Goal: Task Accomplishment & Management: Complete application form

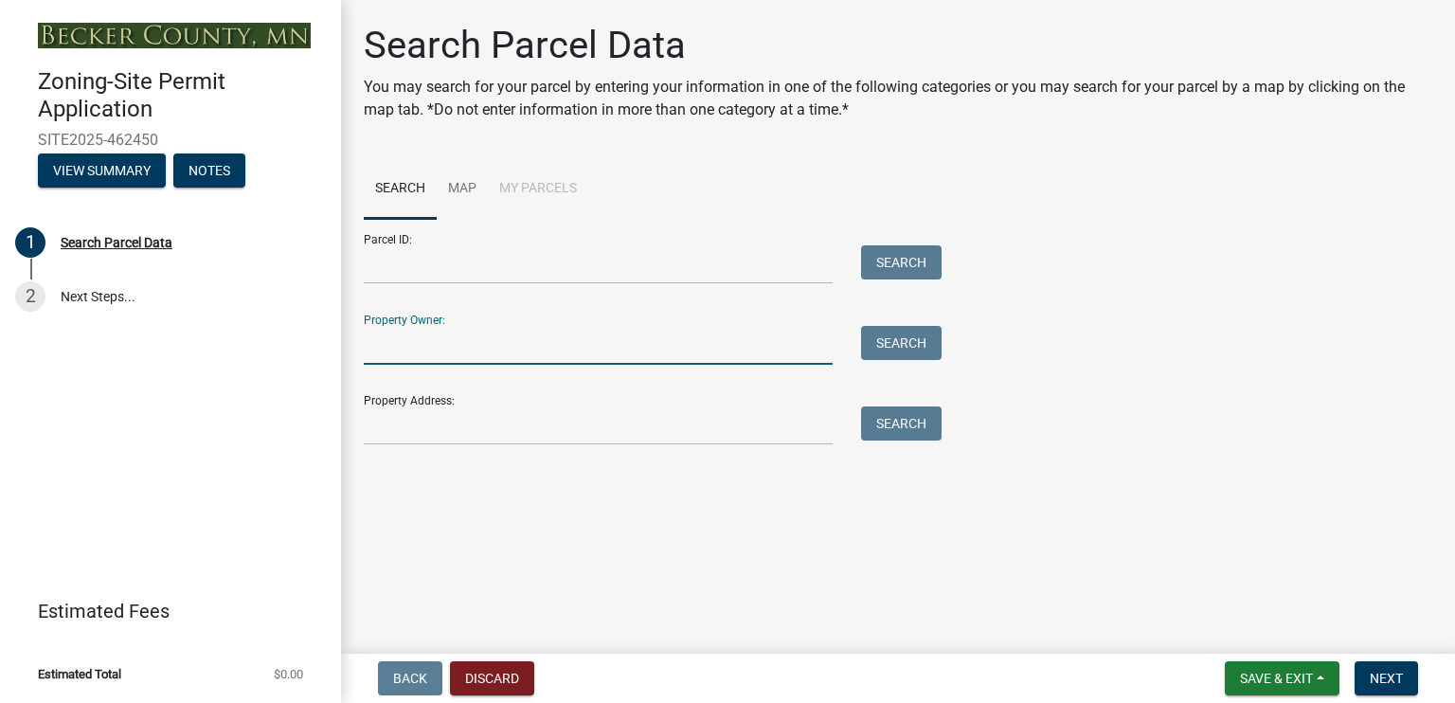
click at [513, 343] on input "Property Owner:" at bounding box center [598, 345] width 469 height 39
type input "GJL [PERSON_NAME]"
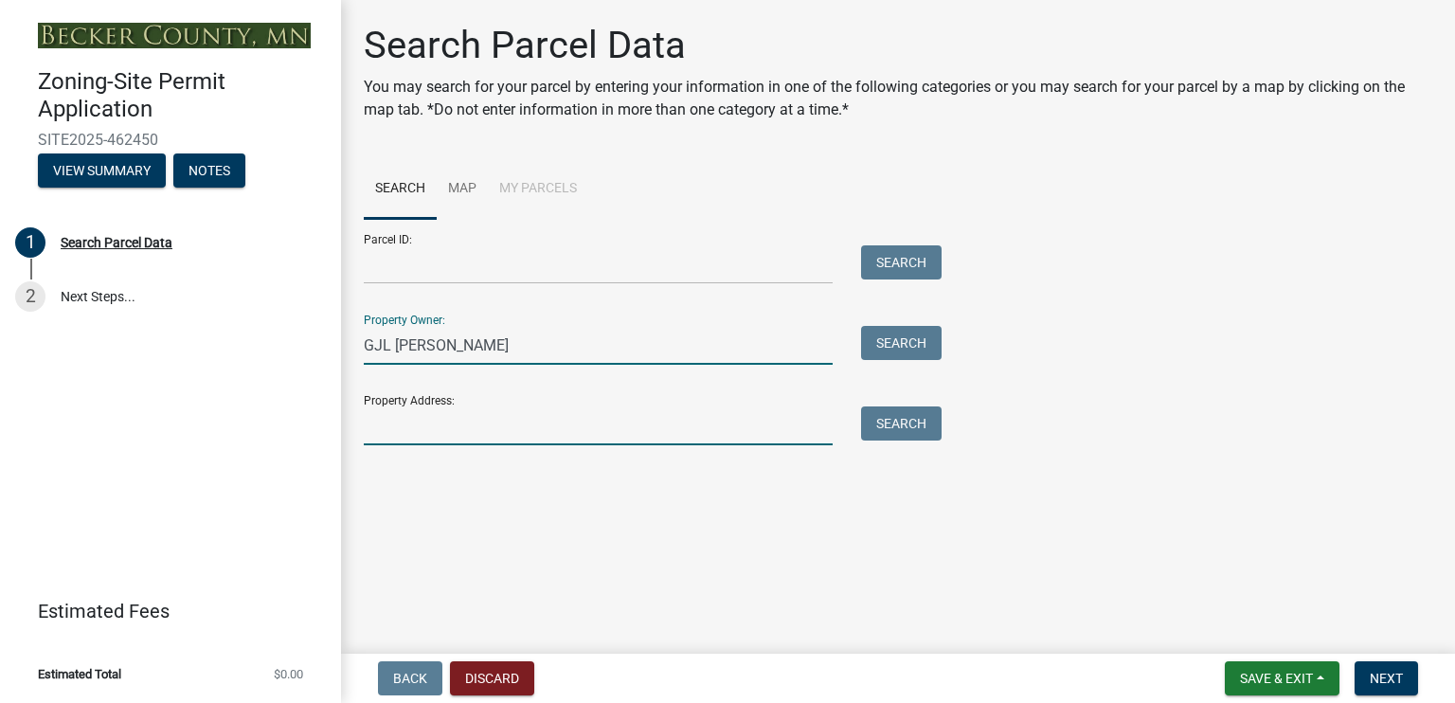
type input "[STREET_ADDRESS]"
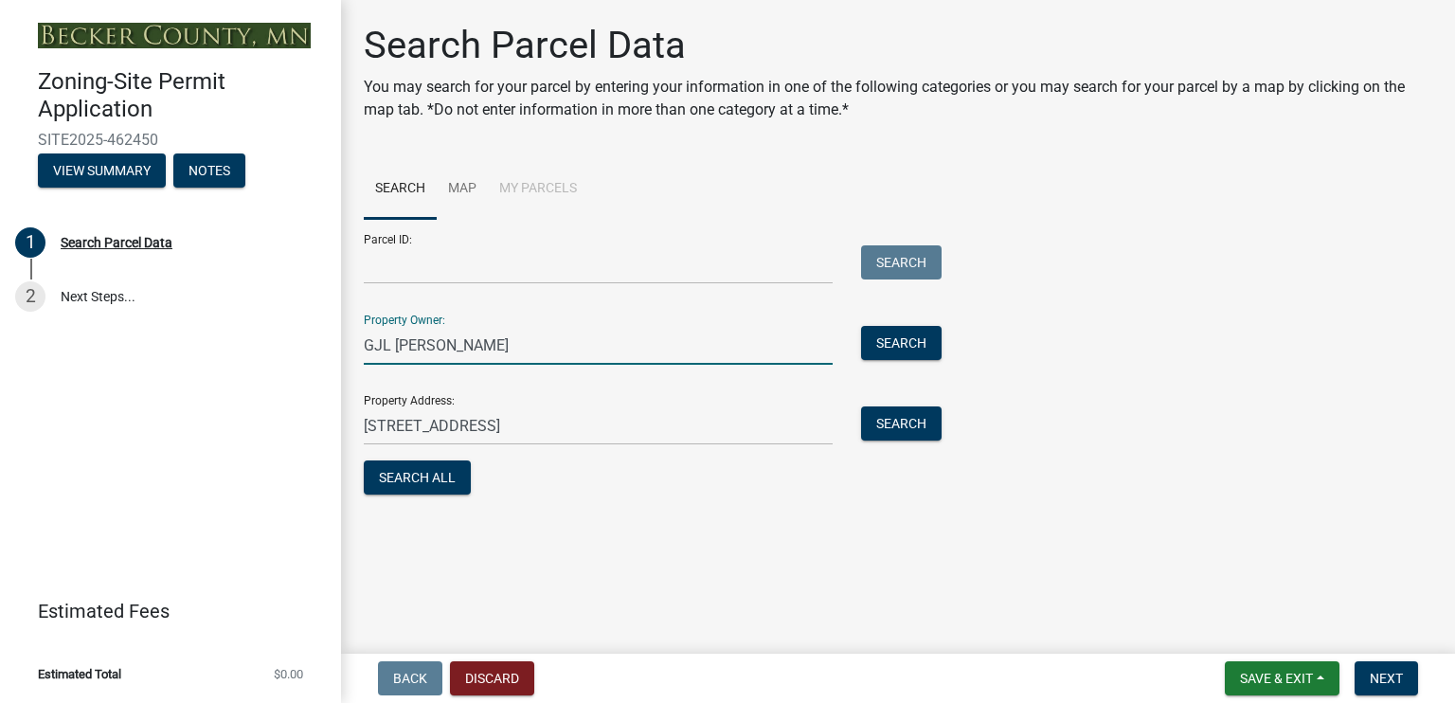
type input "[PERSON_NAME]"
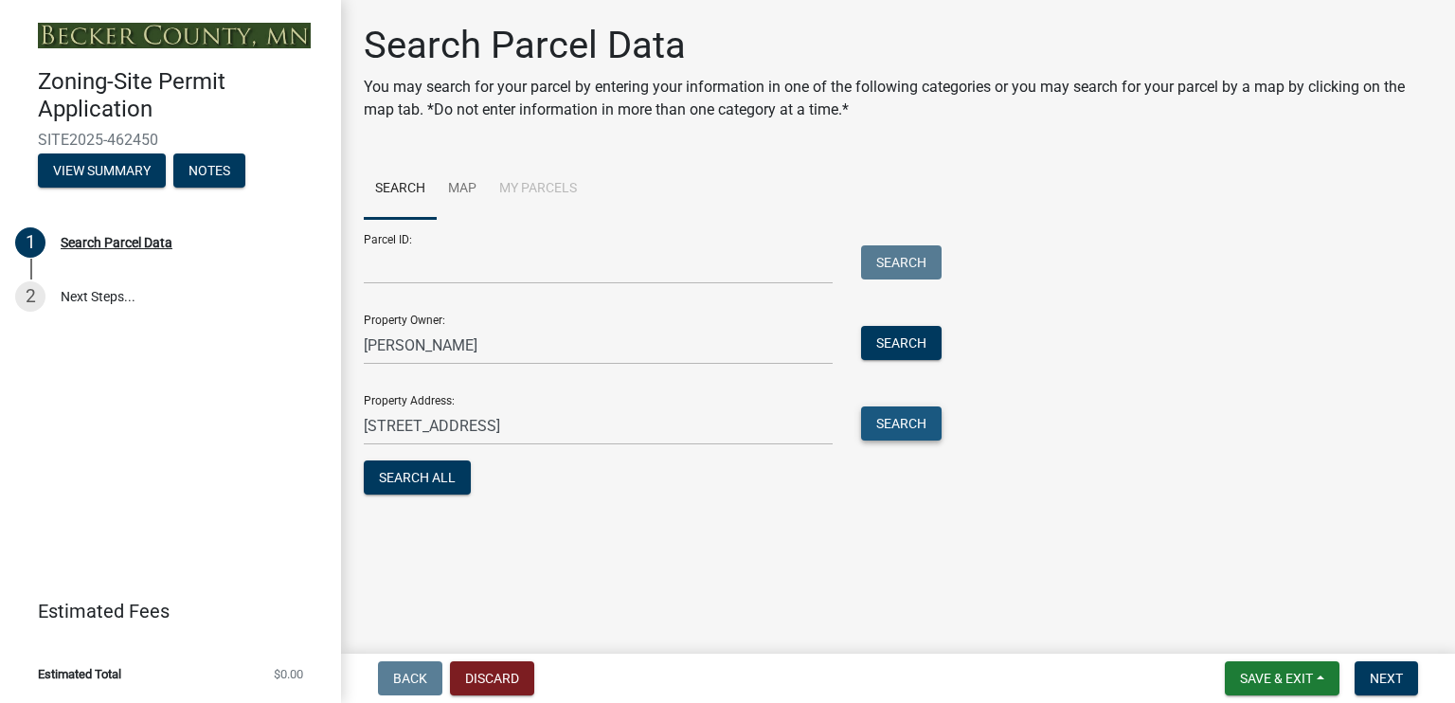
click at [928, 419] on button "Search" at bounding box center [901, 423] width 81 height 34
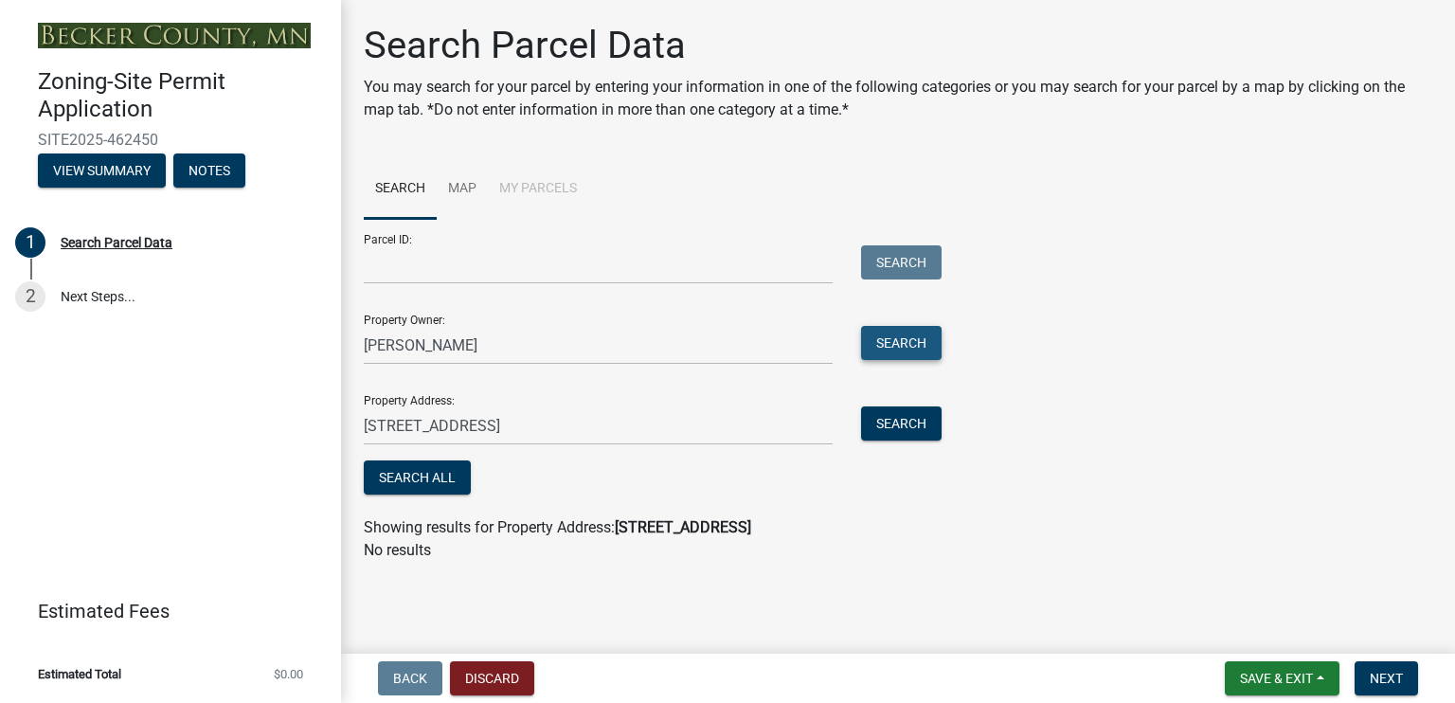
click at [892, 331] on button "Search" at bounding box center [901, 343] width 81 height 34
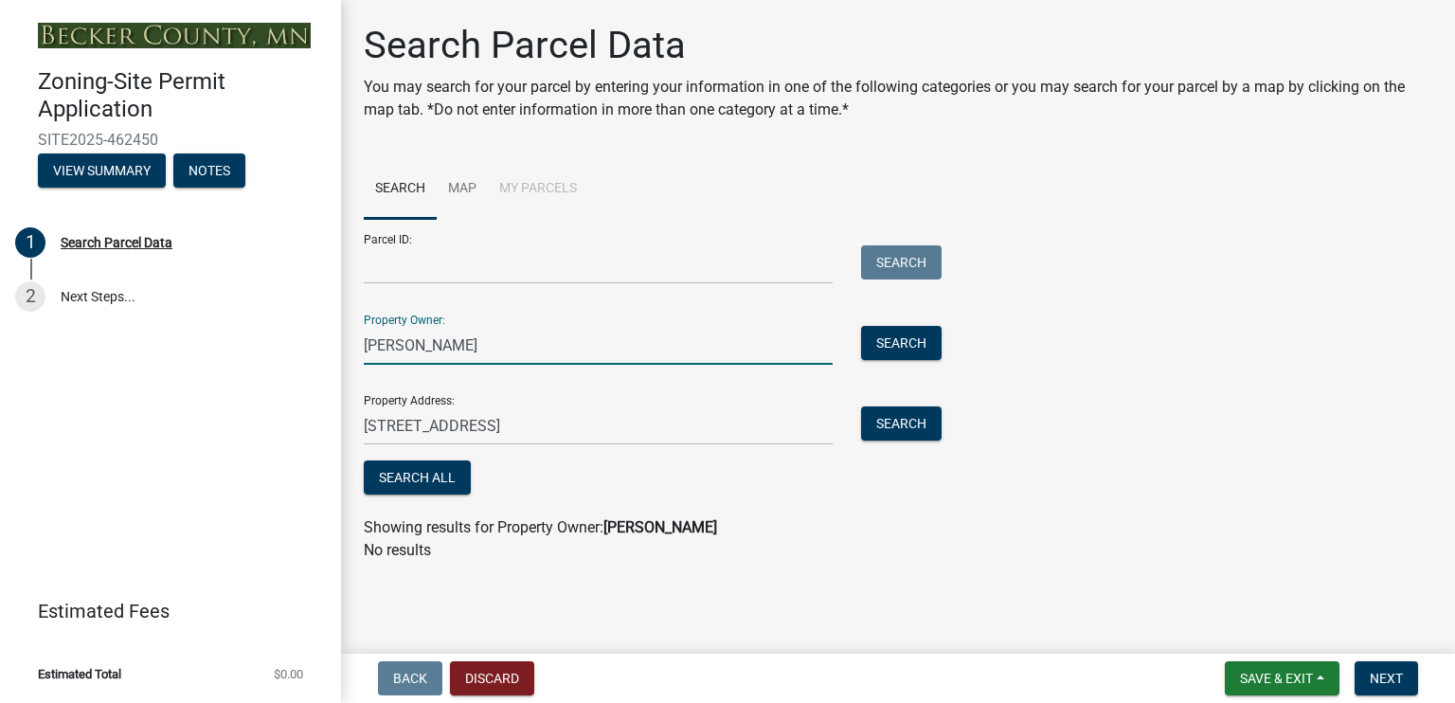
click at [523, 349] on input "Gary Landsem Sr" at bounding box center [598, 345] width 469 height 39
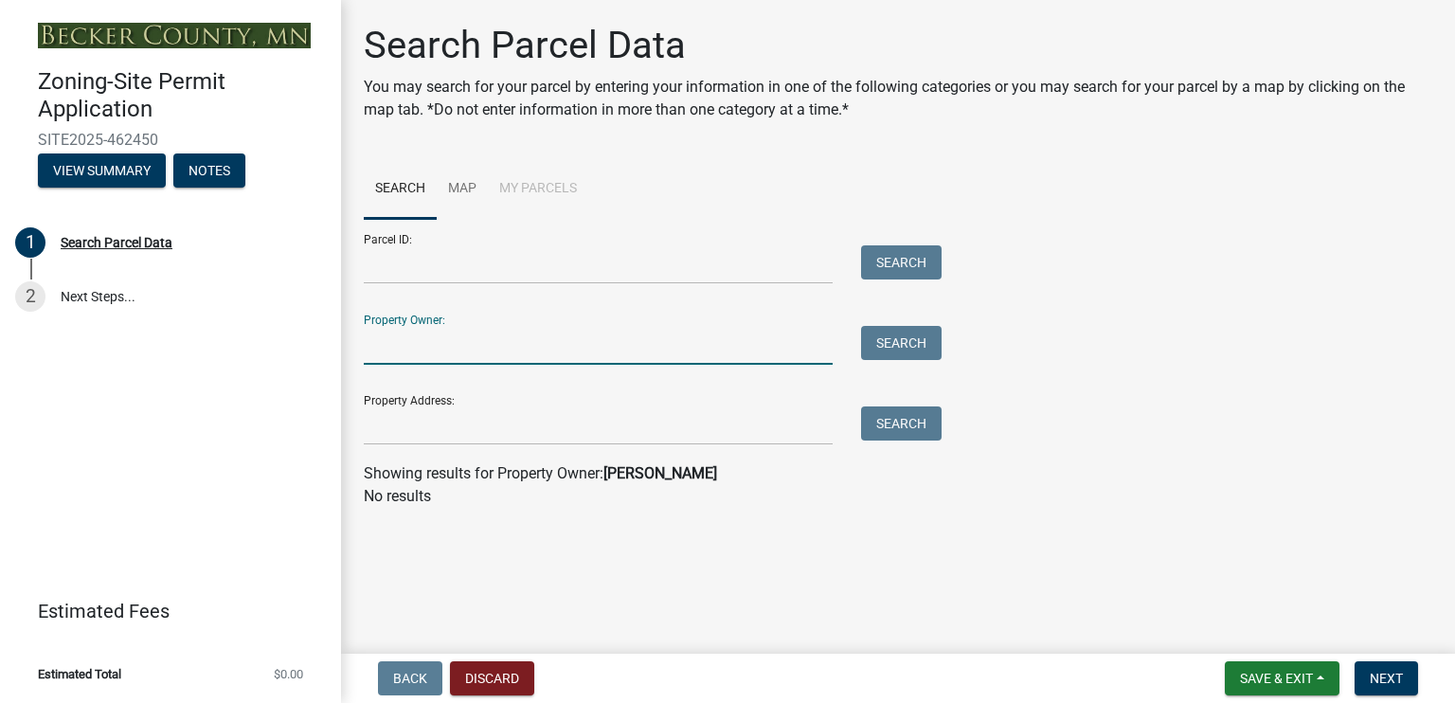
click at [456, 349] on input "Property Owner:" at bounding box center [598, 345] width 469 height 39
type input "landsem"
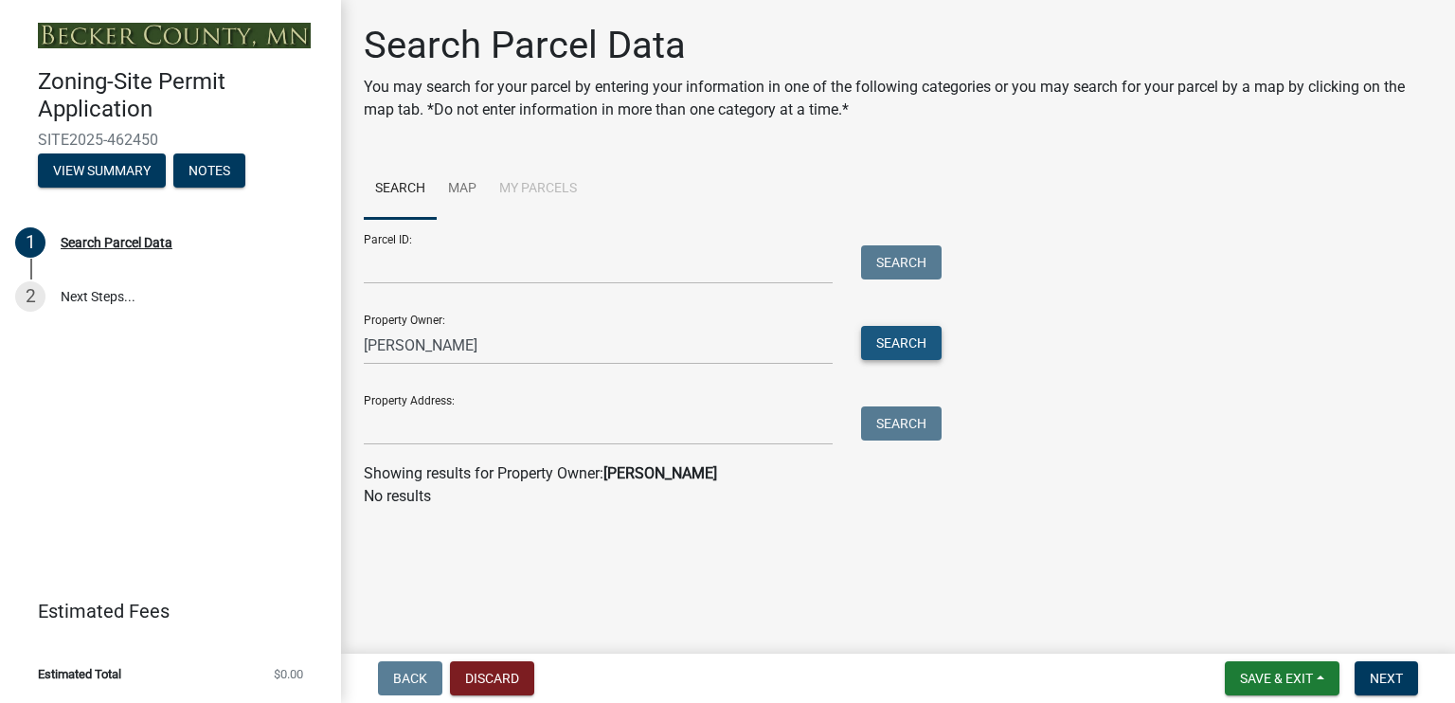
click at [902, 345] on button "Search" at bounding box center [901, 343] width 81 height 34
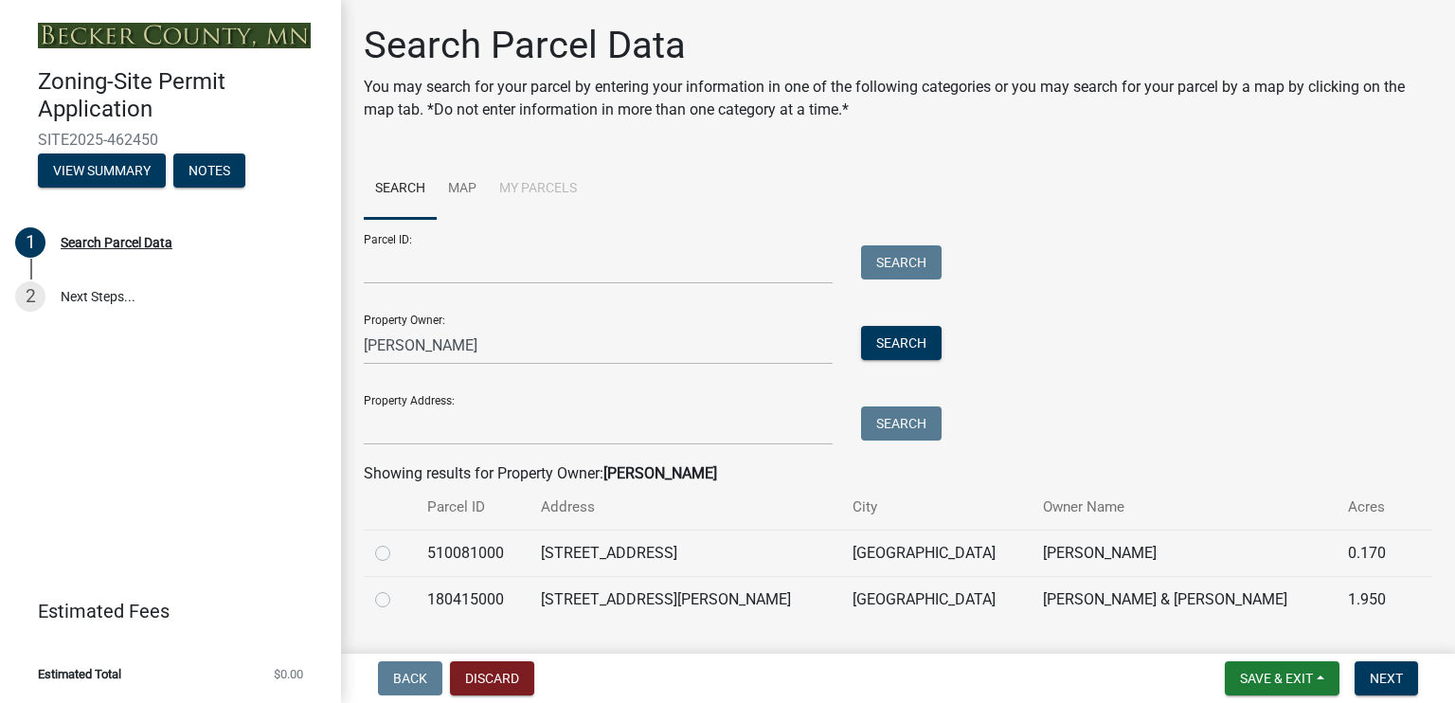
click at [398, 588] on label at bounding box center [398, 588] width 0 height 0
click at [398, 596] on input "radio" at bounding box center [404, 594] width 12 height 12
radio input "true"
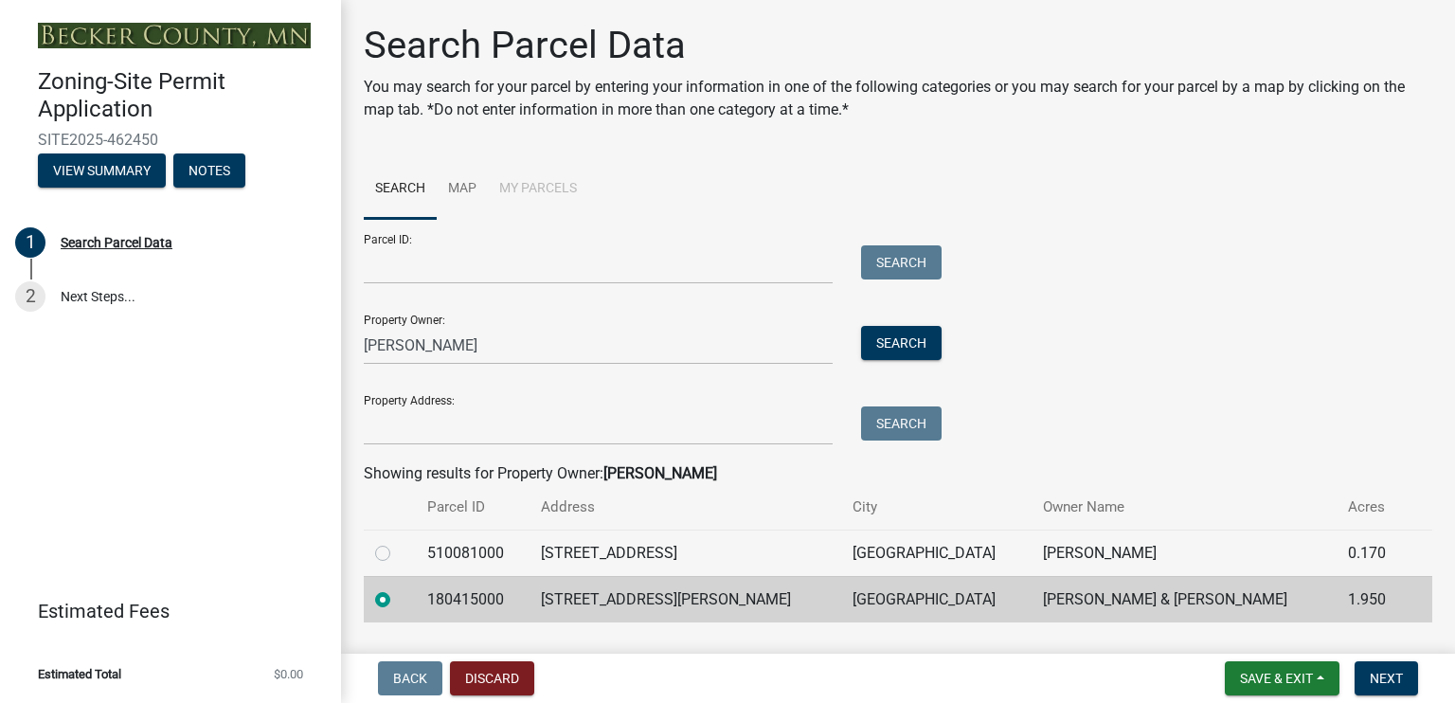
scroll to position [49, 0]
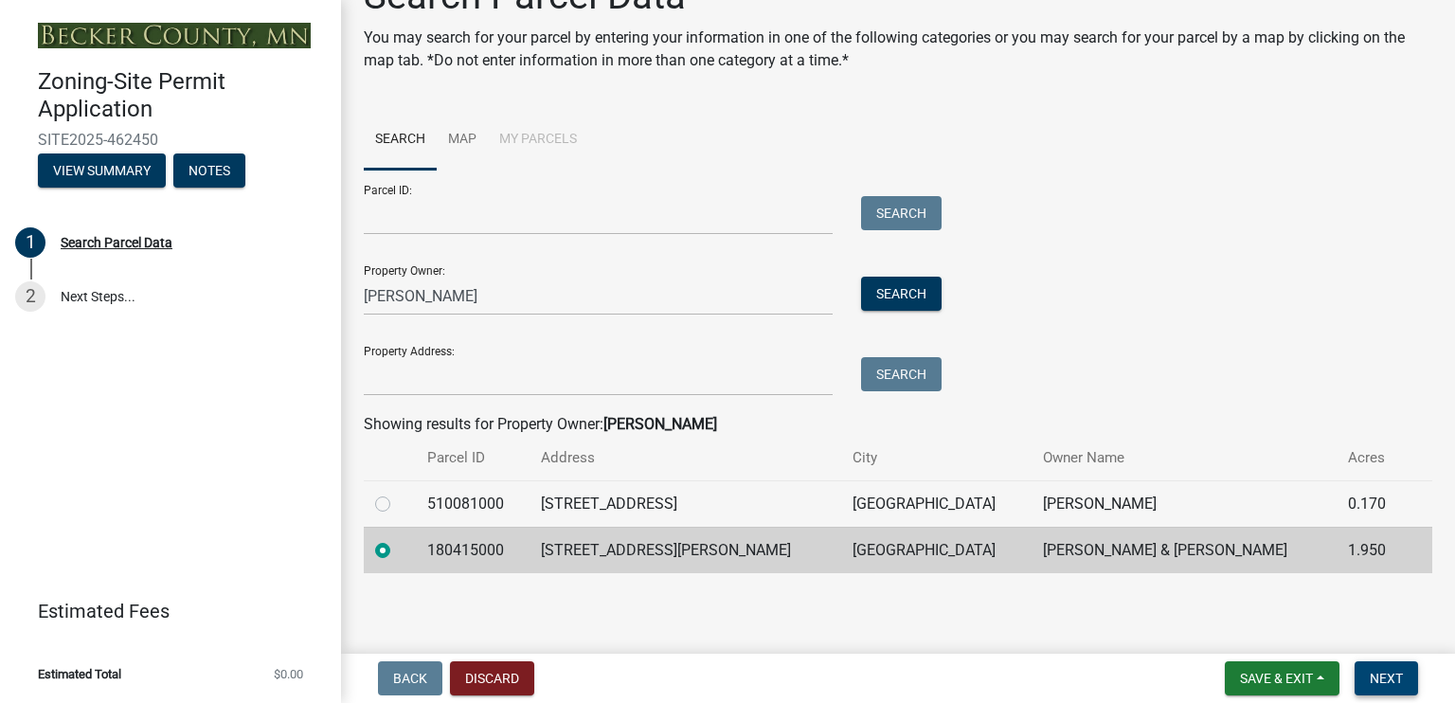
click at [1393, 672] on span "Next" at bounding box center [1386, 678] width 33 height 15
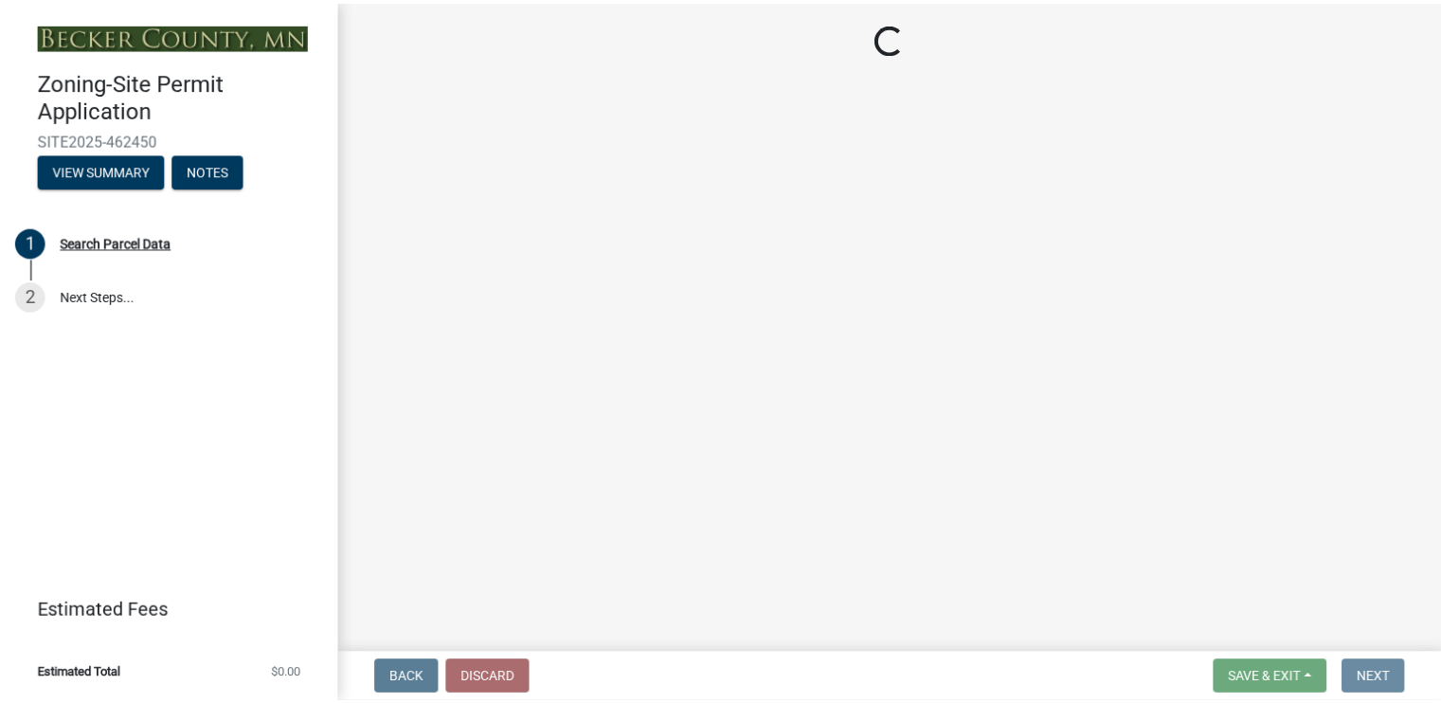
scroll to position [0, 0]
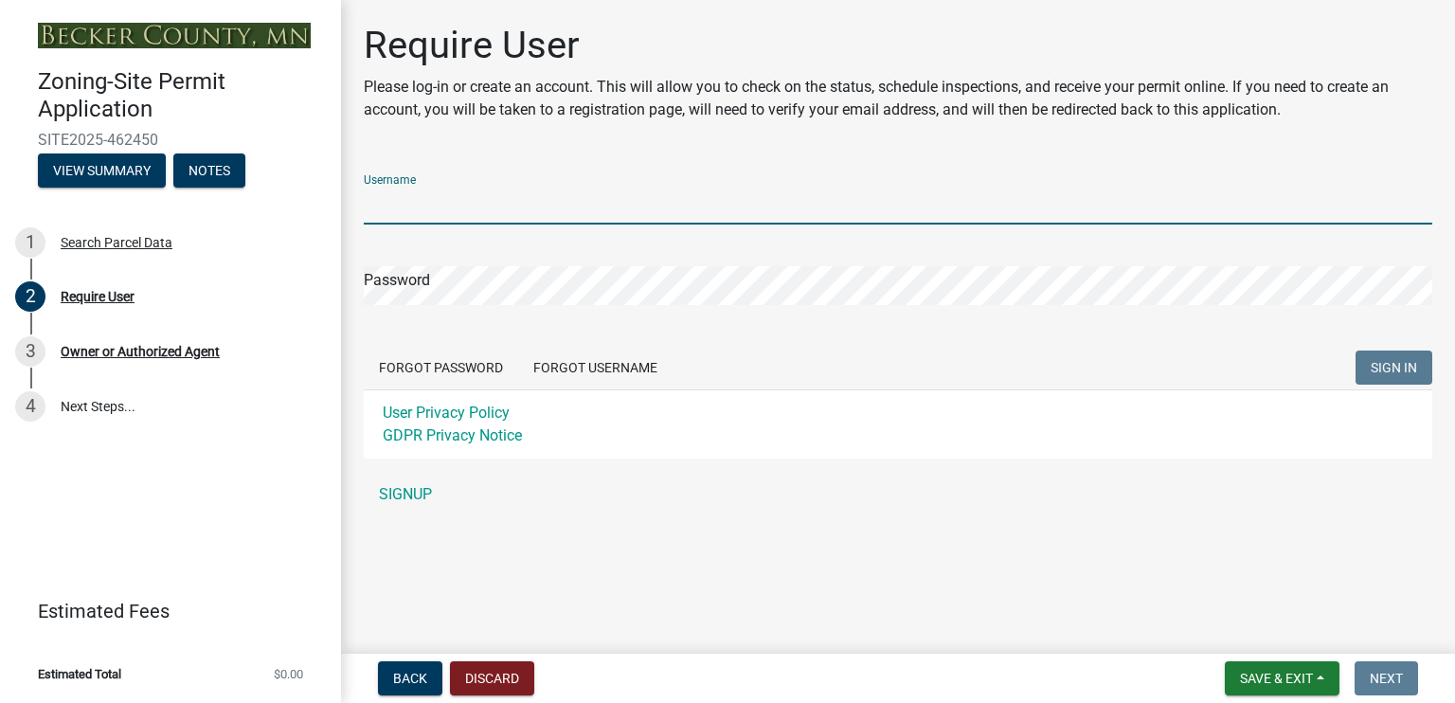
click at [417, 207] on input "Username" at bounding box center [898, 205] width 1068 height 39
type input "Glandsem"
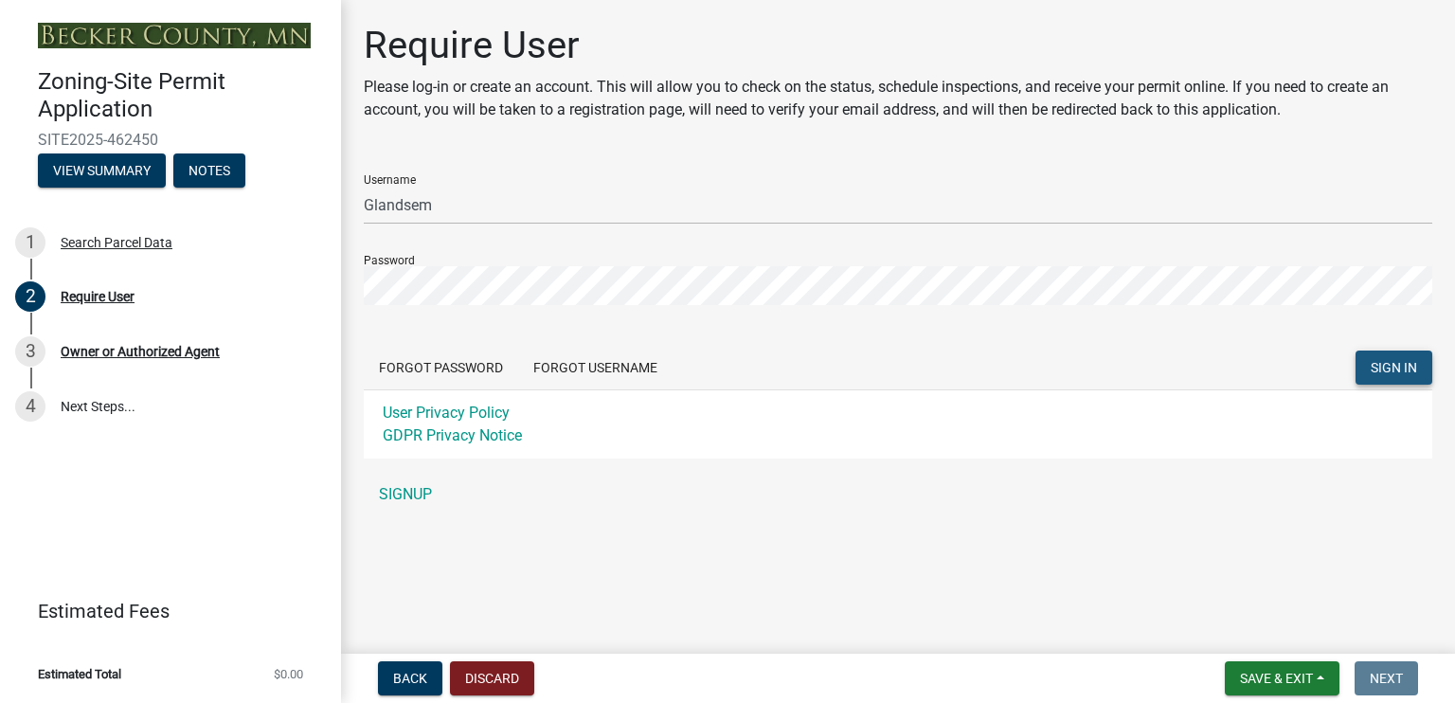
click at [1393, 357] on button "SIGN IN" at bounding box center [1393, 367] width 77 height 34
click at [428, 670] on button "Back" at bounding box center [410, 678] width 64 height 34
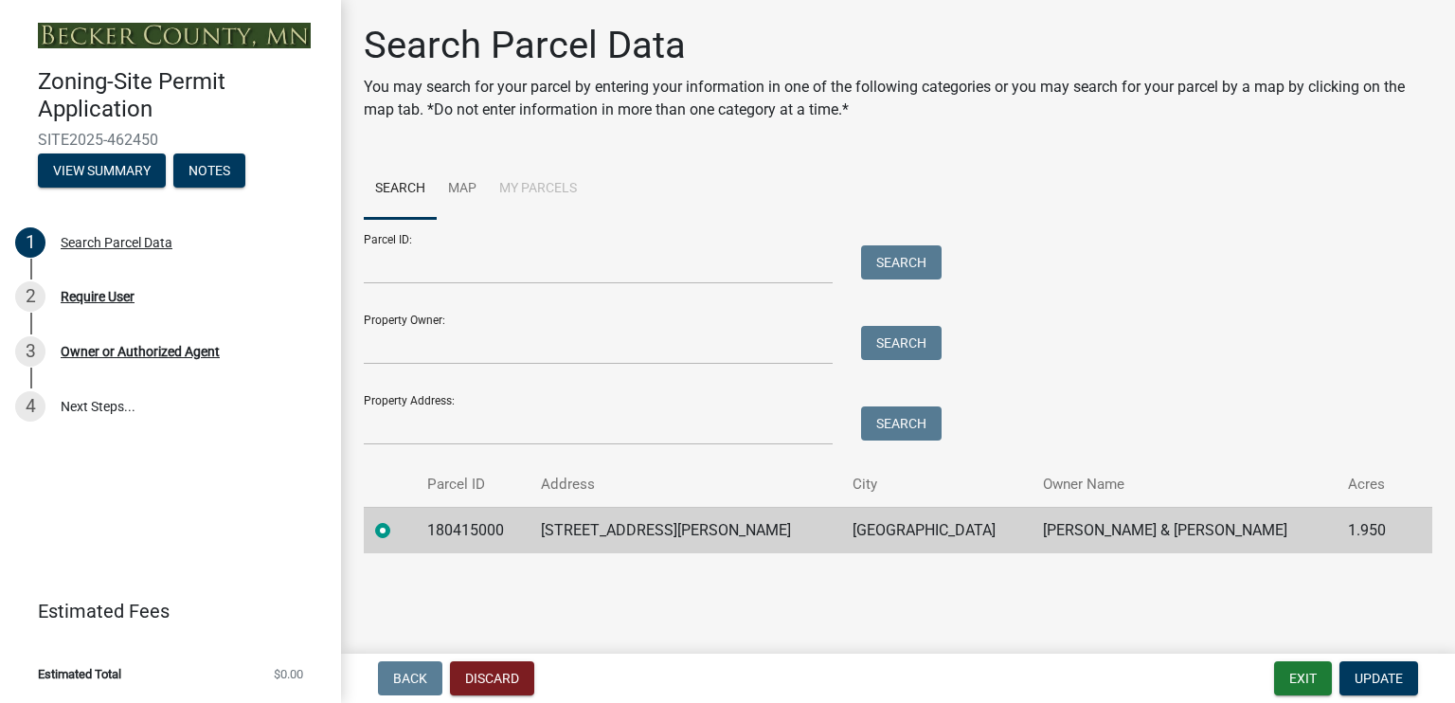
click at [671, 528] on td "[STREET_ADDRESS][PERSON_NAME]" at bounding box center [685, 530] width 312 height 46
click at [1400, 674] on span "Update" at bounding box center [1378, 678] width 48 height 15
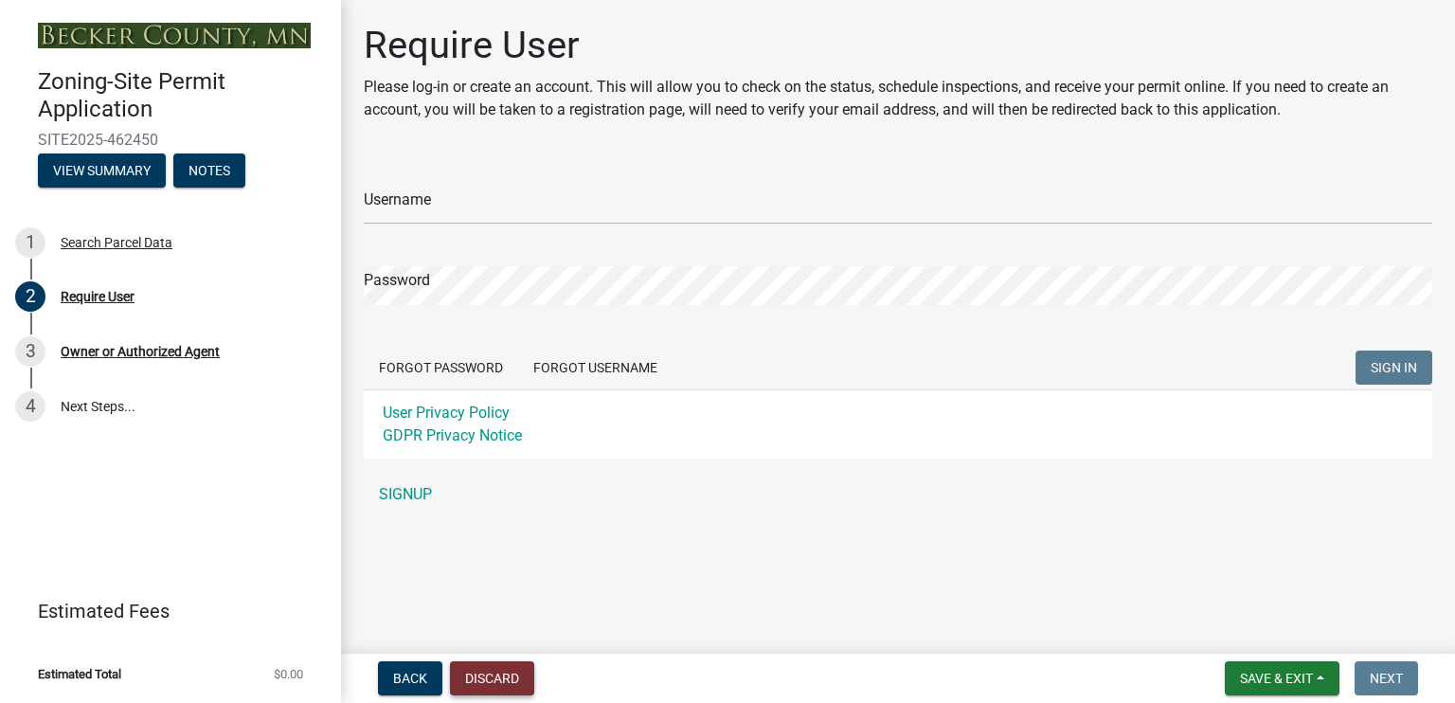
click at [504, 667] on button "Discard" at bounding box center [492, 678] width 84 height 34
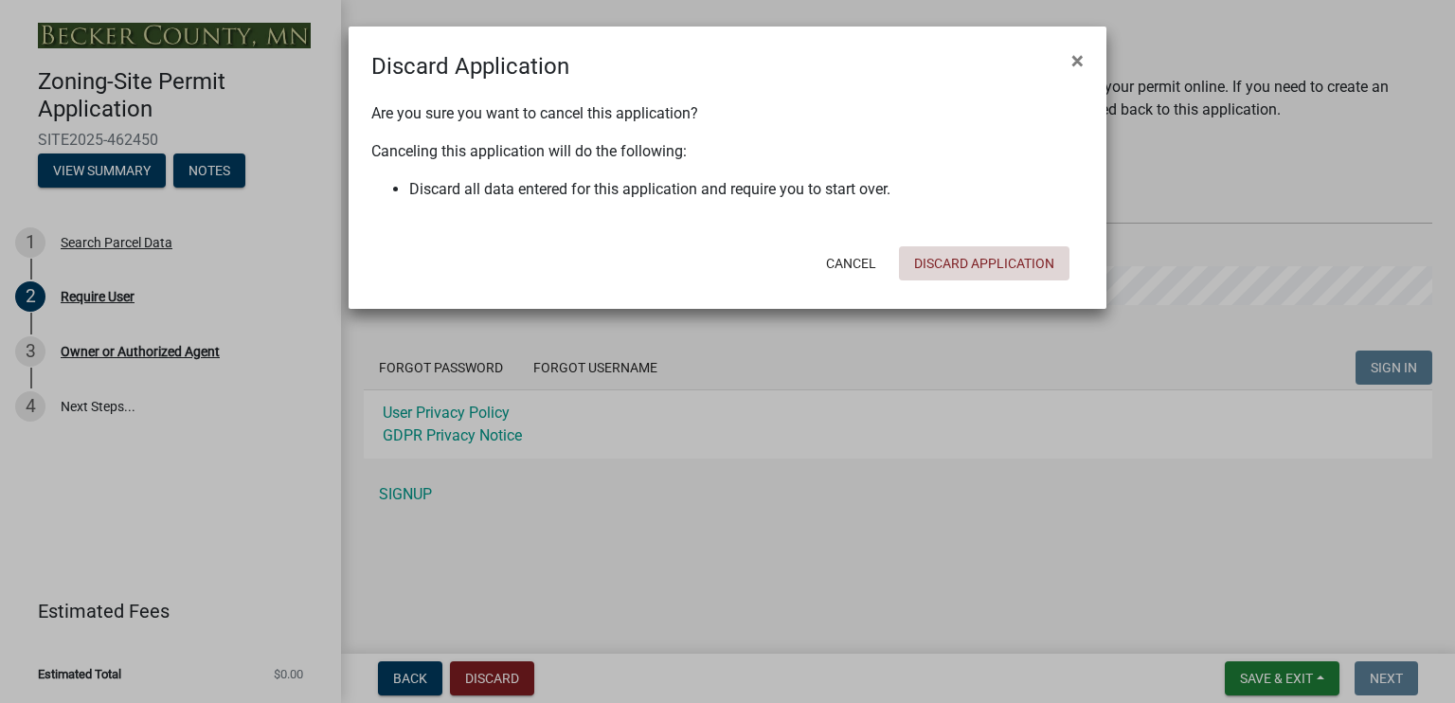
click at [1003, 258] on button "Discard Application" at bounding box center [984, 263] width 170 height 34
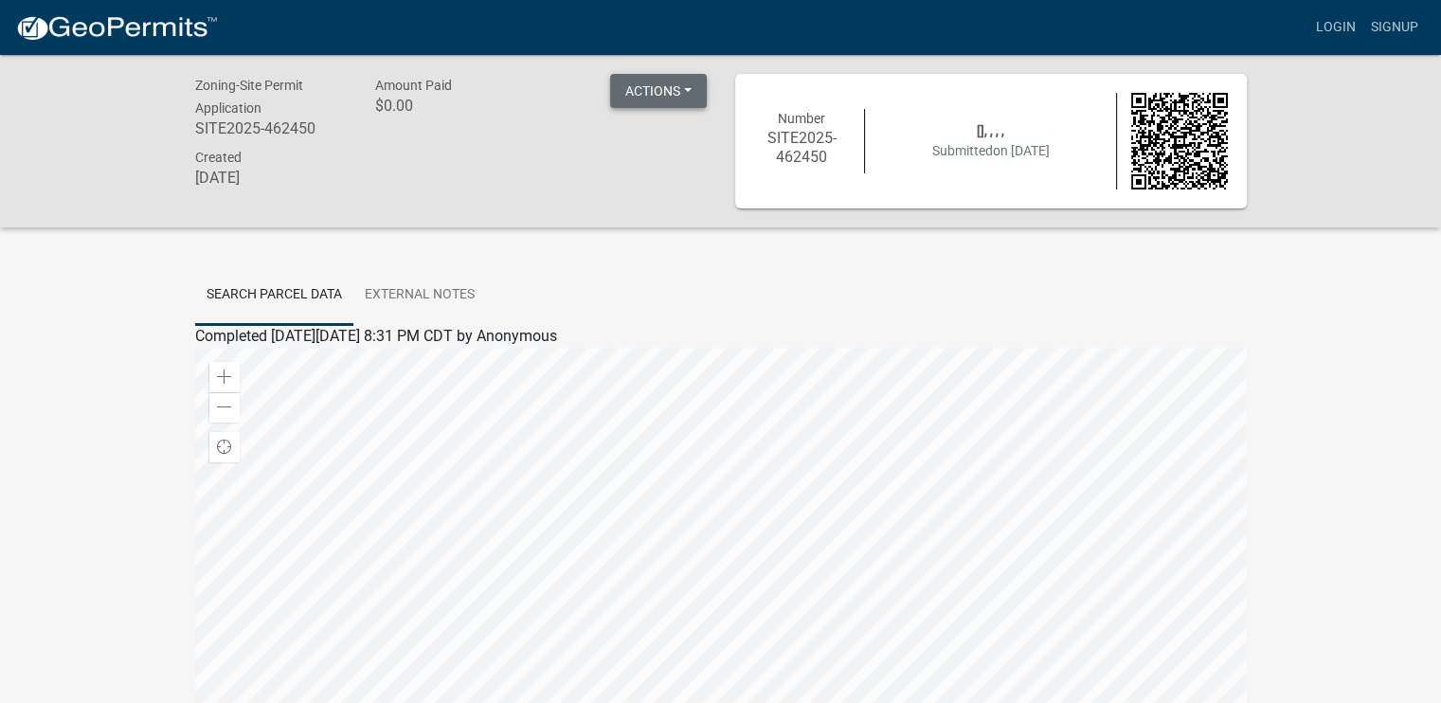
click at [685, 83] on button "Actions" at bounding box center [658, 91] width 97 height 34
click at [905, 144] on div "[], , , , Submitted on 8/11/2025" at bounding box center [990, 141] width 251 height 40
click at [1184, 144] on img at bounding box center [1179, 141] width 97 height 97
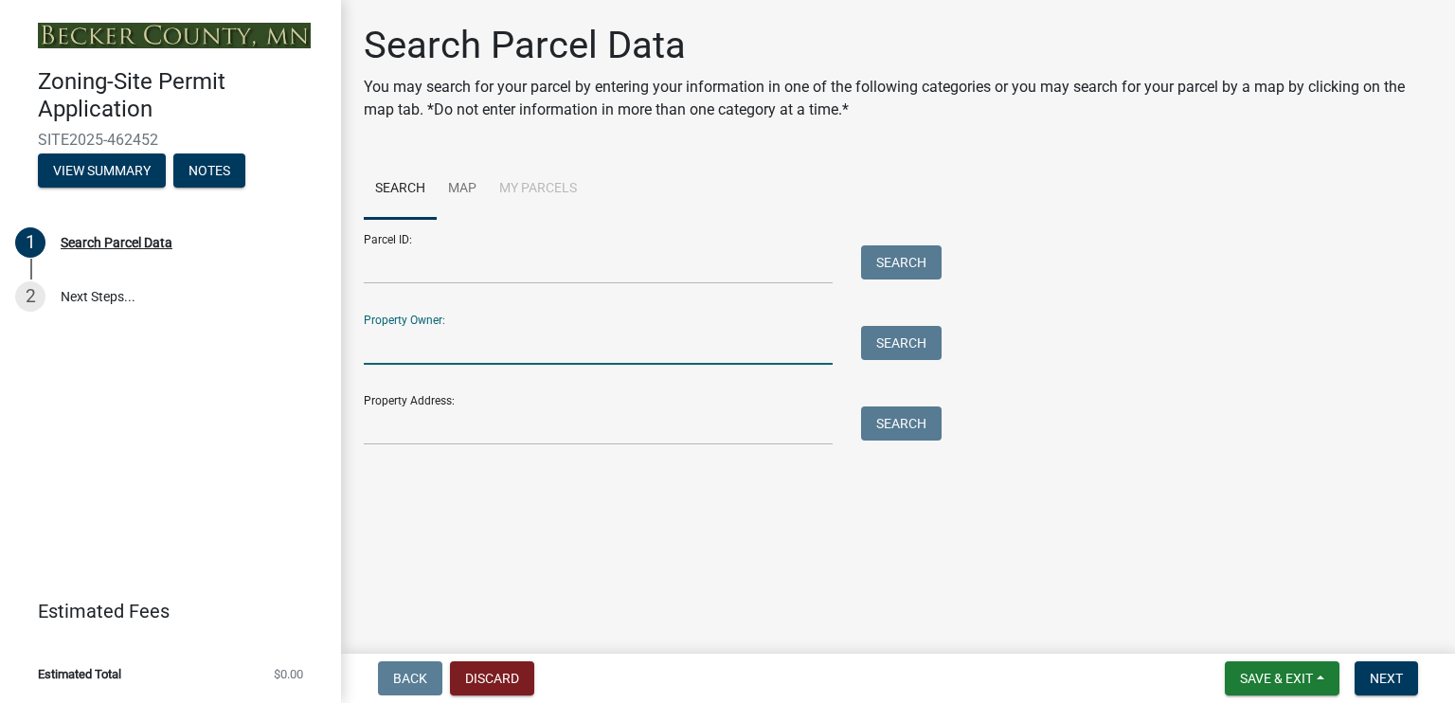
click at [414, 344] on input "Property Owner:" at bounding box center [598, 345] width 469 height 39
type input "[PERSON_NAME]"
click at [914, 343] on button "Search" at bounding box center [901, 343] width 81 height 34
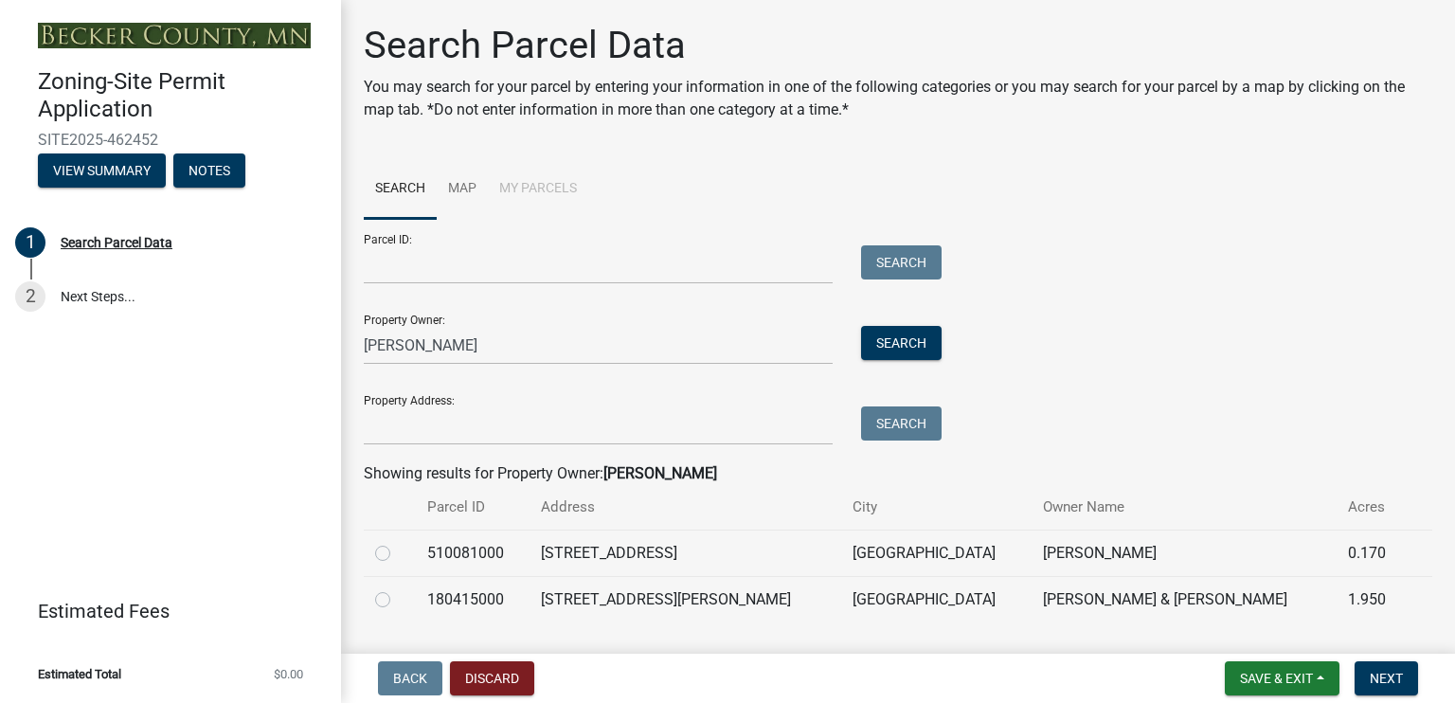
click at [398, 588] on label at bounding box center [398, 588] width 0 height 0
click at [398, 599] on input "radio" at bounding box center [404, 594] width 12 height 12
radio input "true"
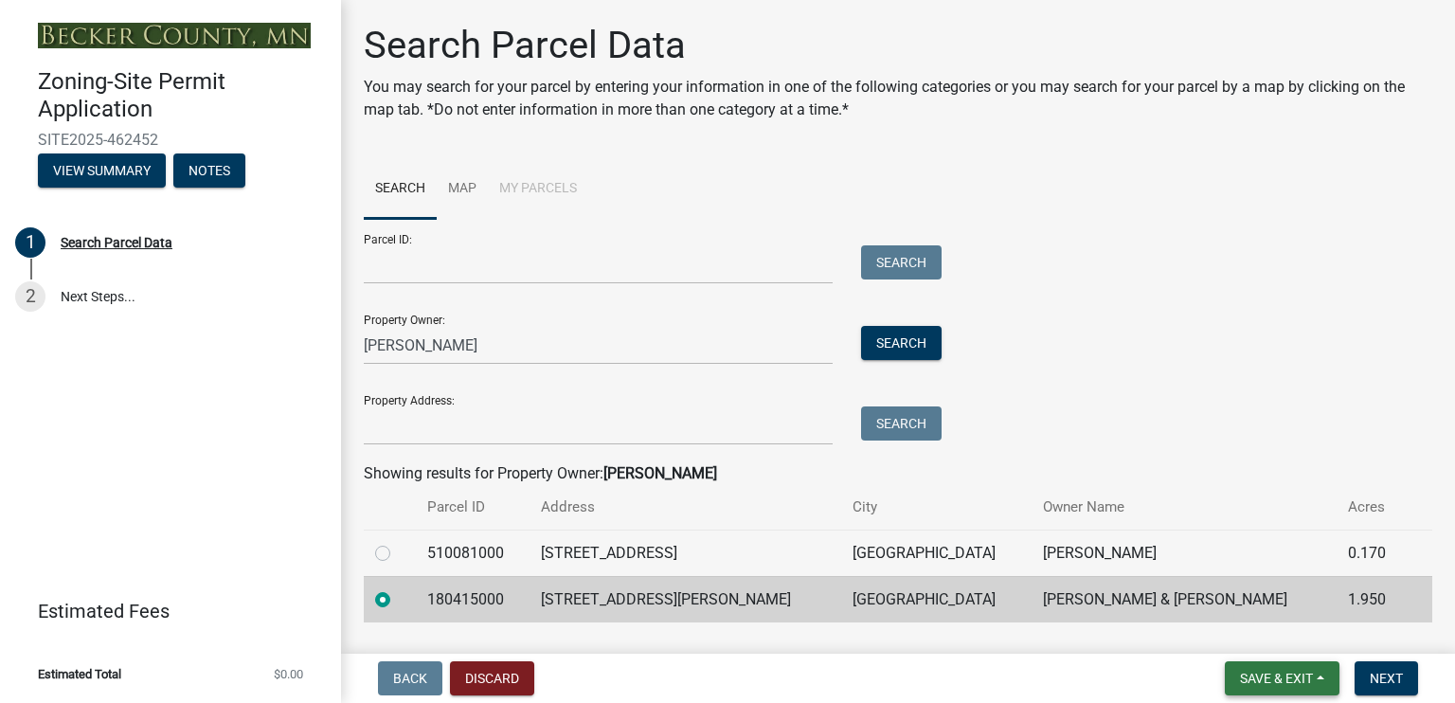
click at [1288, 672] on span "Save & Exit" at bounding box center [1276, 678] width 73 height 15
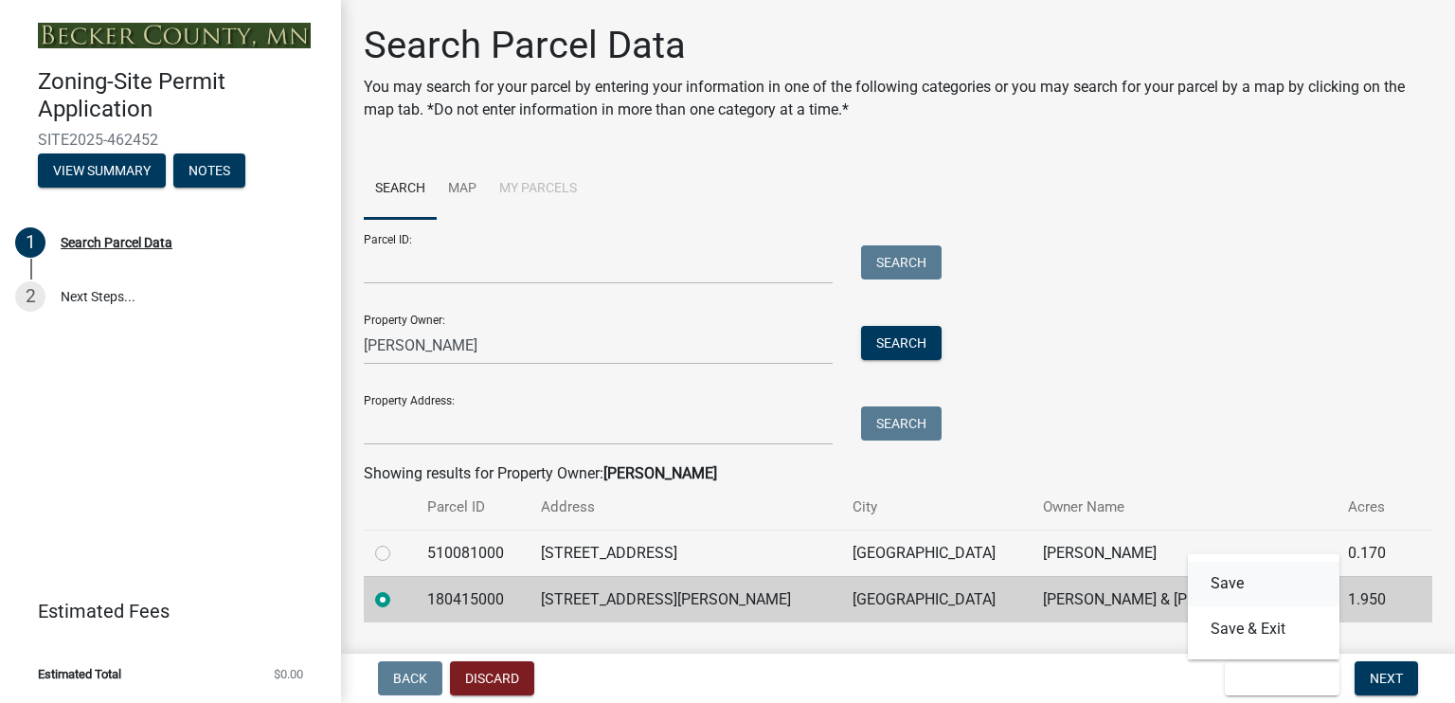
click at [1227, 583] on button "Save" at bounding box center [1264, 583] width 152 height 45
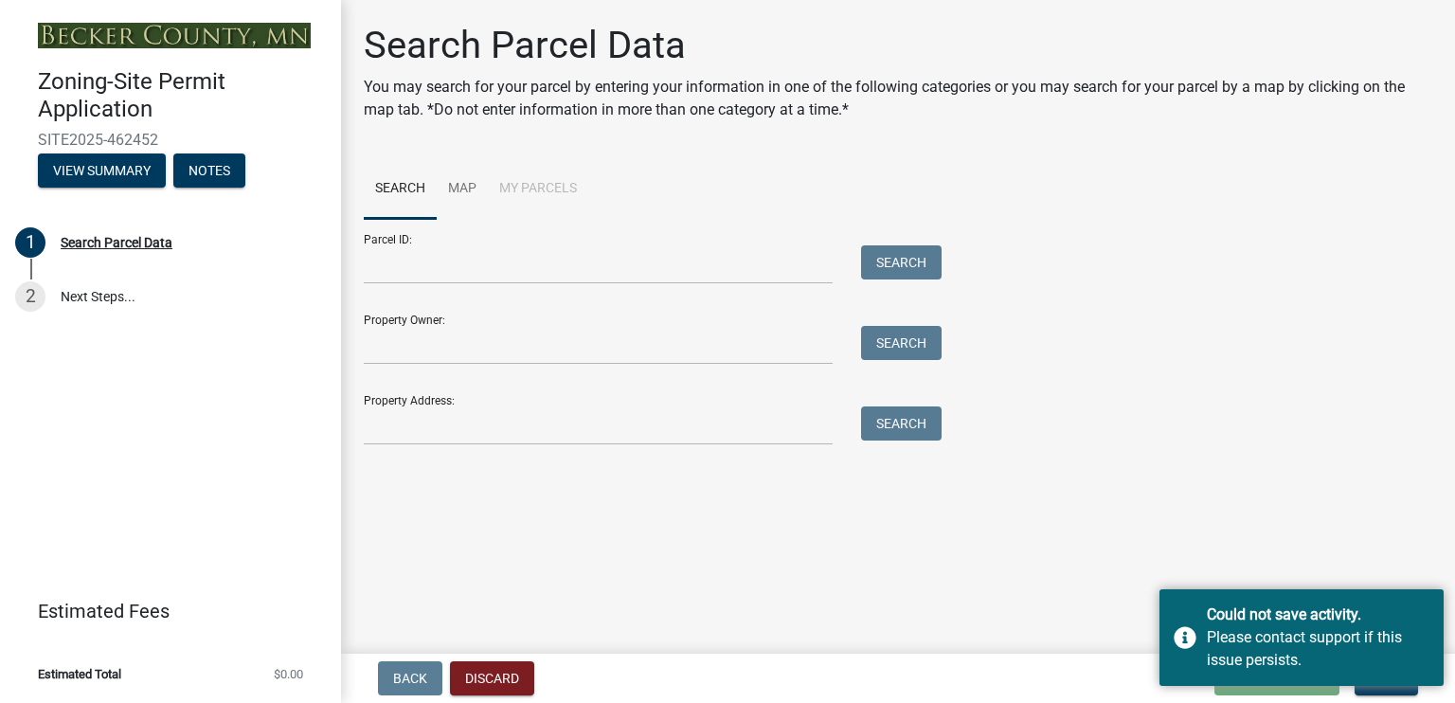
click at [1337, 493] on main "Search Parcel Data You may search for your parcel by entering your information …" at bounding box center [898, 323] width 1114 height 646
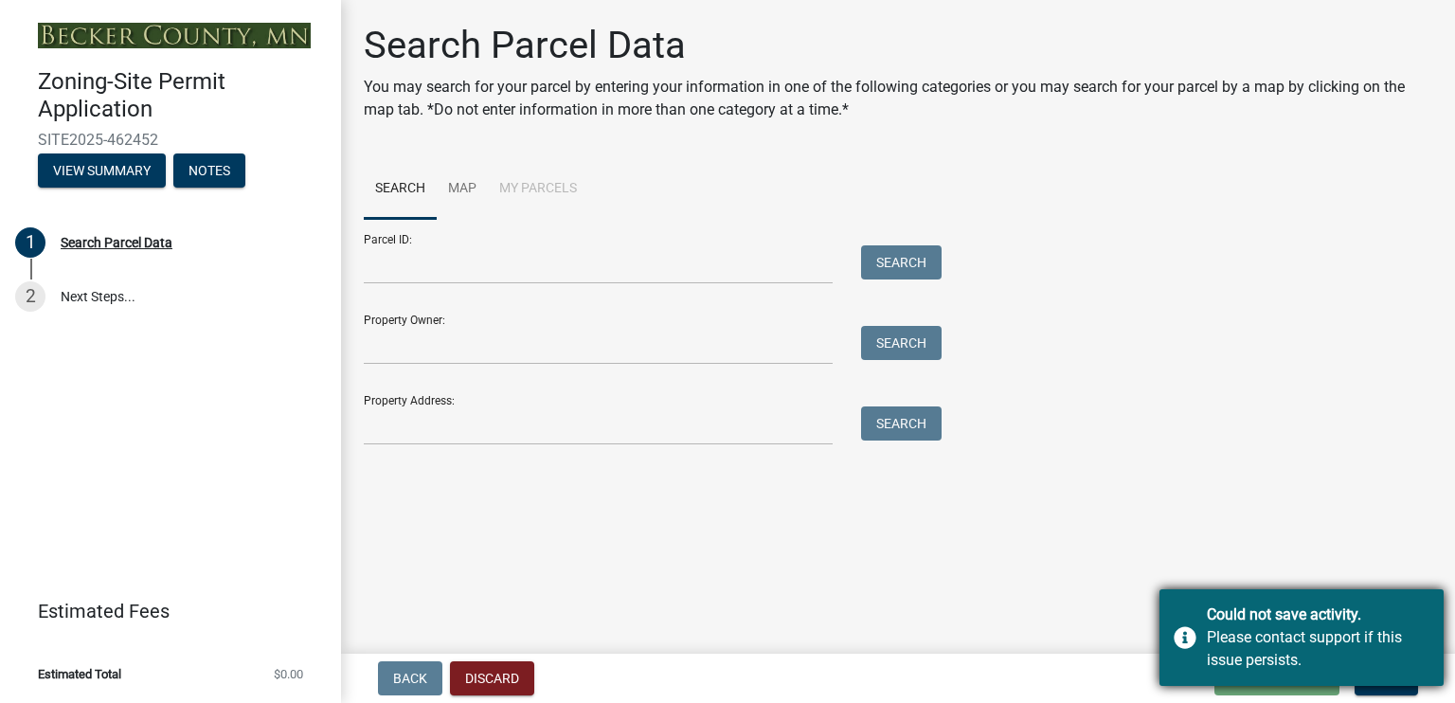
click at [1343, 608] on div "Could not save activity." at bounding box center [1318, 614] width 223 height 23
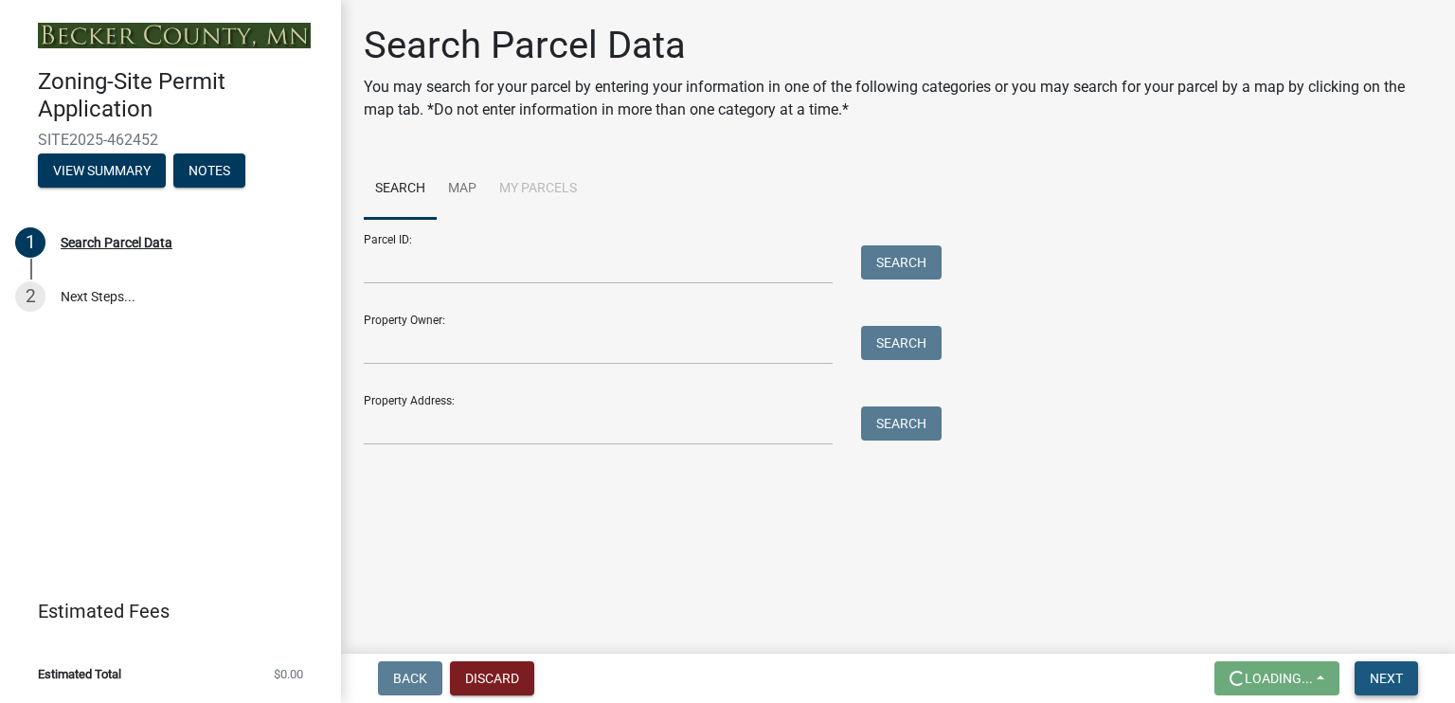
click at [1381, 677] on span "Next" at bounding box center [1386, 678] width 33 height 15
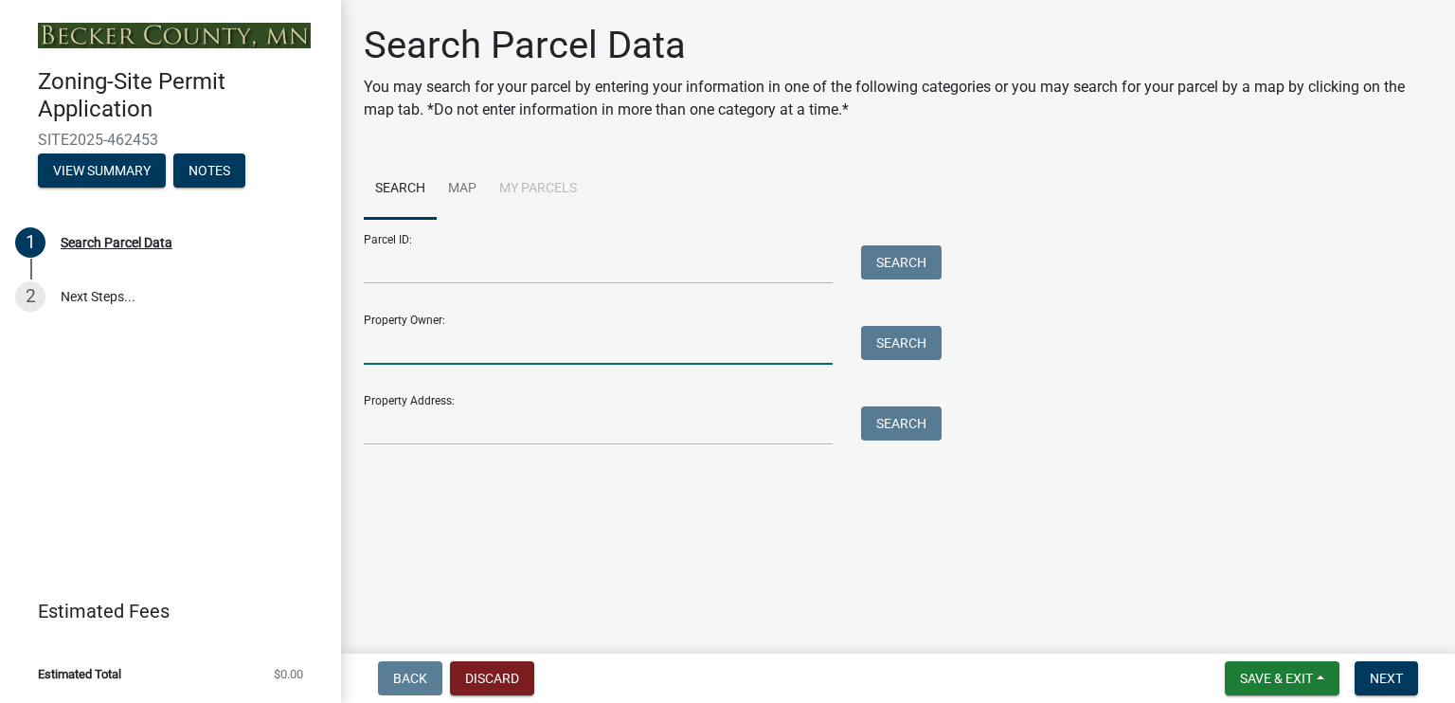
click at [467, 330] on input "Property Owner:" at bounding box center [598, 345] width 469 height 39
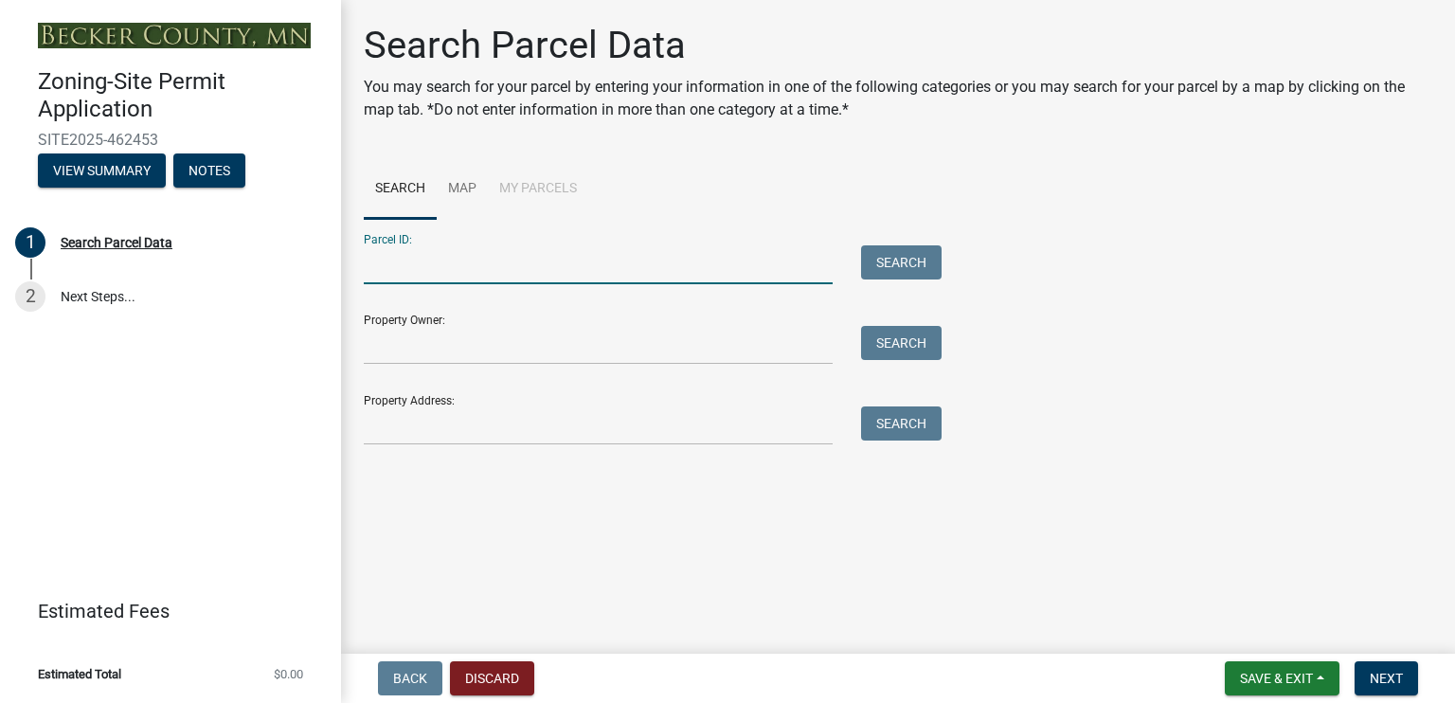
click at [403, 270] on input "Parcel ID:" at bounding box center [598, 264] width 469 height 39
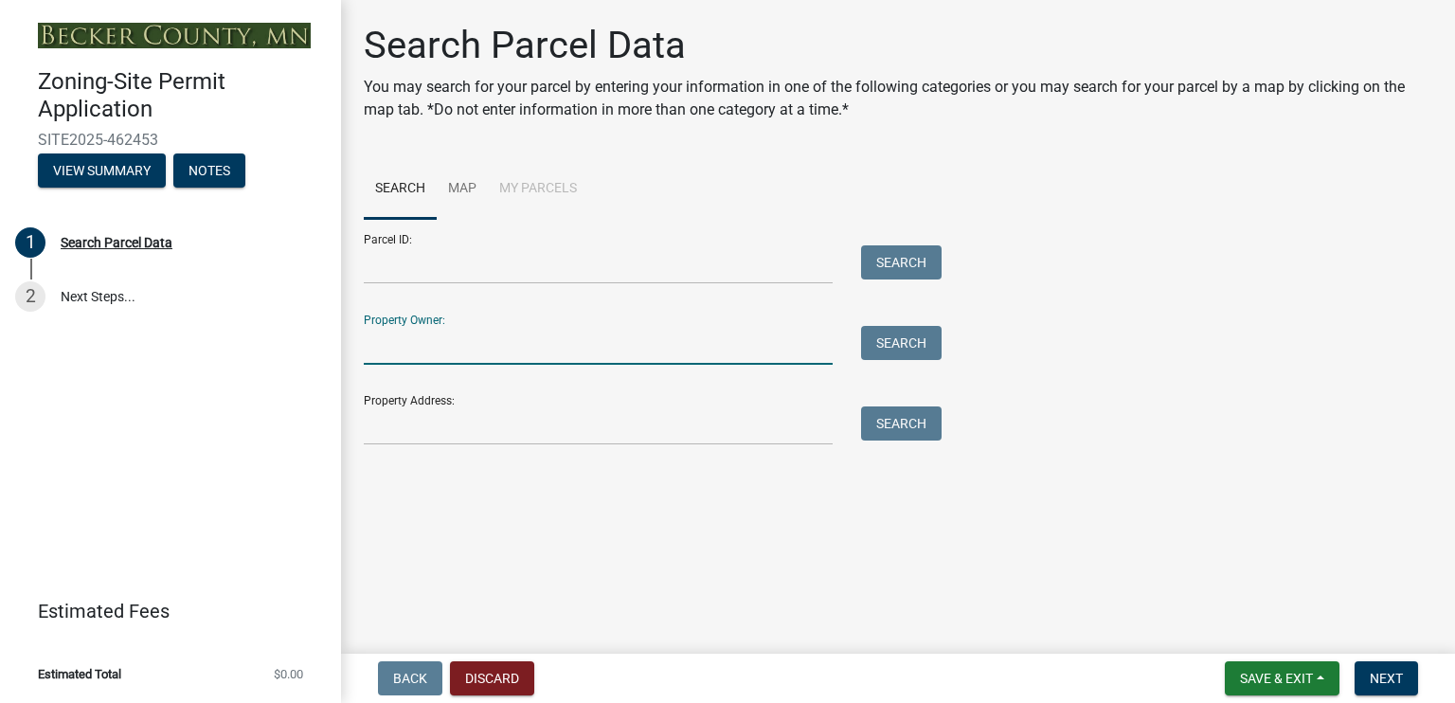
click at [417, 349] on input "Property Owner:" at bounding box center [598, 345] width 469 height 39
type input "[PERSON_NAME]"
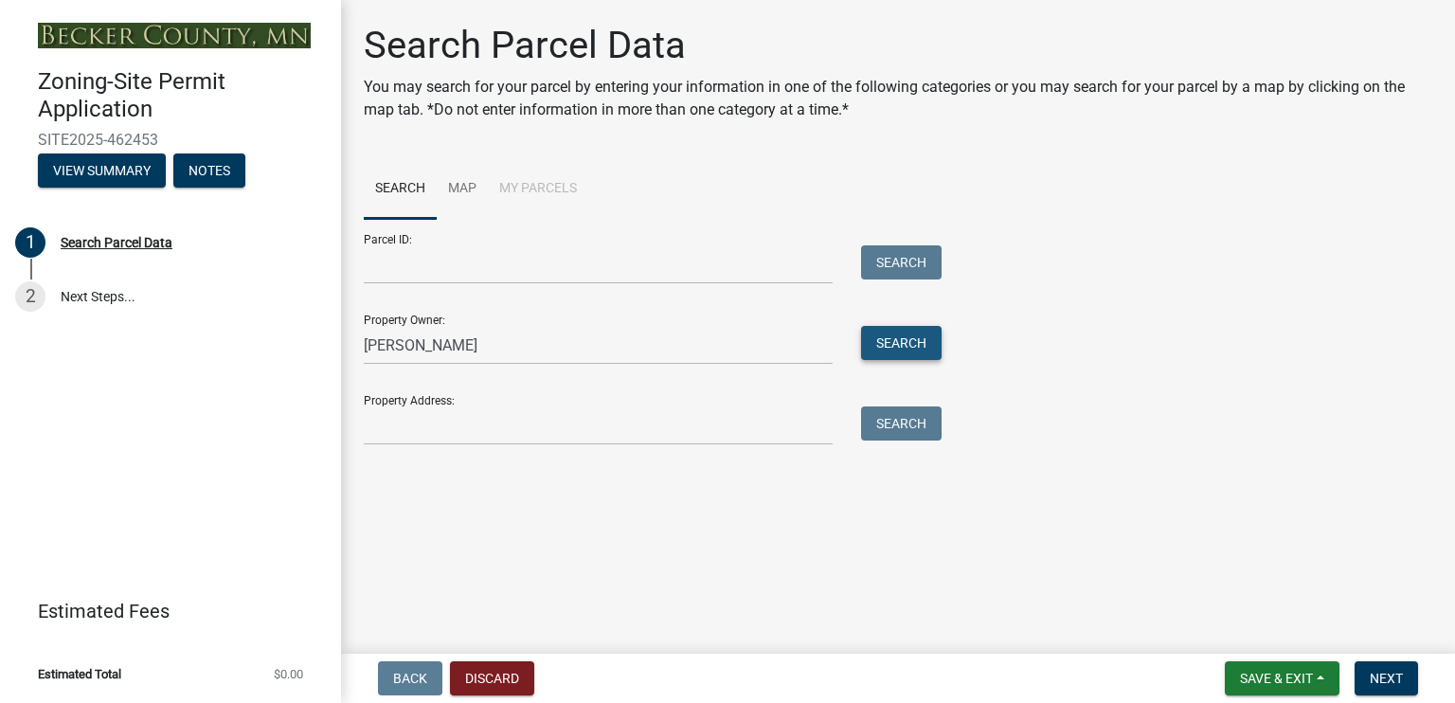
click at [886, 337] on button "Search" at bounding box center [901, 343] width 81 height 34
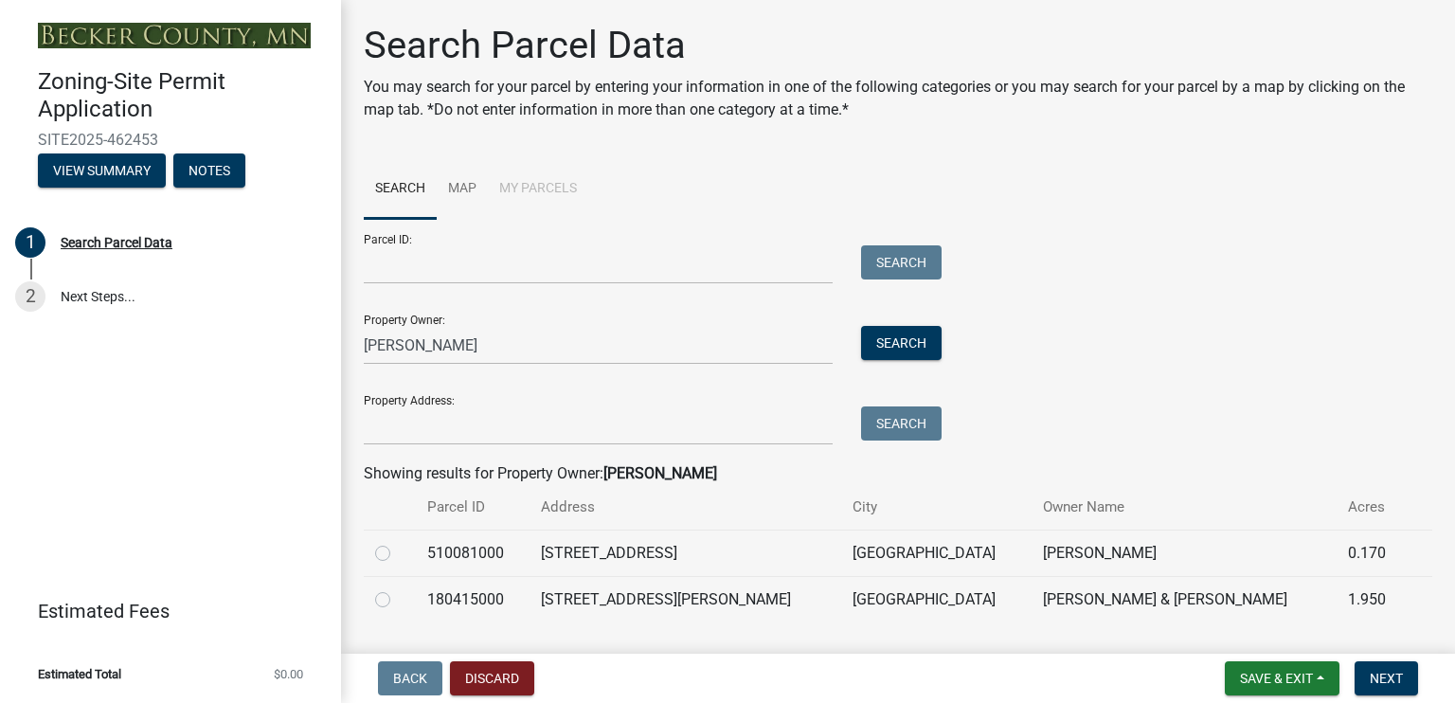
click at [398, 588] on label at bounding box center [398, 588] width 0 height 0
click at [398, 600] on input "radio" at bounding box center [404, 594] width 12 height 12
radio input "true"
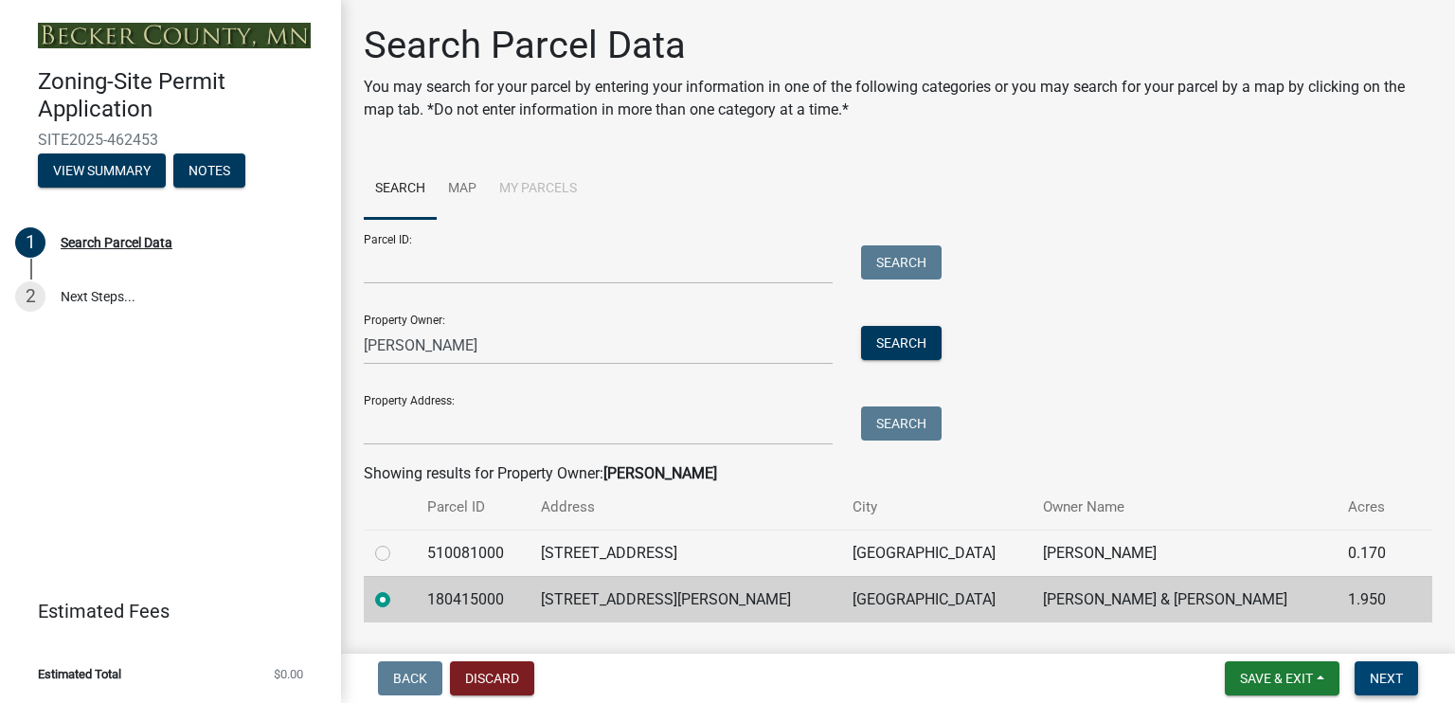
click at [1393, 677] on span "Next" at bounding box center [1386, 678] width 33 height 15
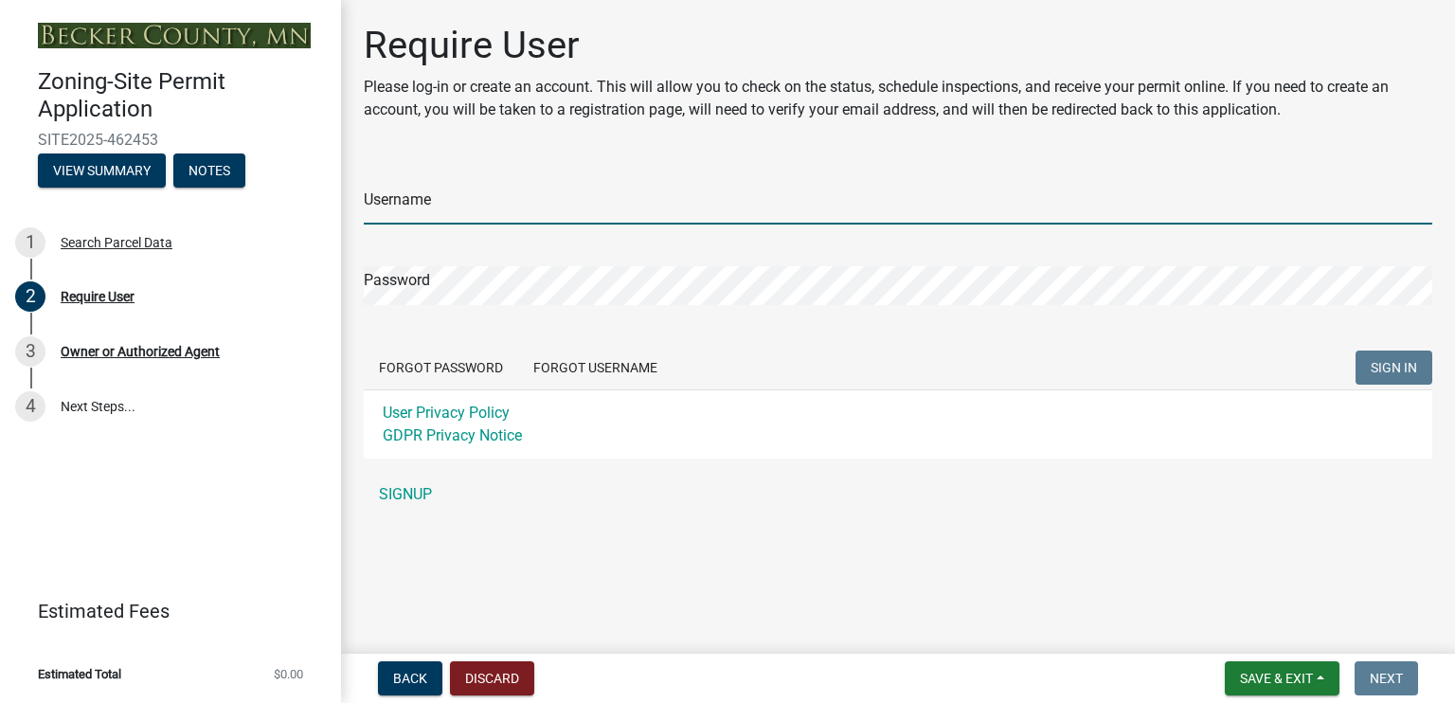
click at [401, 209] on input "Username" at bounding box center [898, 205] width 1068 height 39
type input "Glandsem"
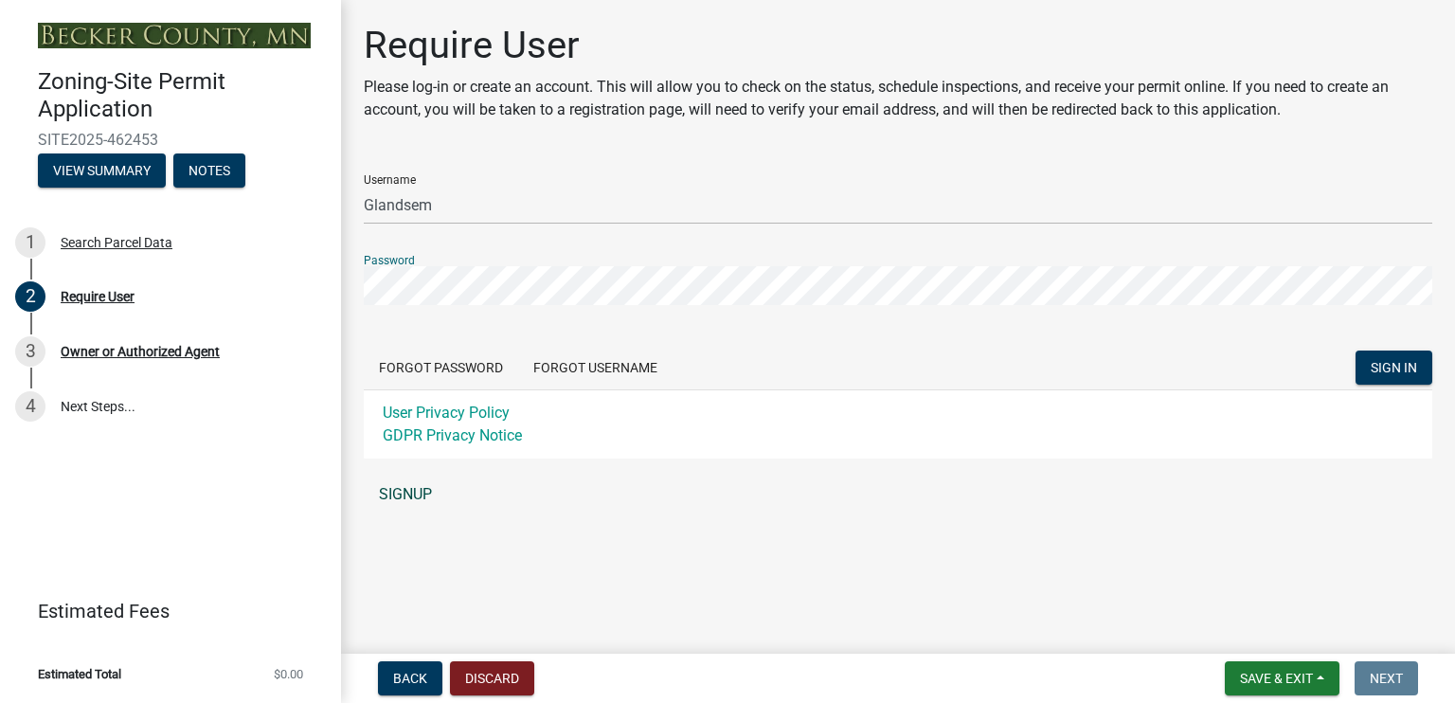
click at [420, 492] on link "SIGNUP" at bounding box center [898, 494] width 1068 height 38
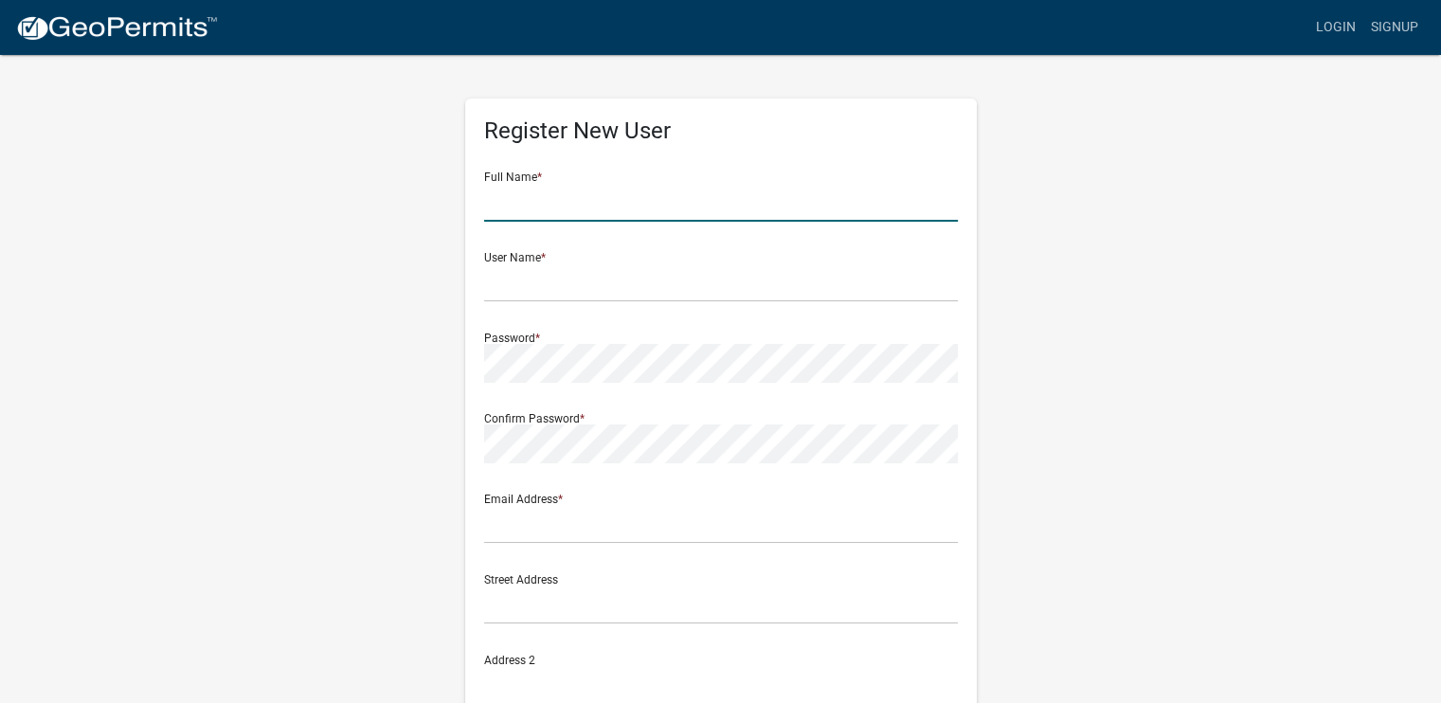
click at [555, 206] on input "text" at bounding box center [721, 202] width 474 height 39
type input "Gary Landsem"
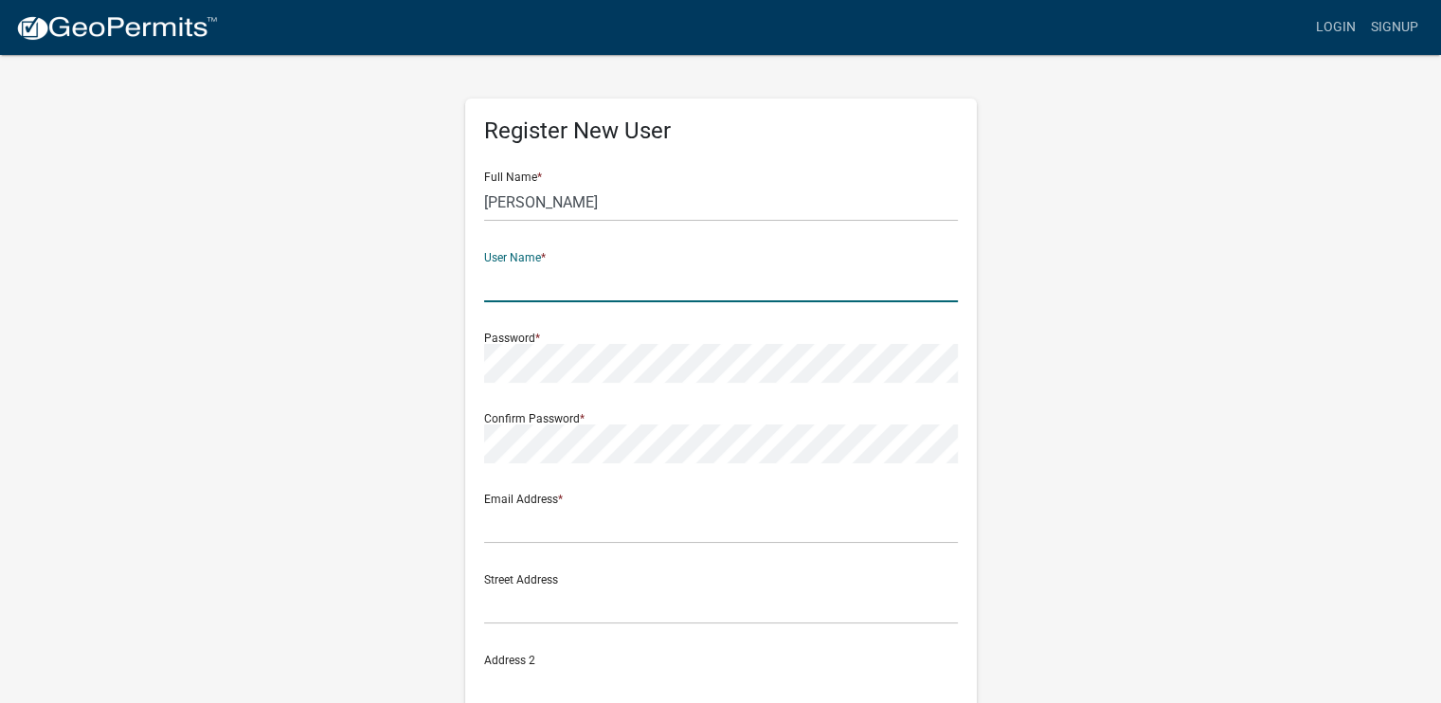
click at [511, 293] on input "text" at bounding box center [721, 282] width 474 height 39
type input "Glandsem"
type input "+1 701-261-0501"
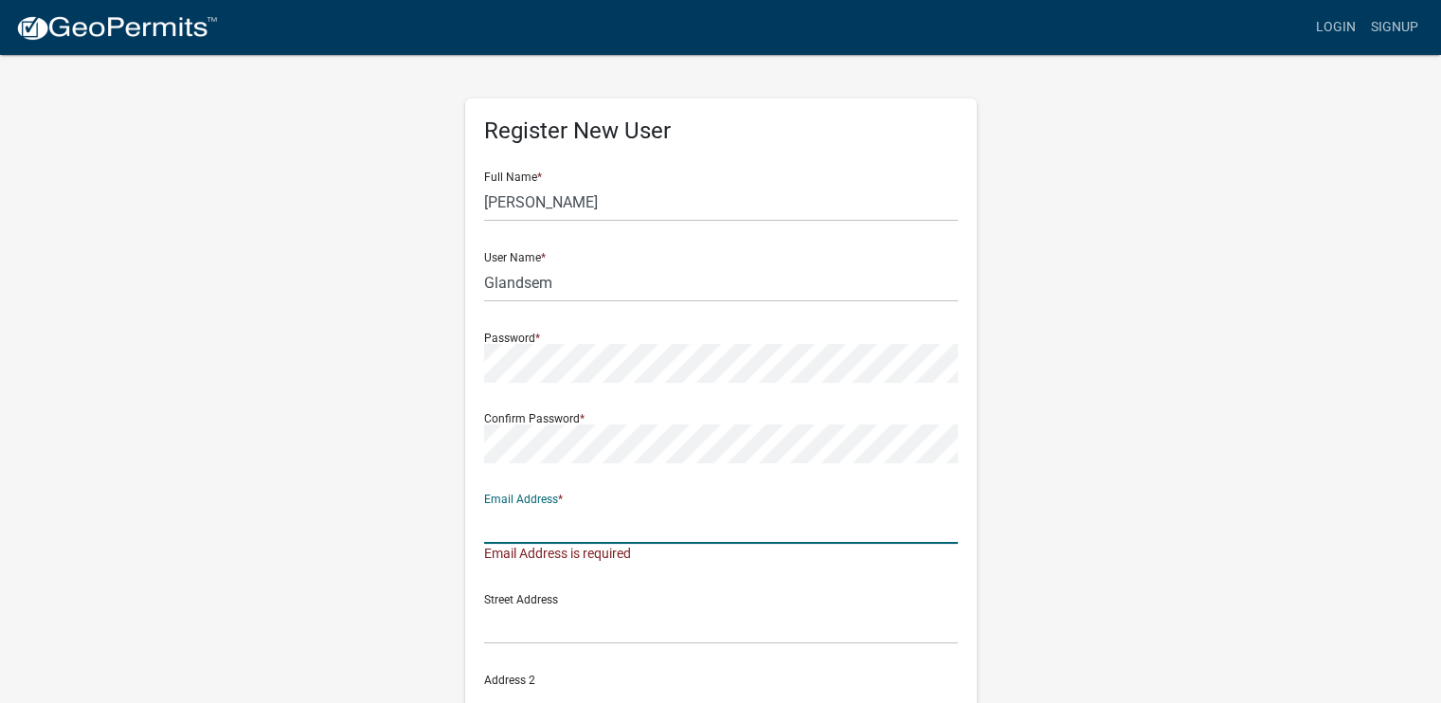
click at [557, 530] on input "text" at bounding box center [721, 524] width 474 height 39
type input "glandsem@gmail.com"
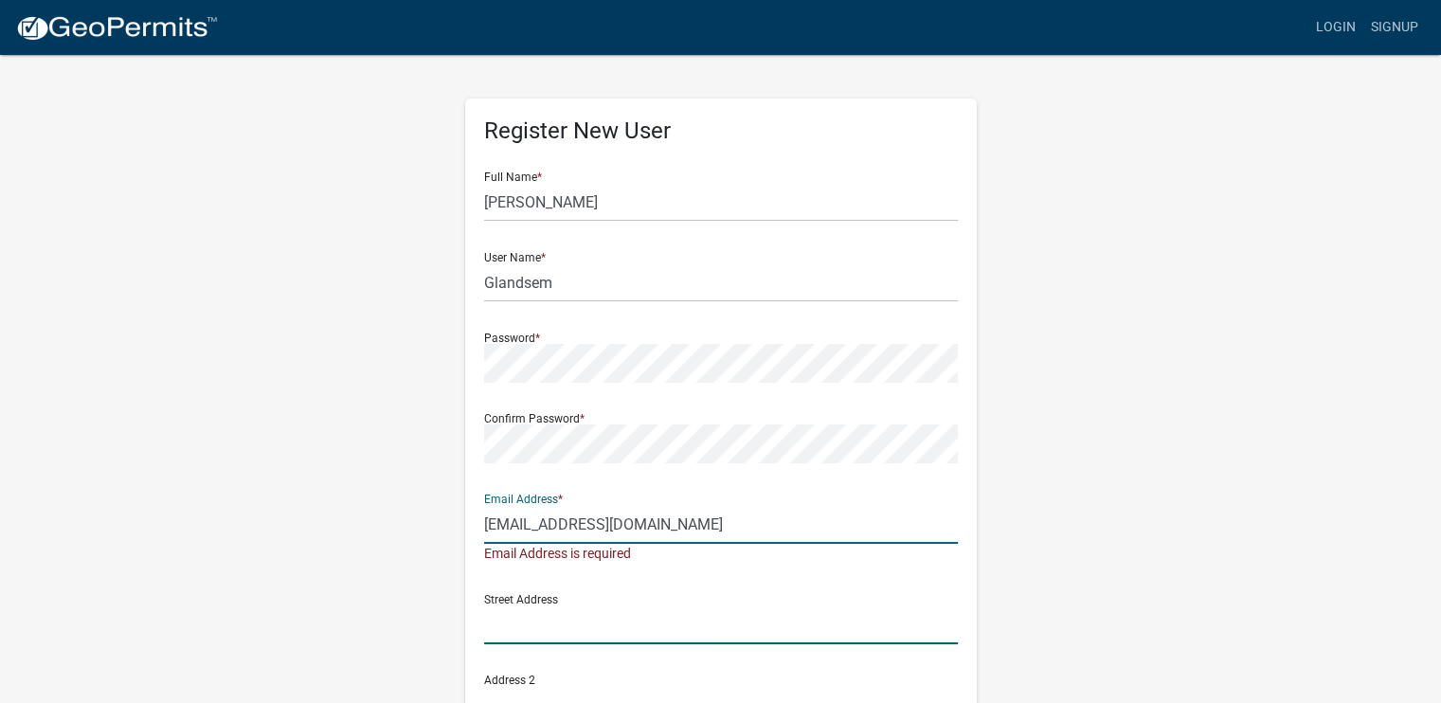
type input "23756 Arena Dr"
type input "Lot 18179"
type input "Rapid City"
type input "SD"
type input "57702"
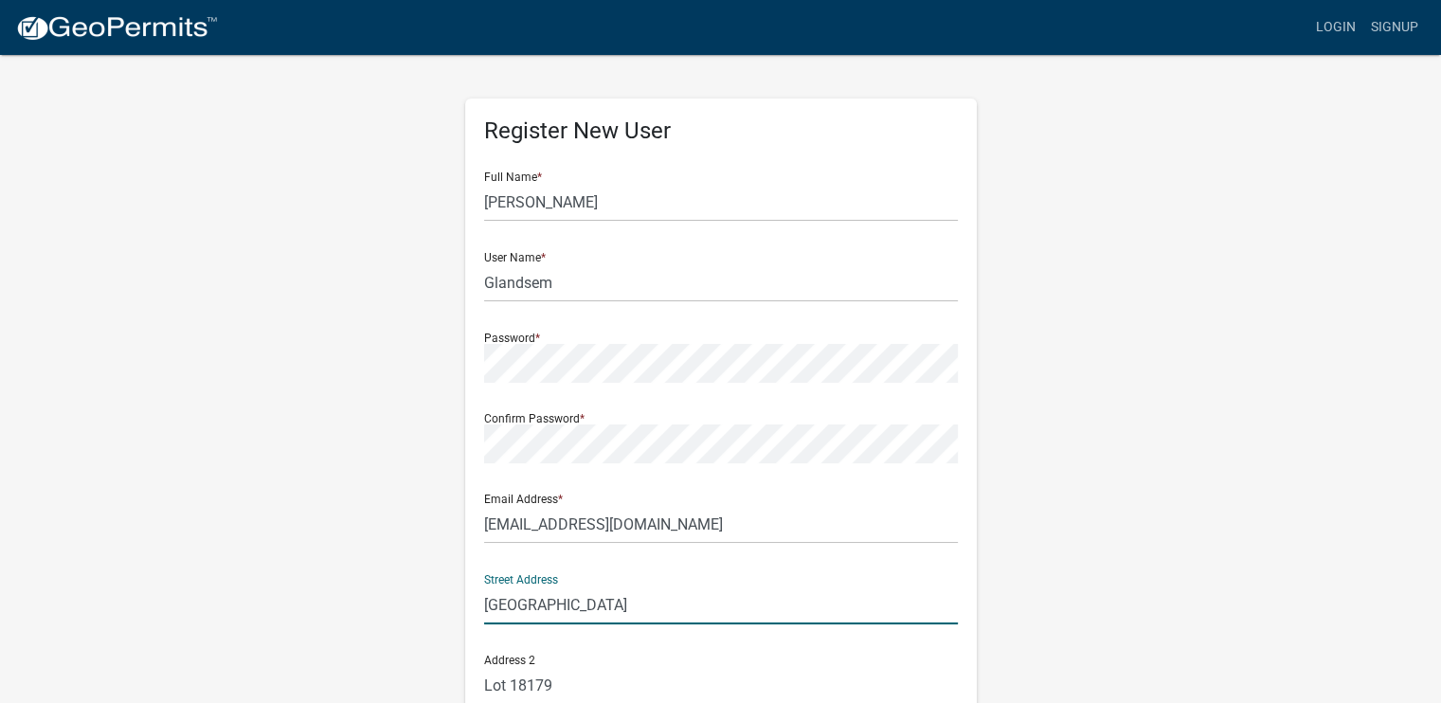
click at [646, 607] on input "23756 Arena Dr" at bounding box center [721, 604] width 474 height 39
type input "2"
type input "[STREET_ADDRESS]"
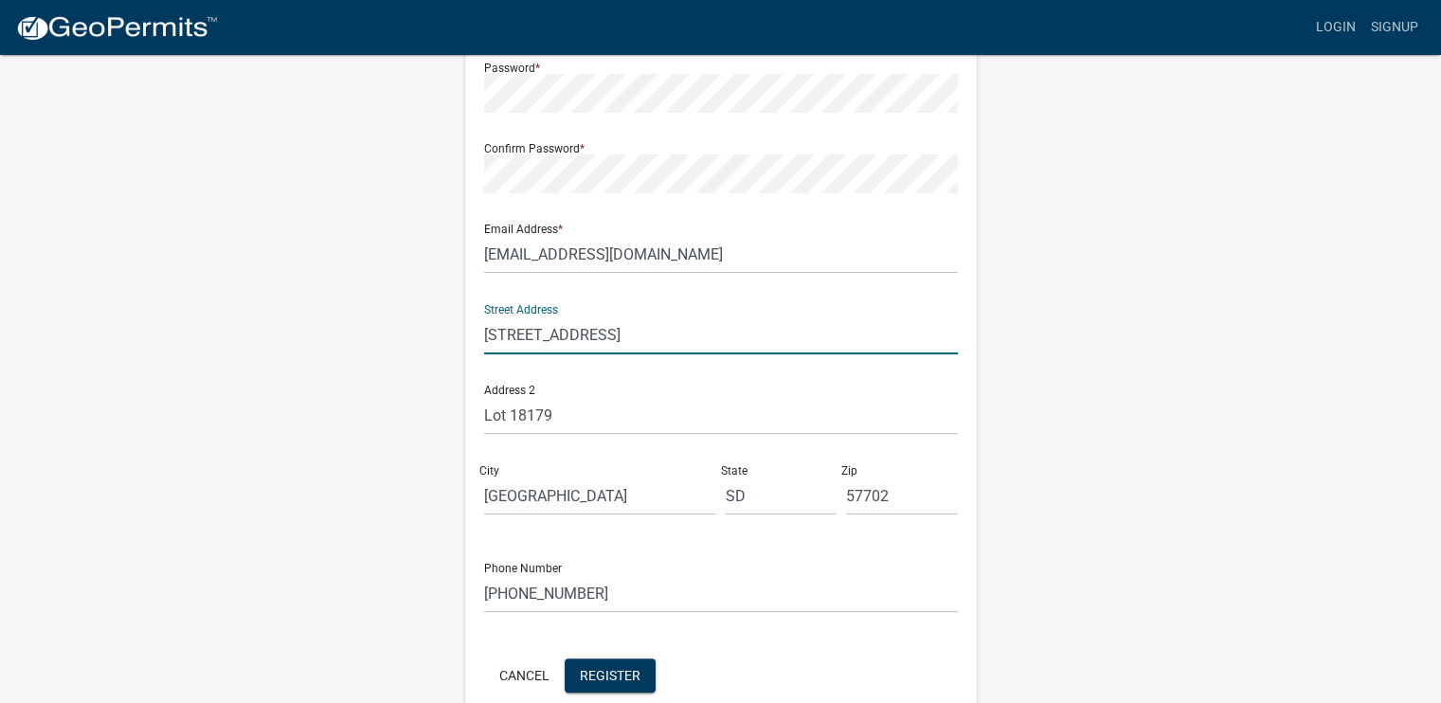
scroll to position [364, 0]
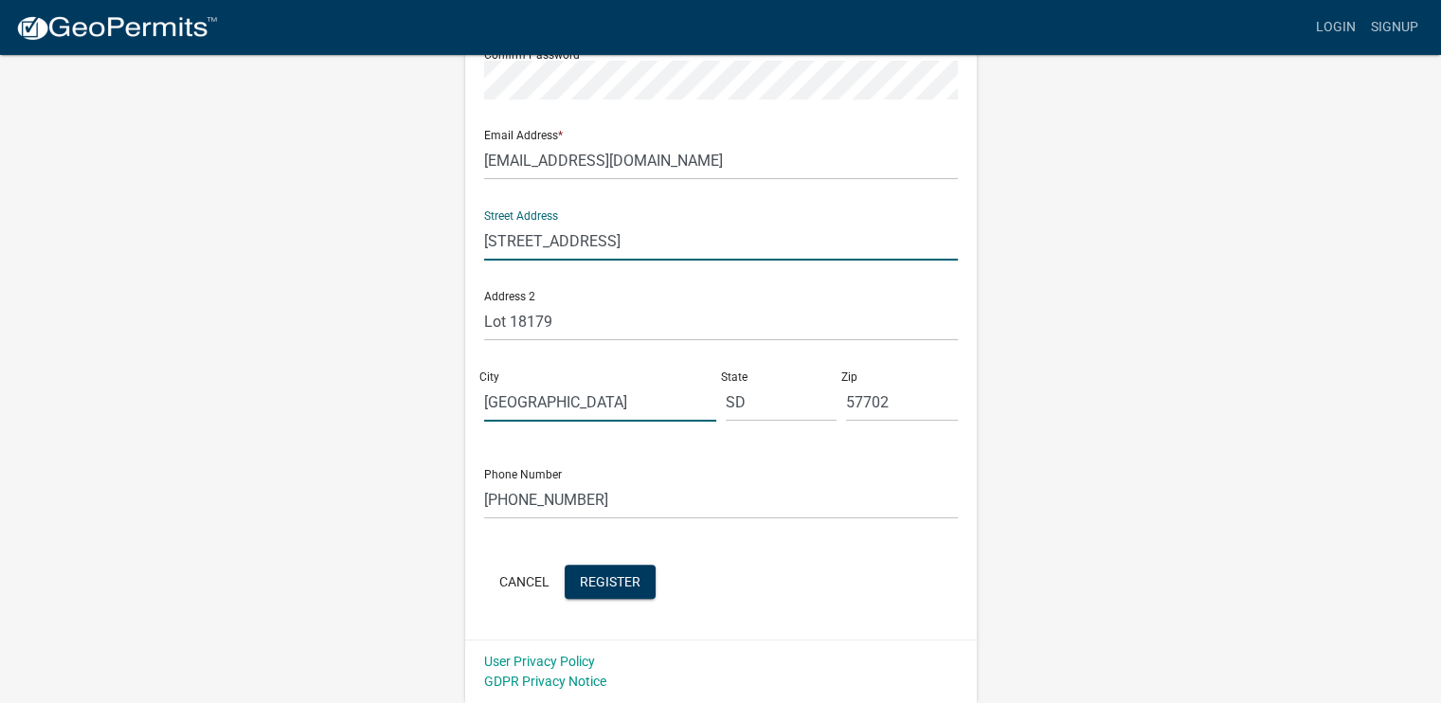
click at [635, 412] on input "Rapid City" at bounding box center [600, 402] width 232 height 39
type input "R"
type input "Lake Park"
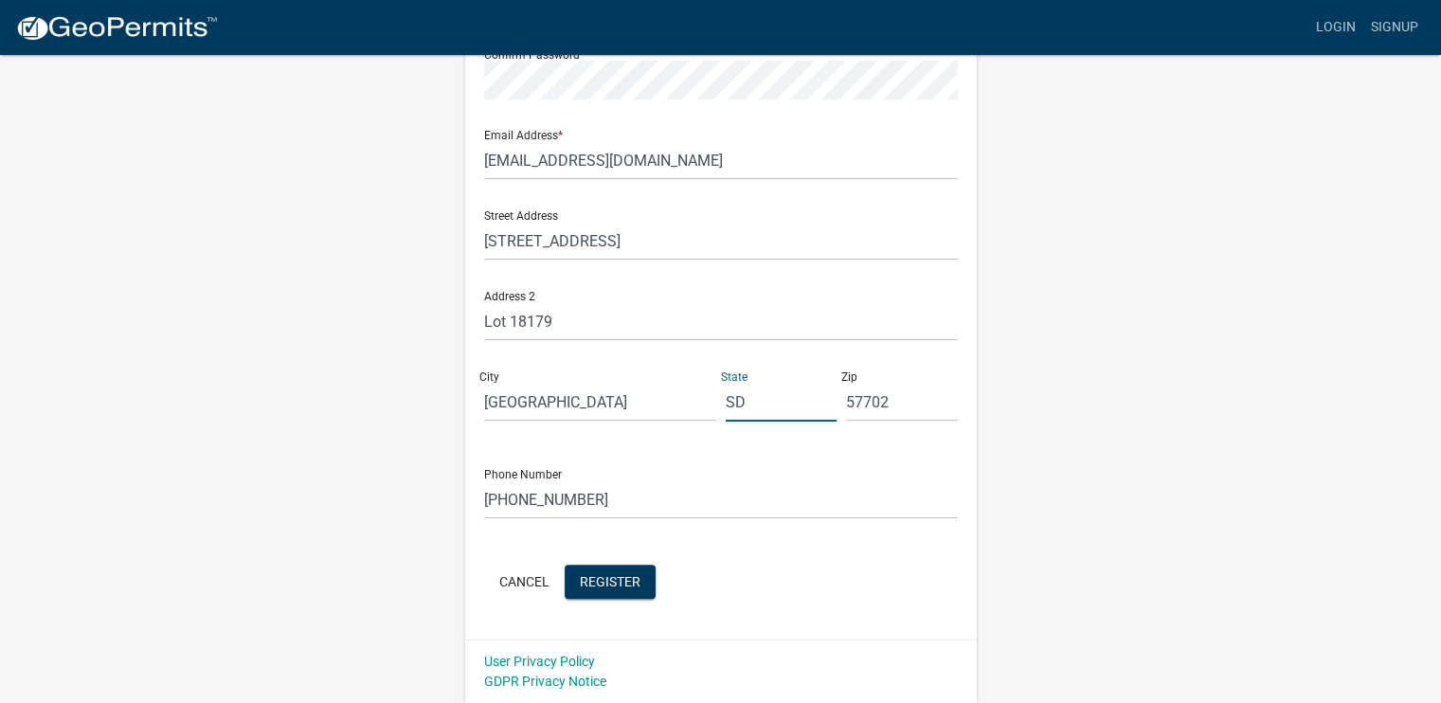
click at [792, 406] on input "SD" at bounding box center [782, 402] width 112 height 39
type input "S"
type input "MN"
click at [895, 402] on input "57702" at bounding box center [902, 402] width 112 height 39
type input "5"
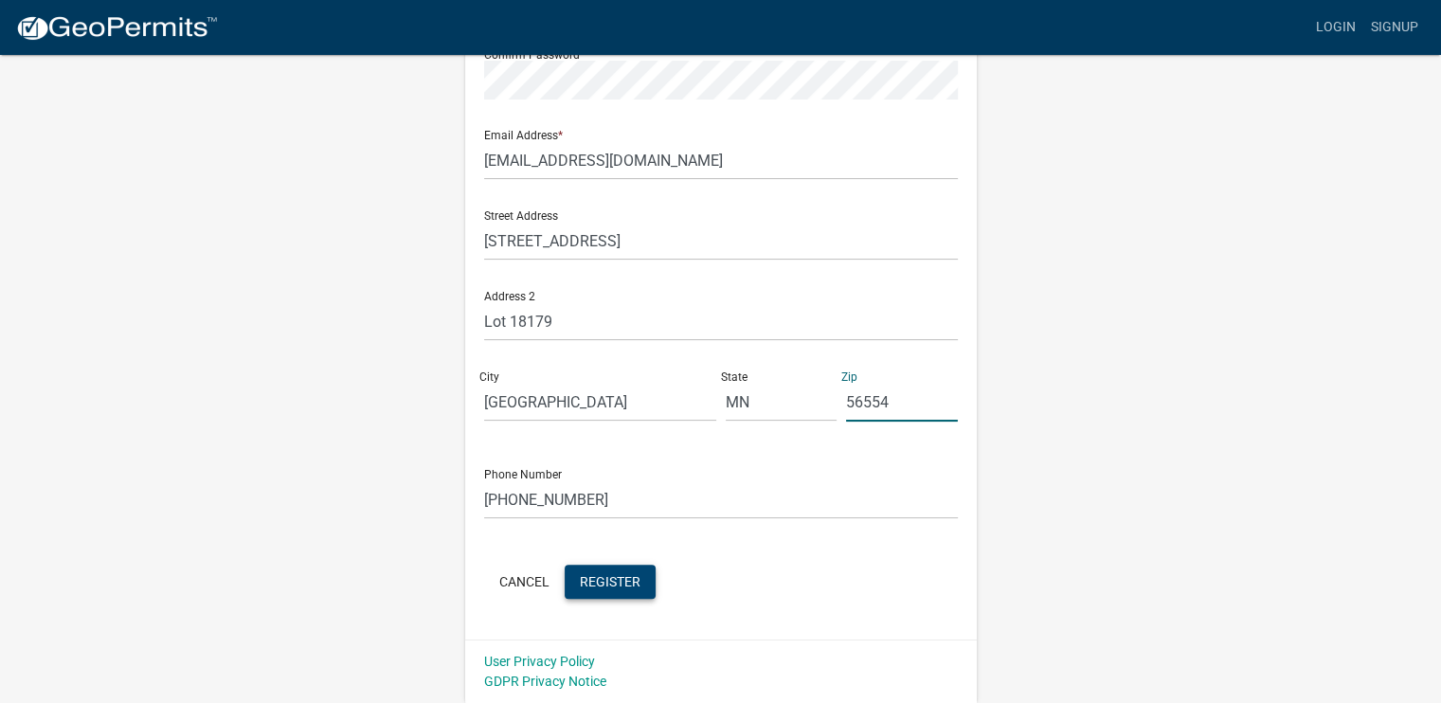
type input "56554"
click at [620, 581] on span "Register" at bounding box center [610, 580] width 61 height 15
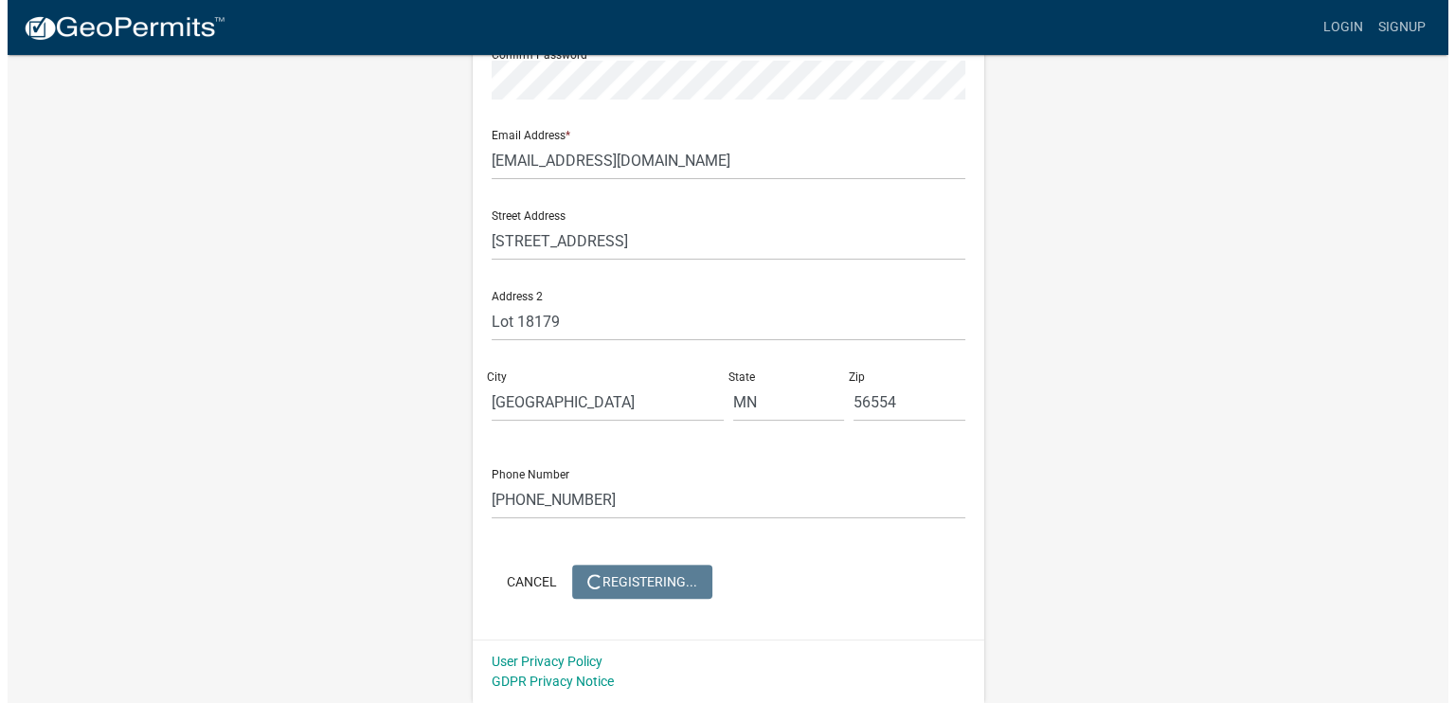
scroll to position [0, 0]
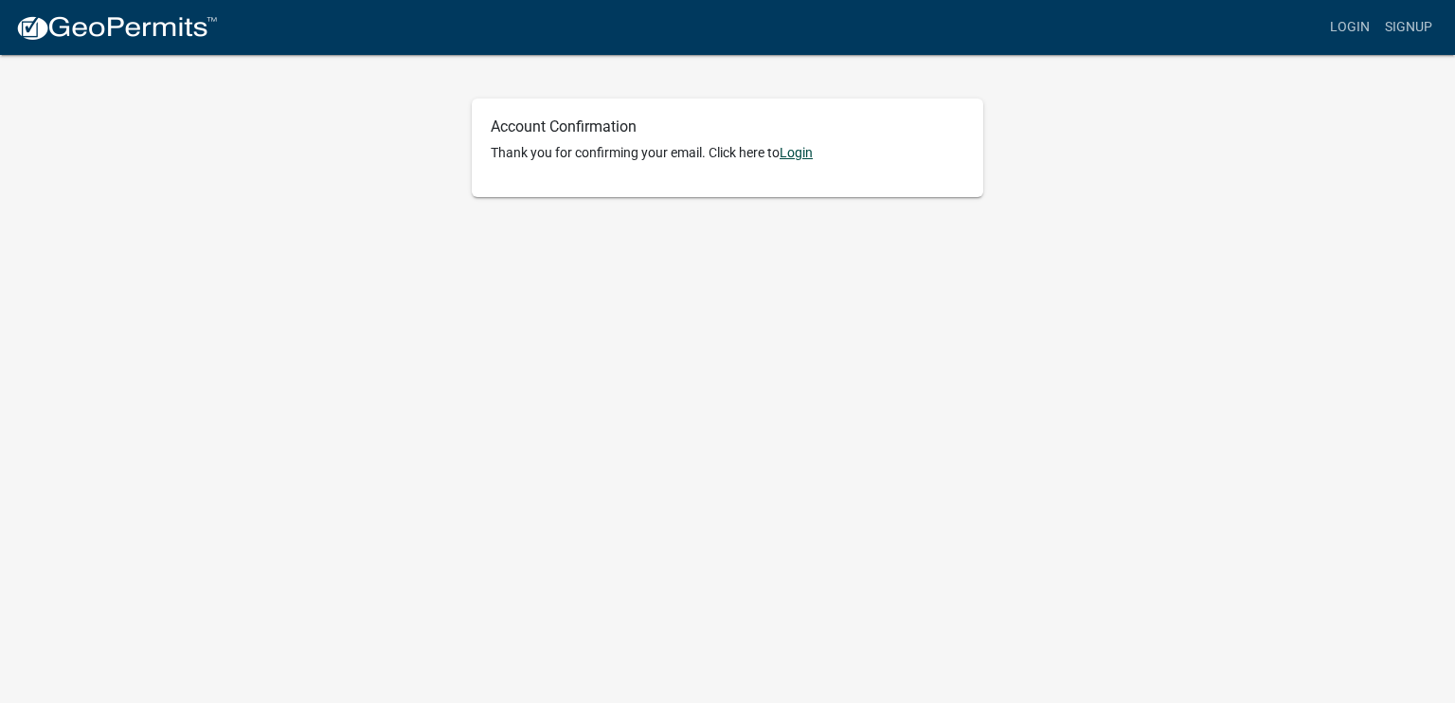
click at [800, 151] on link "Login" at bounding box center [795, 152] width 33 height 15
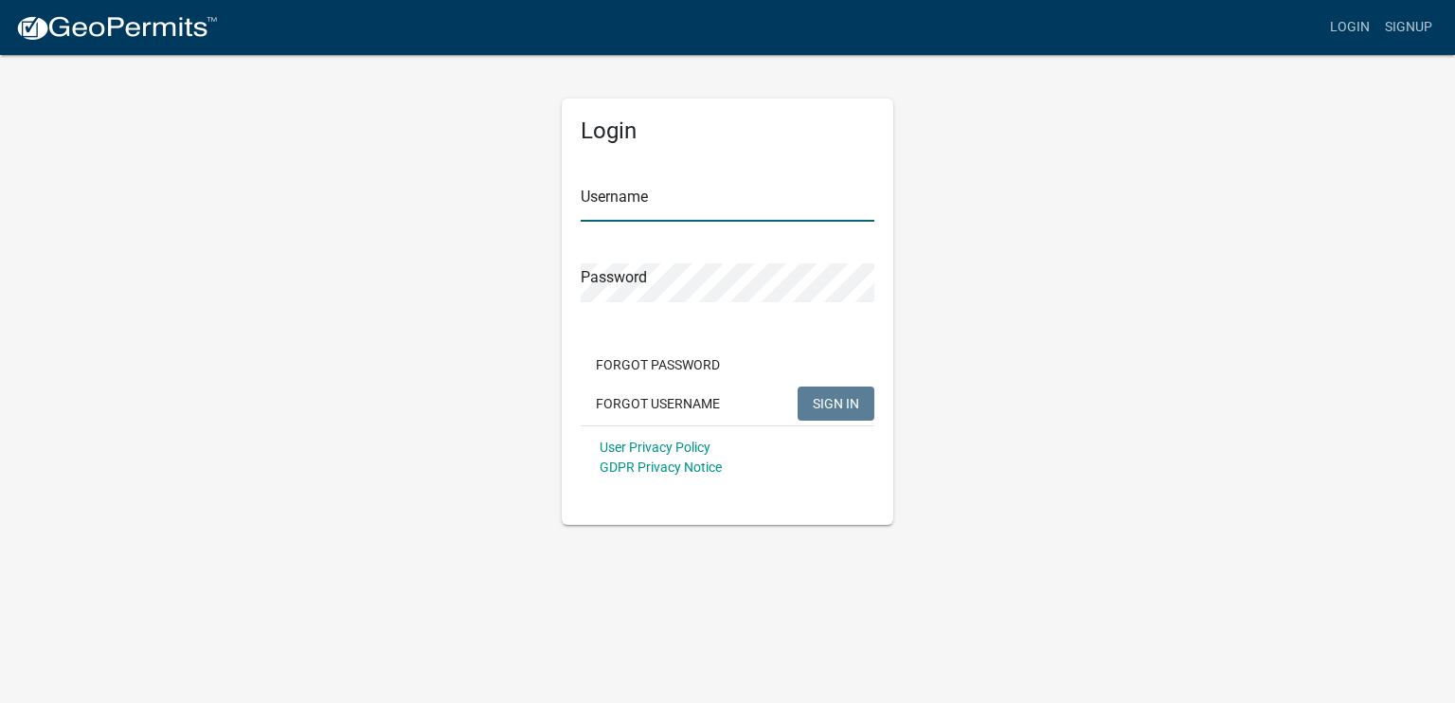
type input "Glandsem"
click at [840, 401] on span "SIGN IN" at bounding box center [836, 402] width 46 height 15
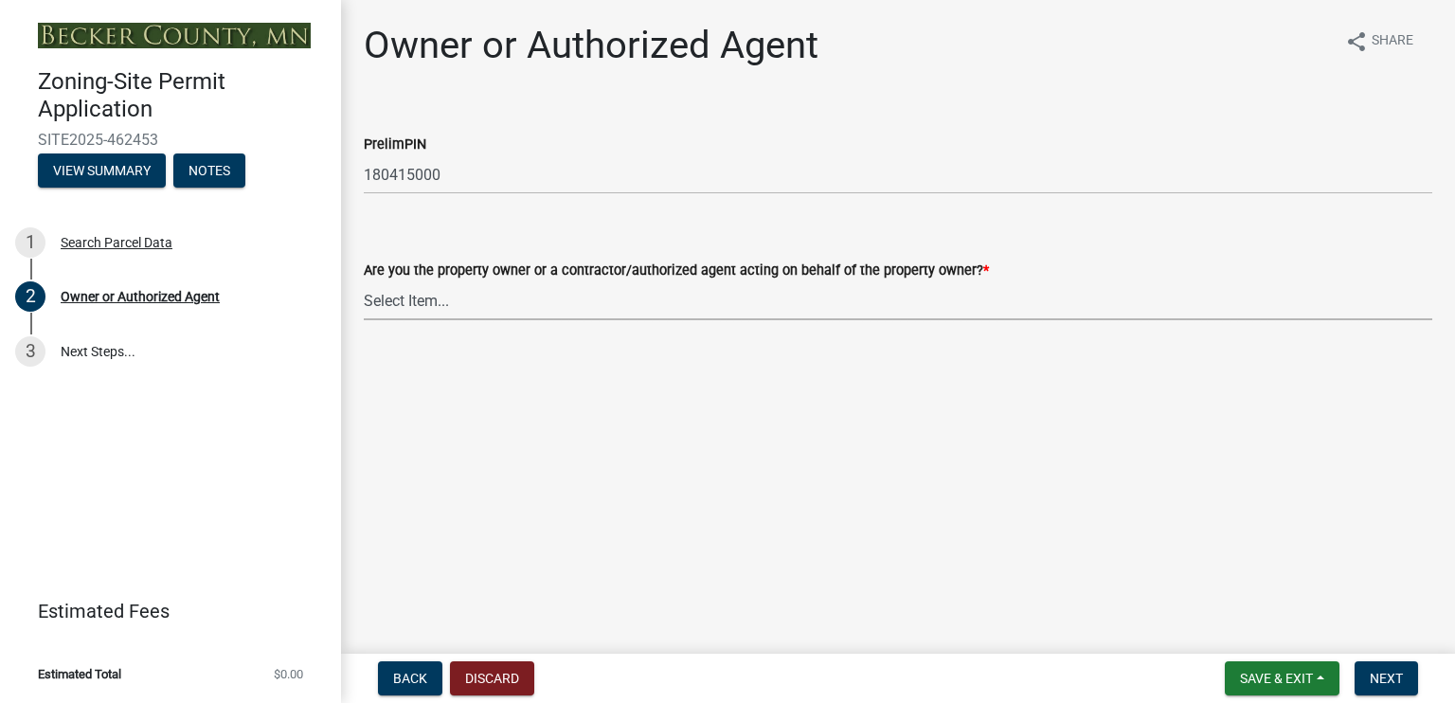
click at [472, 292] on select "Select Item... Property Owner Authorized Agent" at bounding box center [898, 300] width 1068 height 39
click at [364, 281] on select "Select Item... Property Owner Authorized Agent" at bounding box center [898, 300] width 1068 height 39
select select "3c674549-ed69-405f-b795-9fa3f7d47d9d"
click at [1383, 675] on span "Next" at bounding box center [1386, 678] width 33 height 15
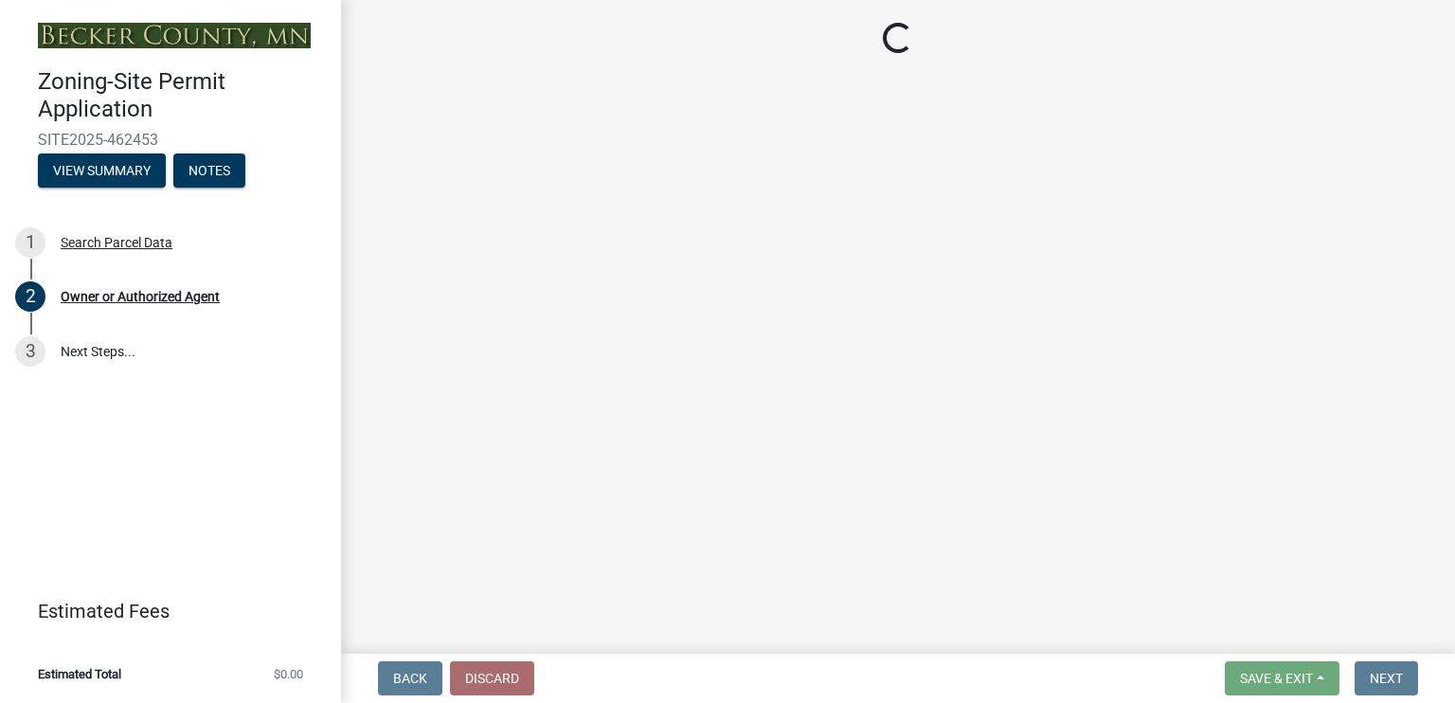
select select "15d55337-0fb0-485e-a759-dab20e978987"
select select "884b666d-3fa3-4f1b-ae8a-1f1e464e381a"
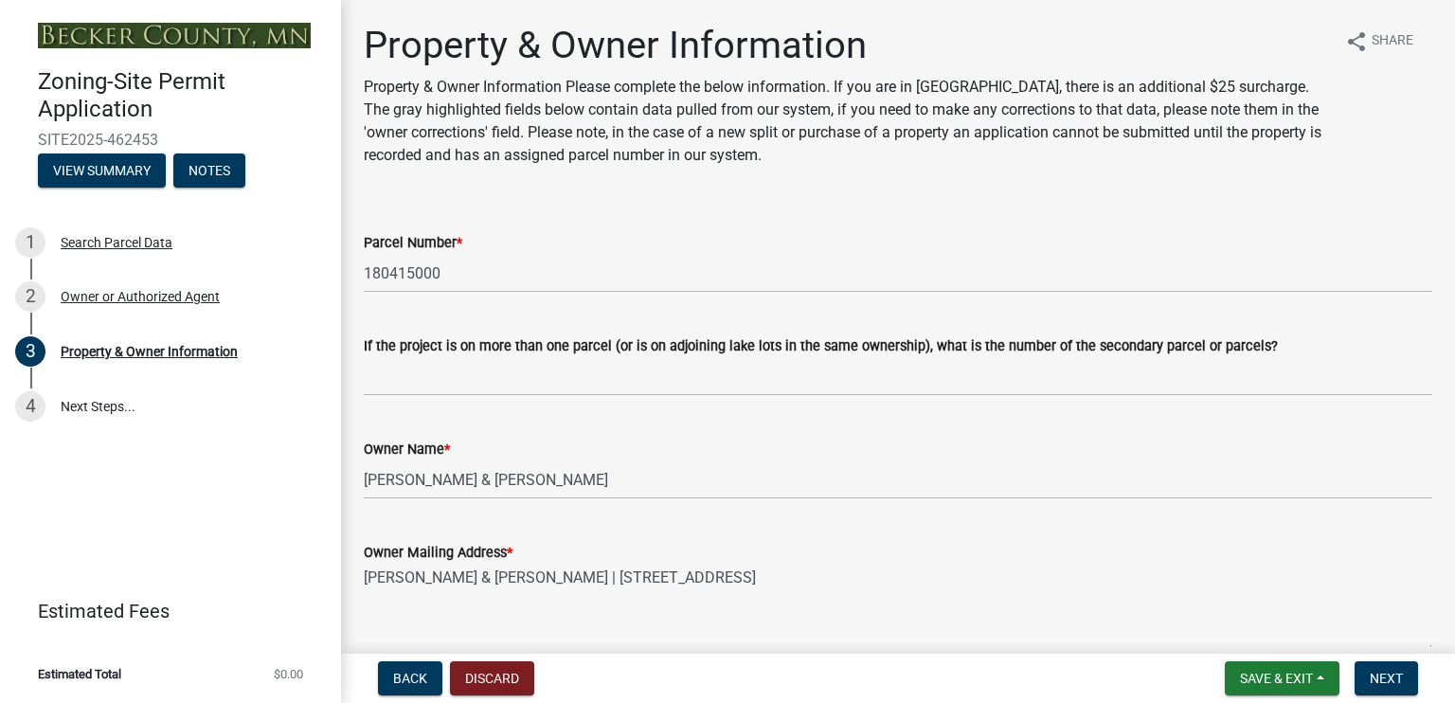
scroll to position [252, 0]
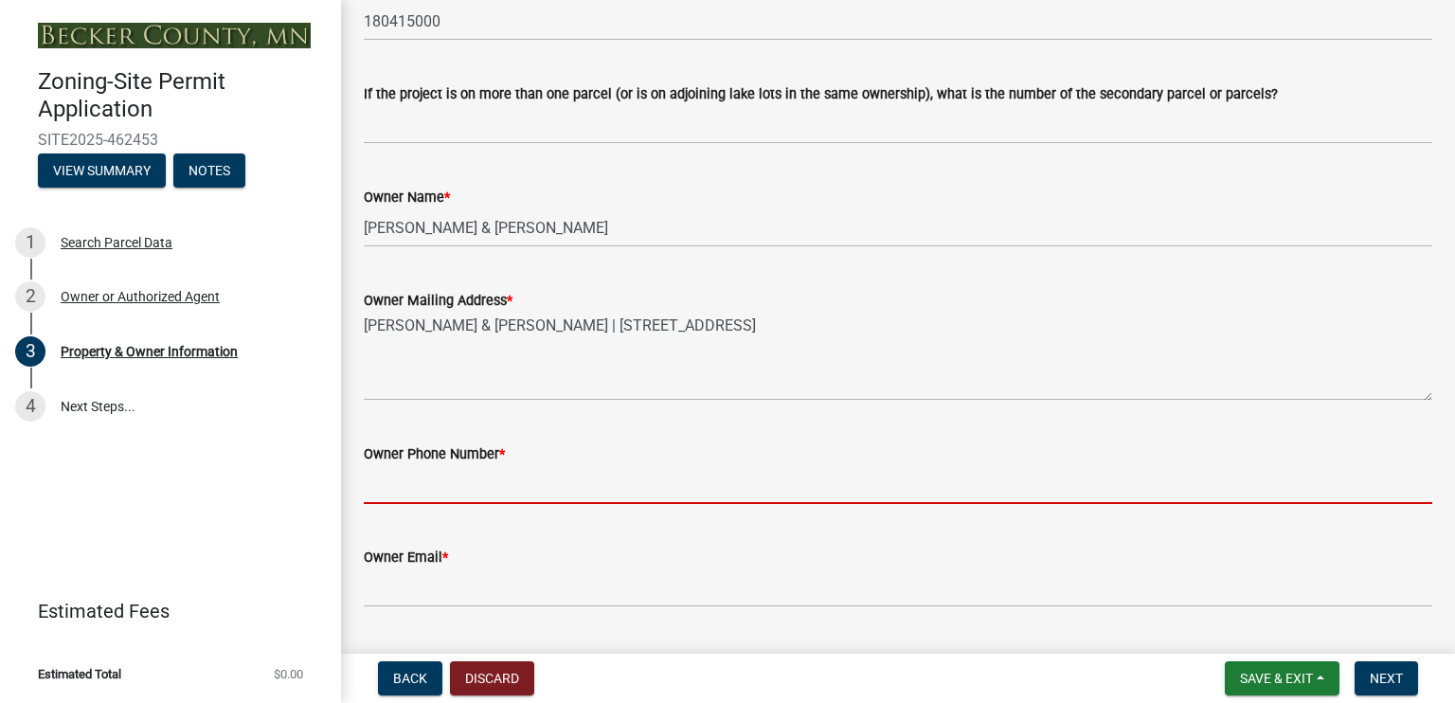
click at [423, 490] on input "Owner Phone Number *" at bounding box center [898, 484] width 1068 height 39
type input "7012610501"
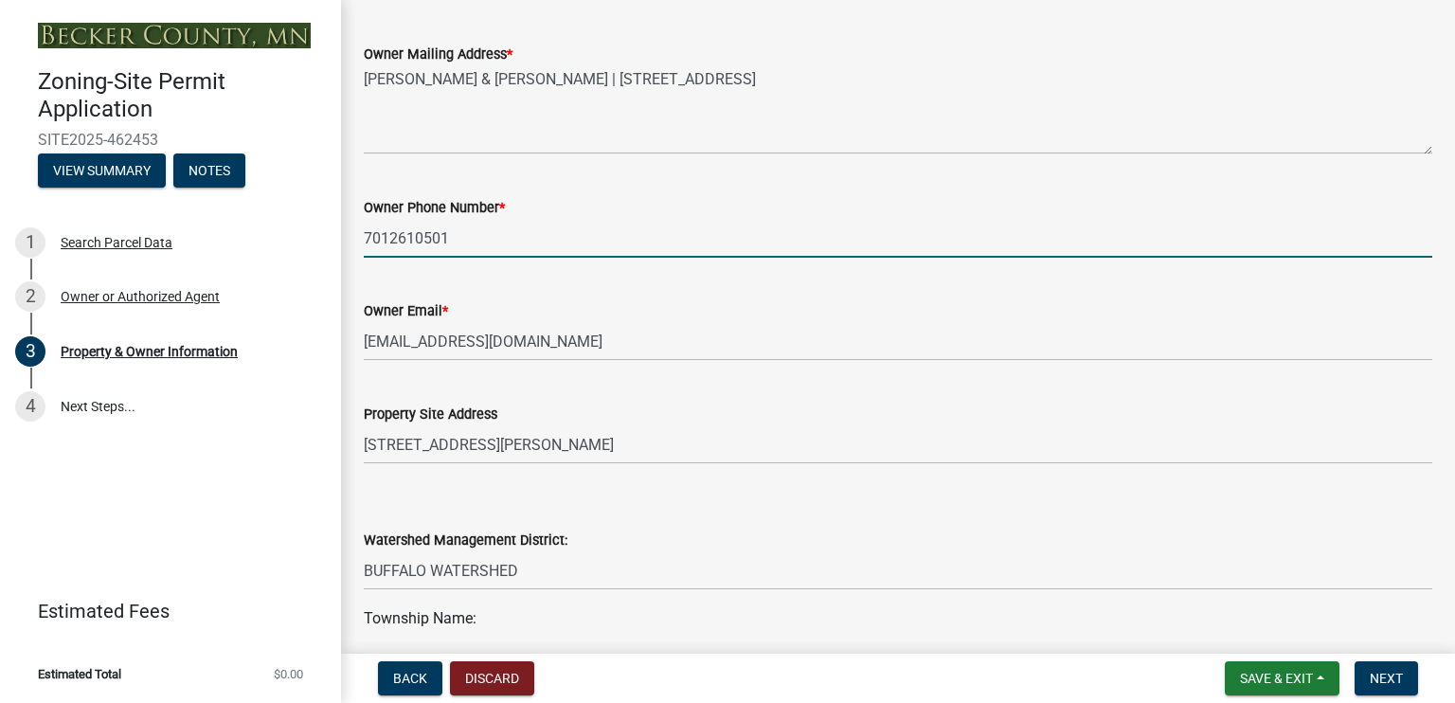
scroll to position [505, 0]
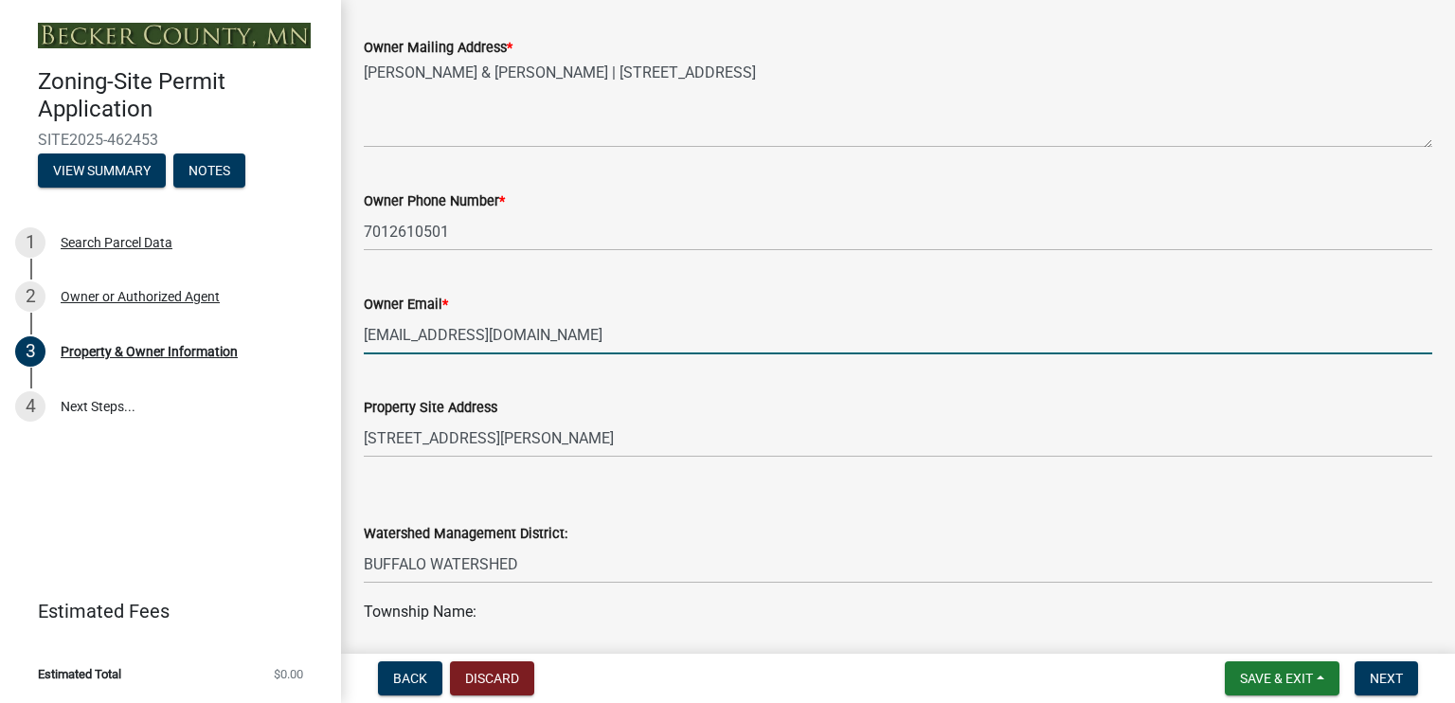
click at [529, 331] on input "[EMAIL_ADDRESS][DOMAIN_NAME]" at bounding box center [898, 334] width 1068 height 39
type input "[EMAIL_ADDRESS][DOMAIN_NAME]"
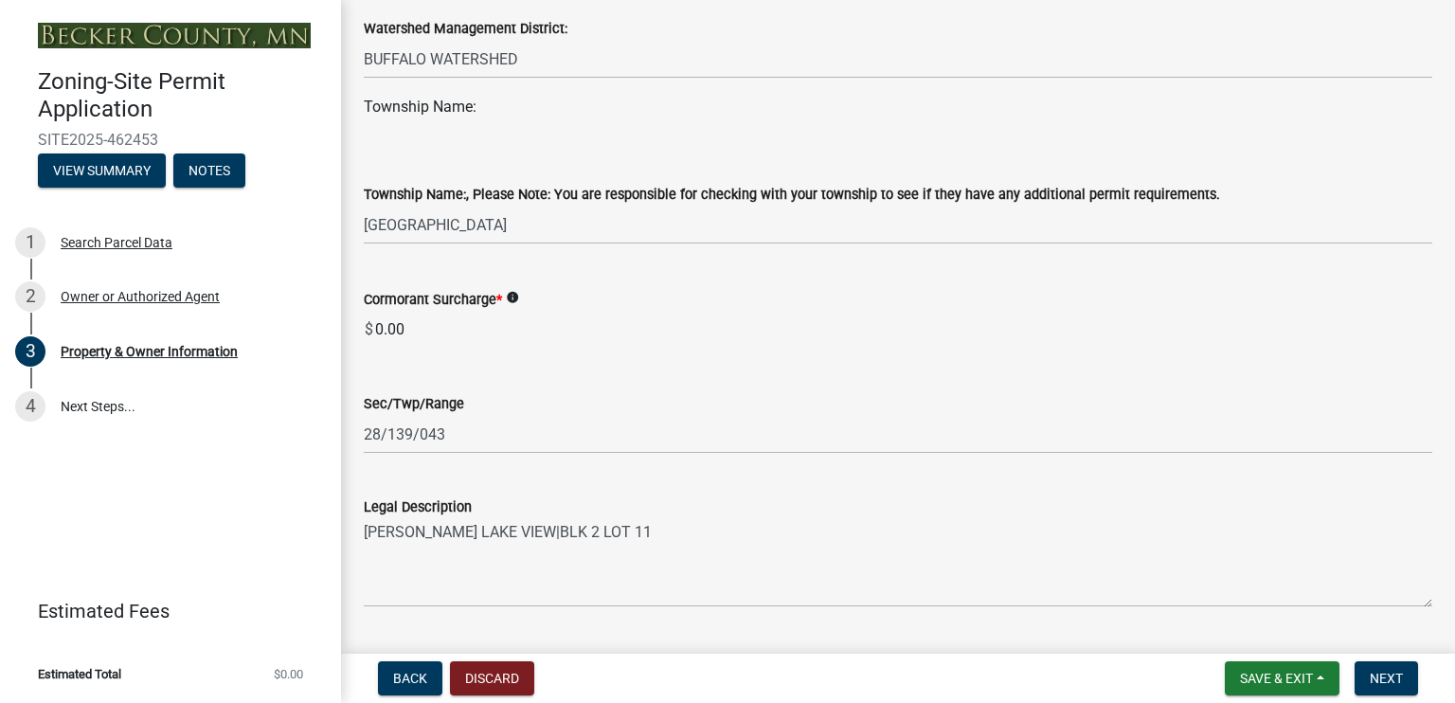
scroll to position [1263, 0]
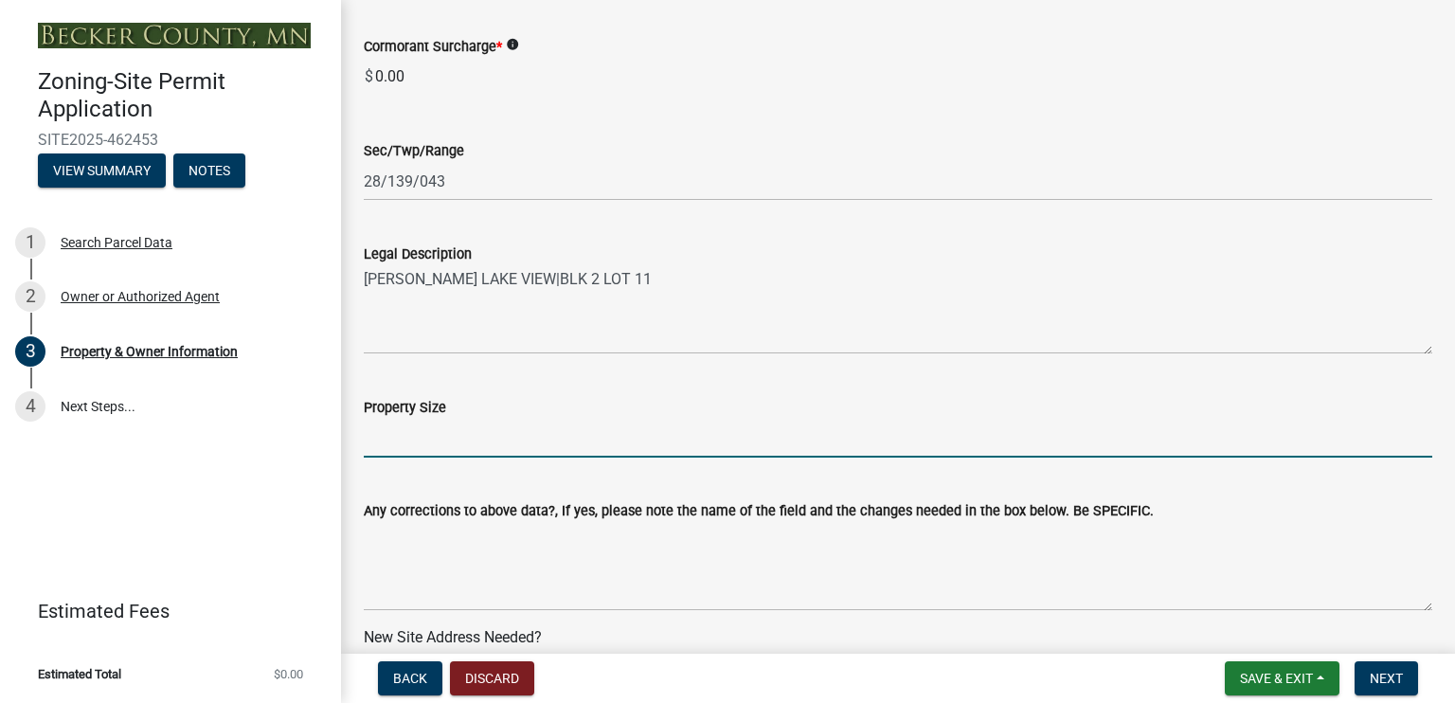
click at [588, 439] on input "Property Size" at bounding box center [898, 438] width 1068 height 39
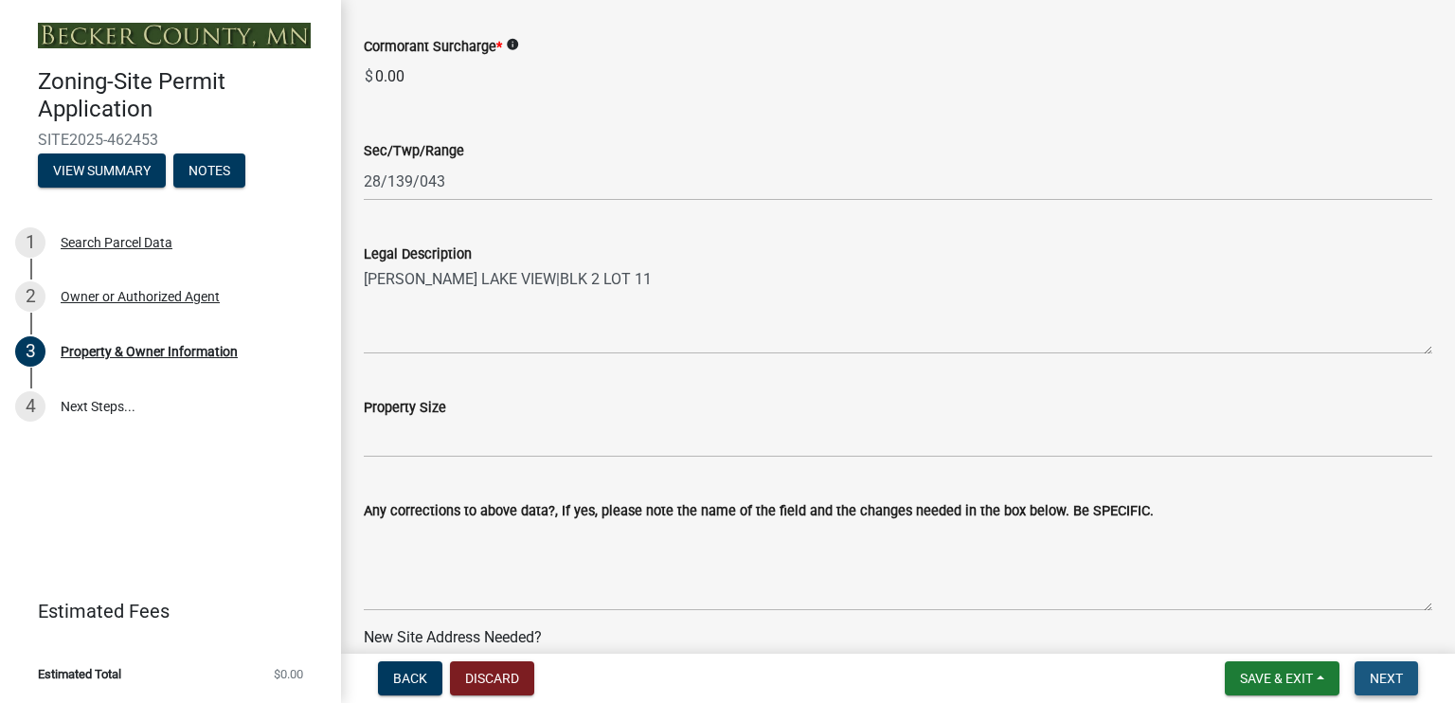
click at [1390, 675] on span "Next" at bounding box center [1386, 678] width 33 height 15
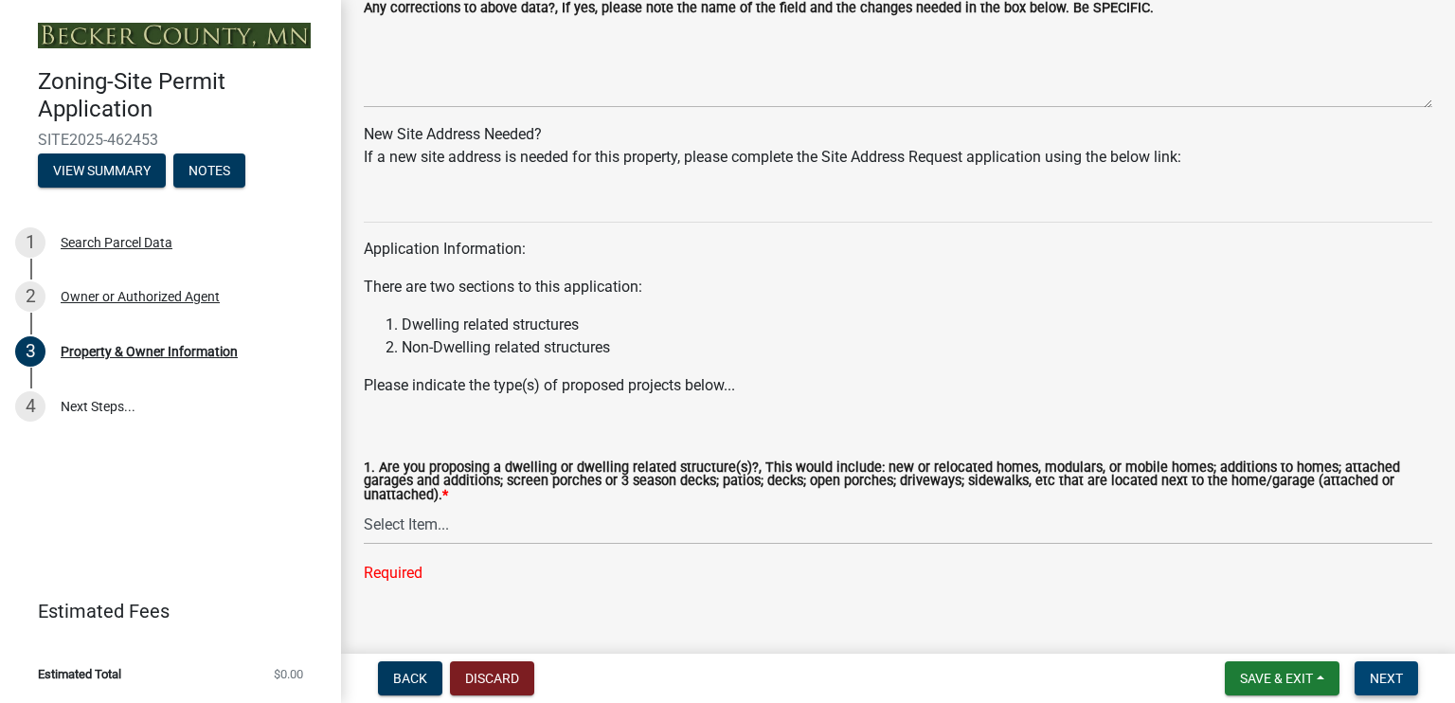
scroll to position [1767, 0]
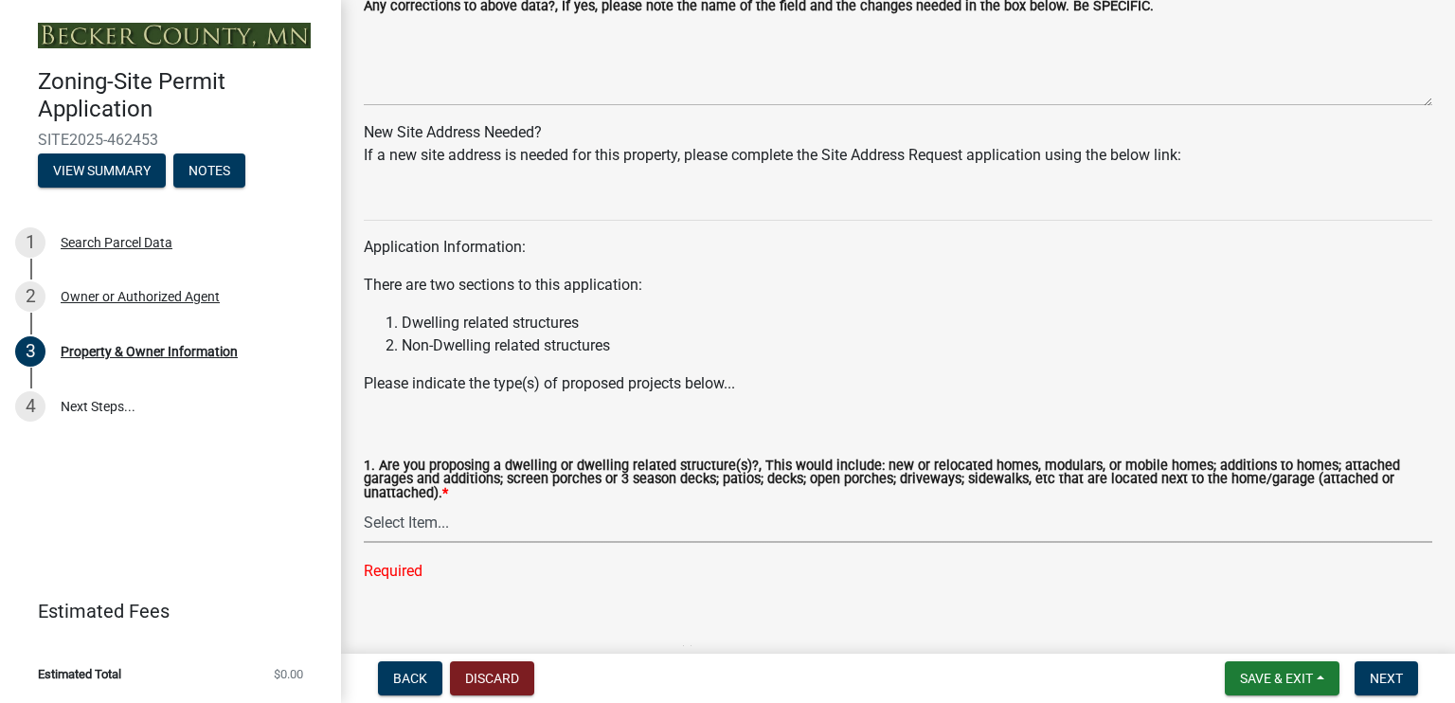
click at [448, 527] on select "Select Item... Yes No" at bounding box center [898, 523] width 1068 height 39
click at [364, 504] on select "Select Item... Yes No" at bounding box center [898, 523] width 1068 height 39
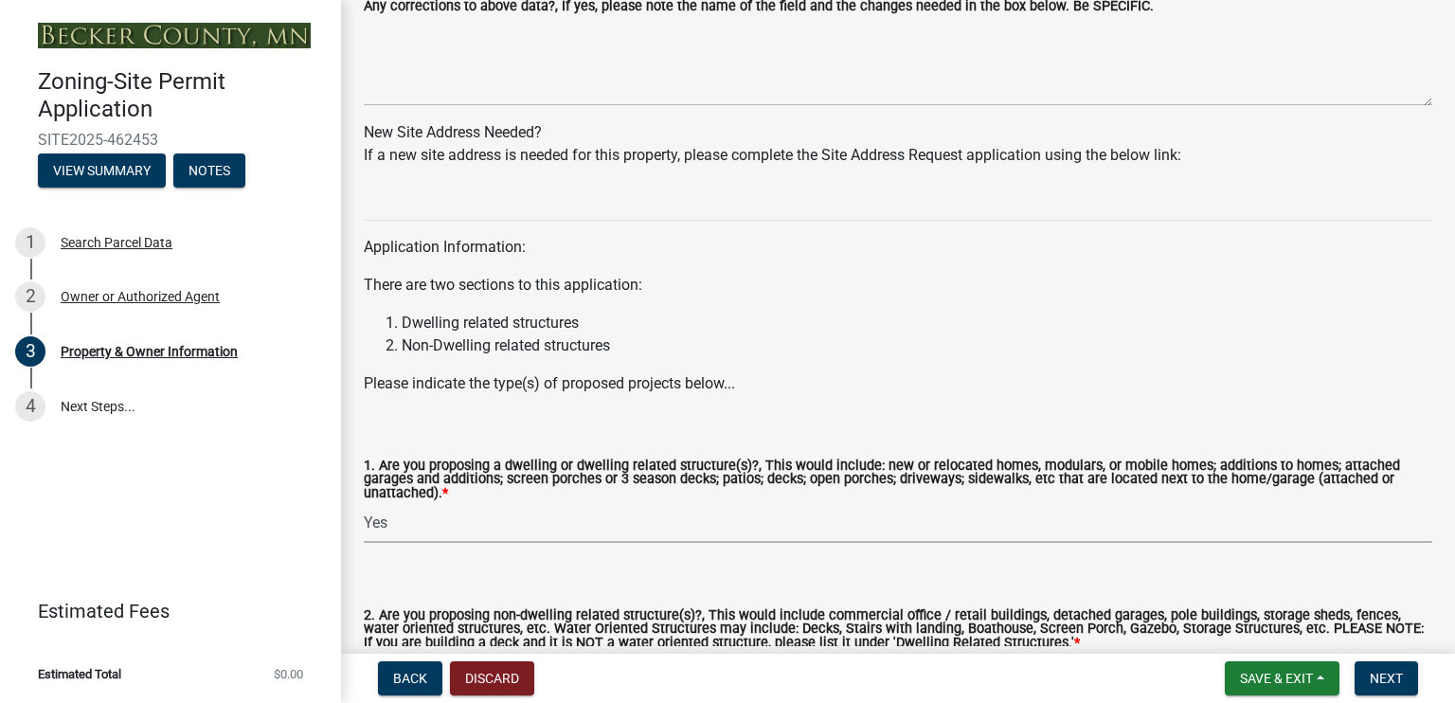
scroll to position [1943, 0]
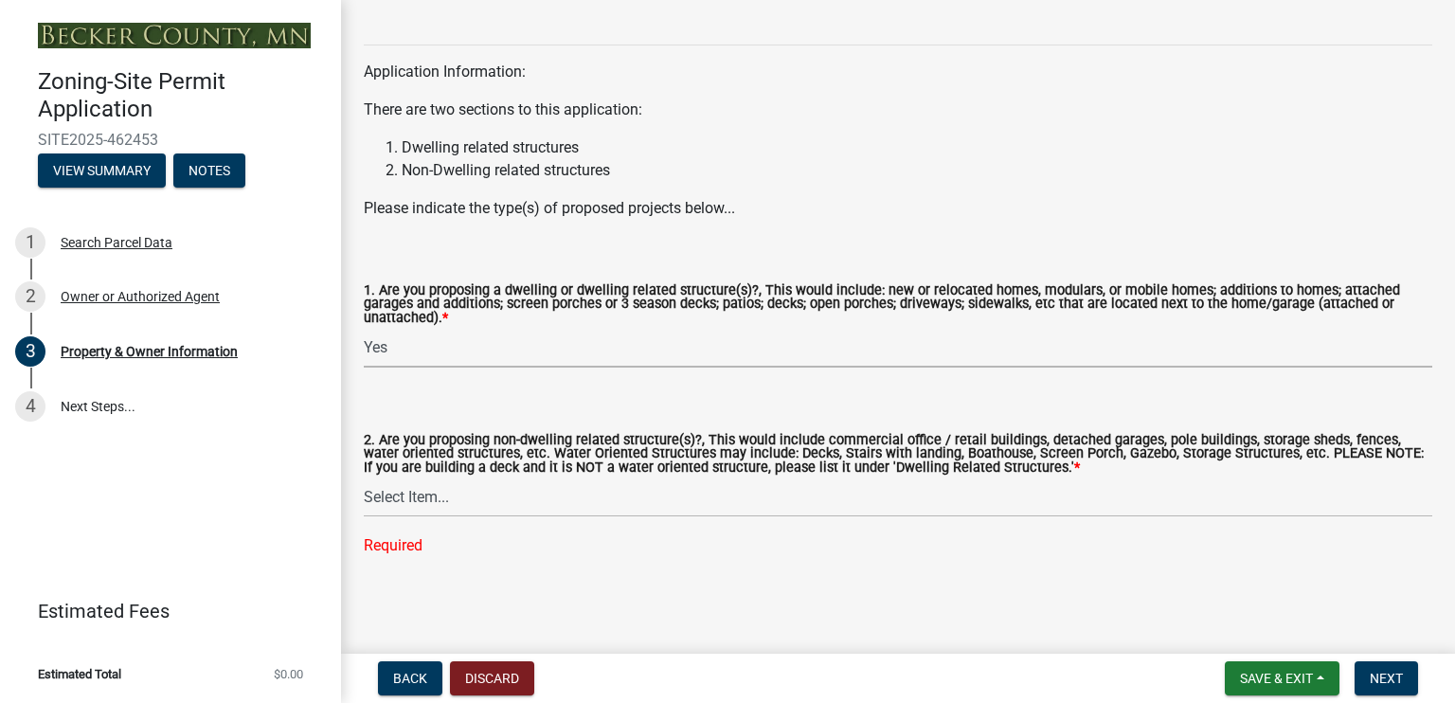
click at [389, 349] on select "Select Item... Yes No" at bounding box center [898, 348] width 1068 height 39
click at [364, 329] on select "Select Item... Yes No" at bounding box center [898, 348] width 1068 height 39
select select "fcf6d223-6c57-4dc5-b63a-a94704169022"
click at [459, 495] on select "Select Item... Yes No" at bounding box center [898, 497] width 1068 height 39
click at [364, 515] on select "Select Item... Yes No" at bounding box center [898, 497] width 1068 height 39
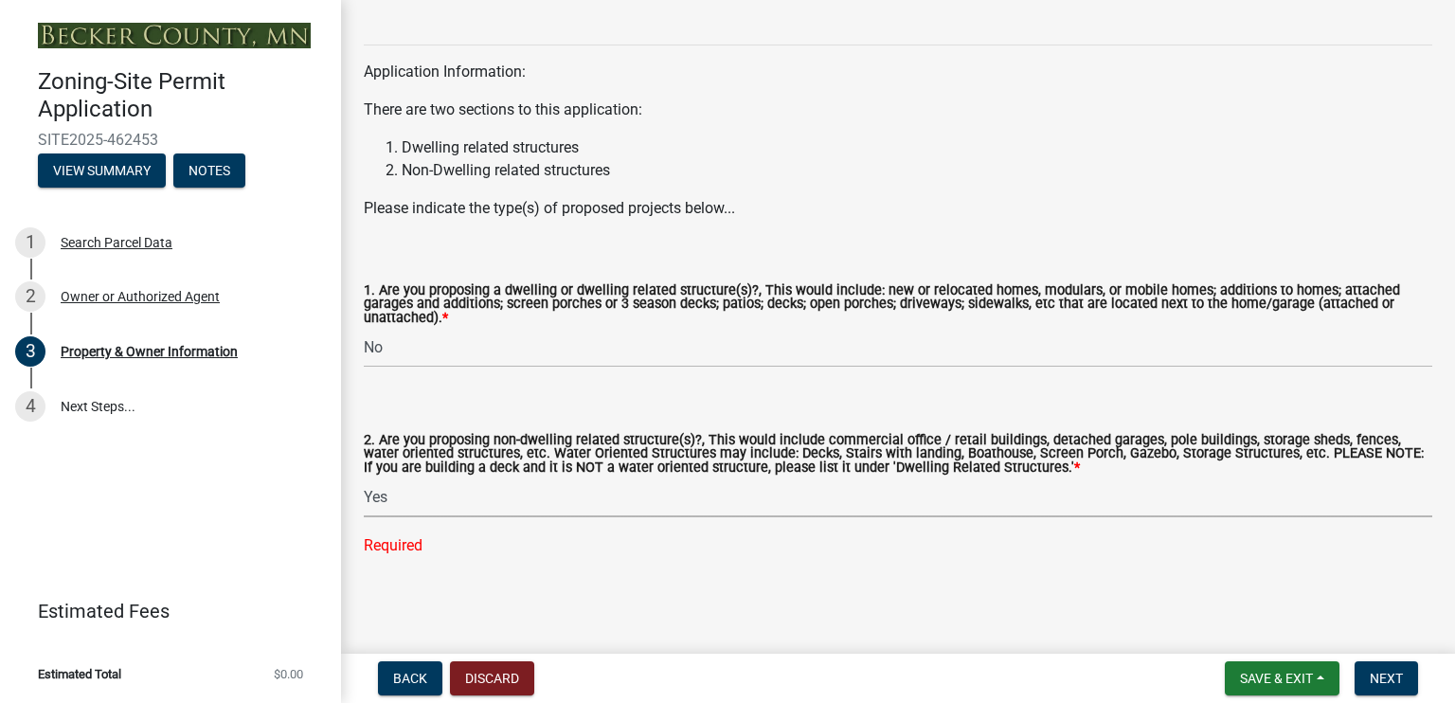
select select "5a5634ed-f11e-4c7b-90e1-096e6cfd17b9"
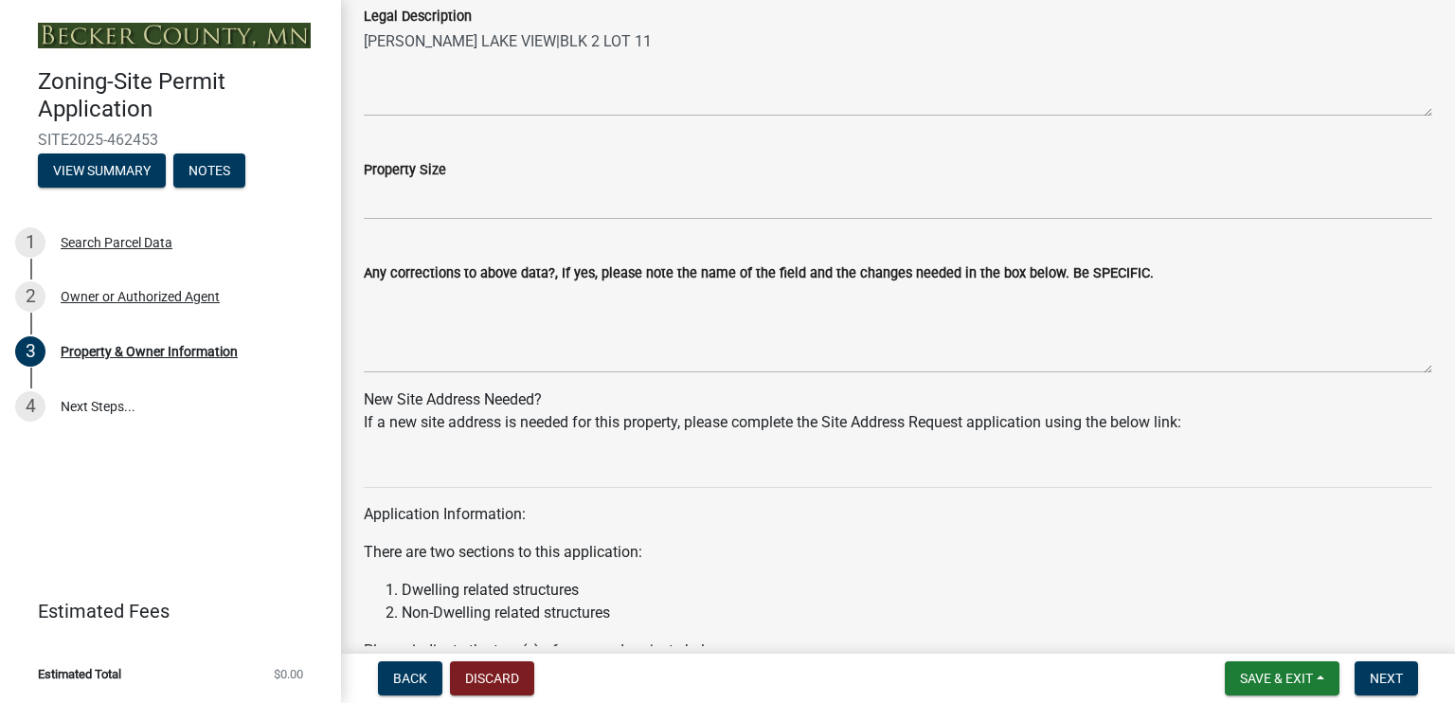
scroll to position [1905, 0]
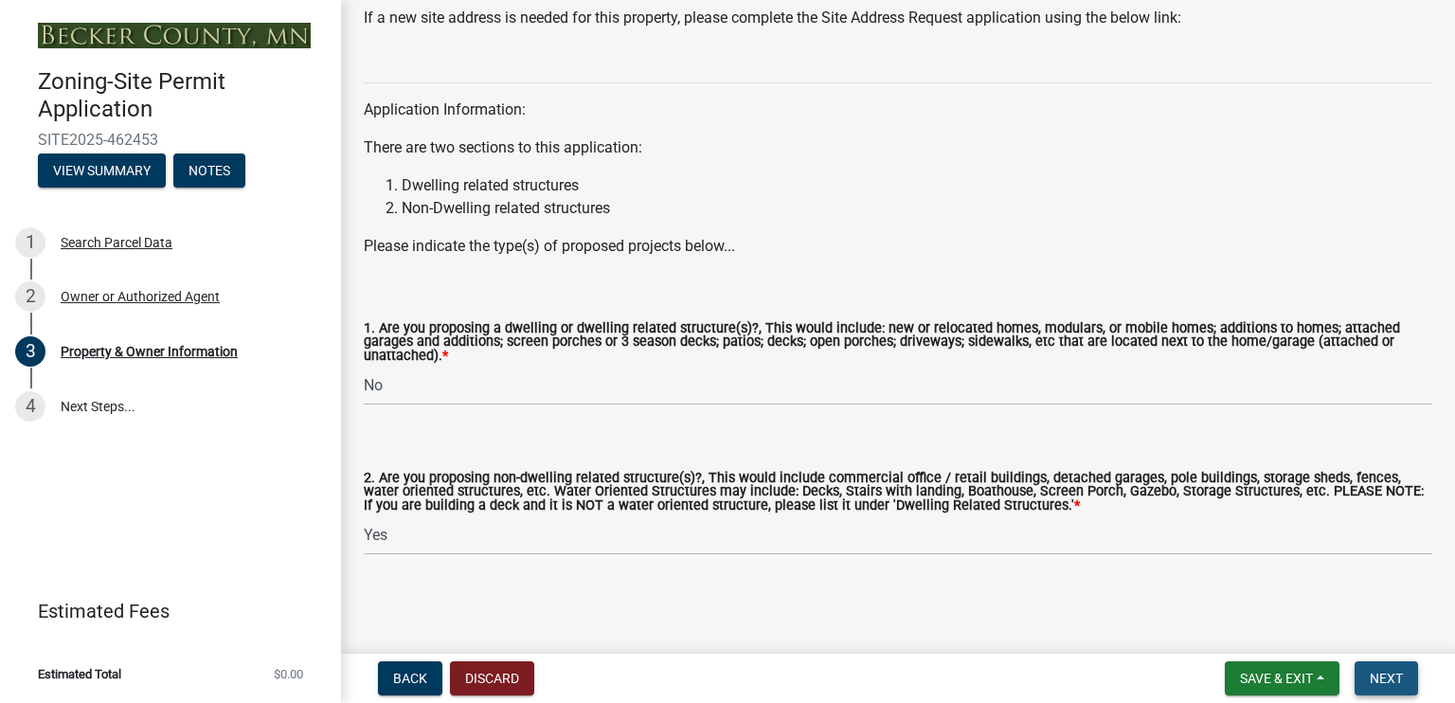
click at [1397, 671] on span "Next" at bounding box center [1386, 678] width 33 height 15
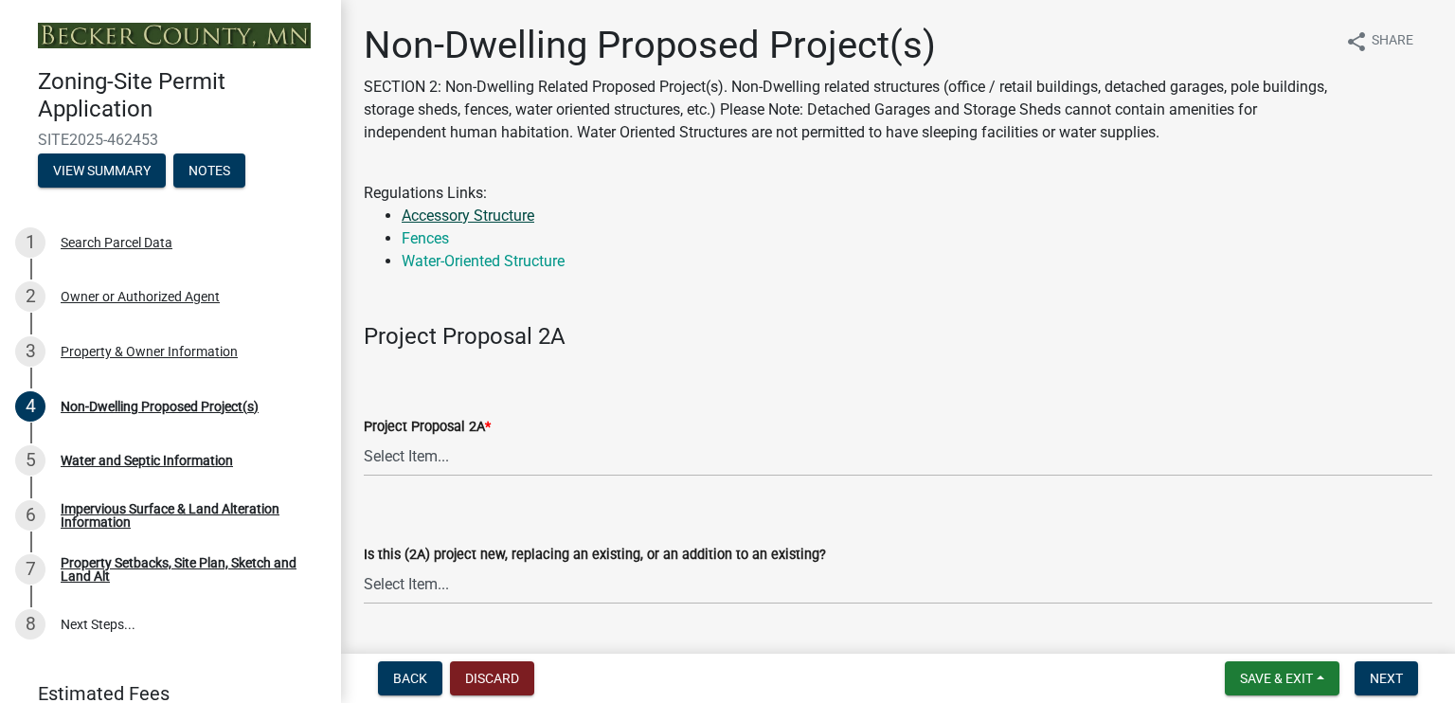
click at [515, 212] on link "Accessory Structure" at bounding box center [468, 215] width 133 height 18
click at [443, 456] on select "Select Item... N/A Commercial Office/Retail Building Detached Garage Pole Build…" at bounding box center [898, 457] width 1068 height 39
click at [364, 438] on select "Select Item... N/A Commercial Office/Retail Building Detached Garage Pole Build…" at bounding box center [898, 457] width 1068 height 39
select select "273652f8-2357-47c0-90cc-77e373caeeb7"
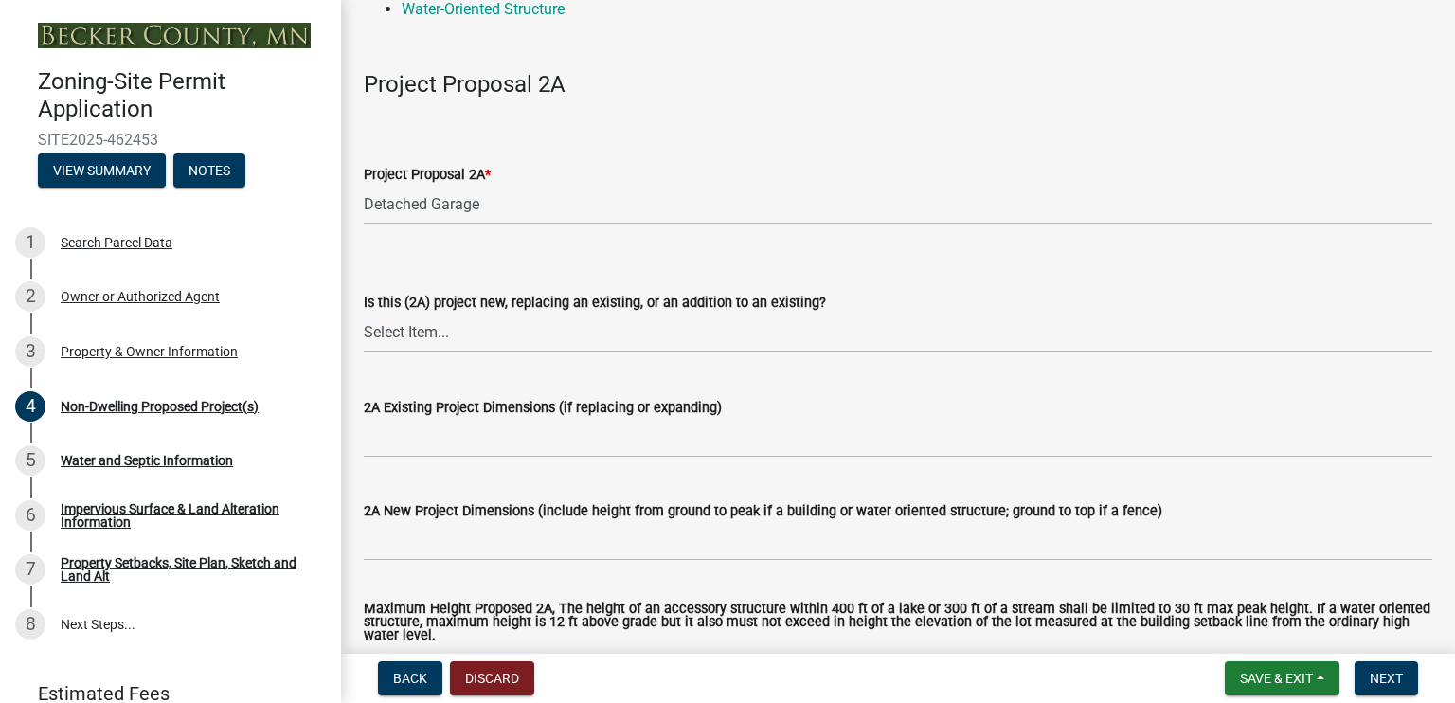
click at [421, 327] on select "Select Item... New to Property (new or used structure) Relocating/moving existi…" at bounding box center [898, 333] width 1068 height 39
click at [364, 314] on select "Select Item... New to Property (new or used structure) Relocating/moving existi…" at bounding box center [898, 333] width 1068 height 39
select select "3a2d96d3-fd69-4ed9-bae4-7a5aa03a7e58"
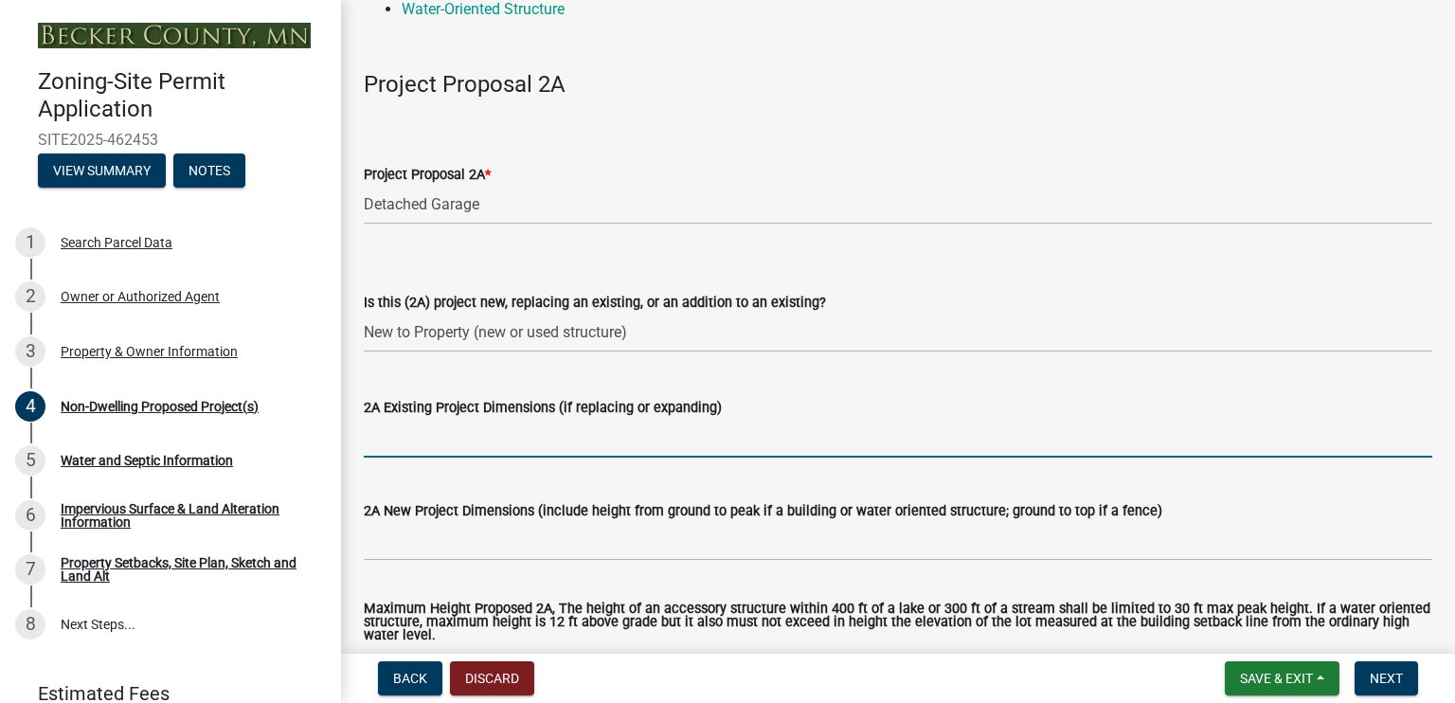
click at [480, 444] on input "2A Existing Project Dimensions (if replacing or expanding)" at bounding box center [898, 438] width 1068 height 39
type input "2"
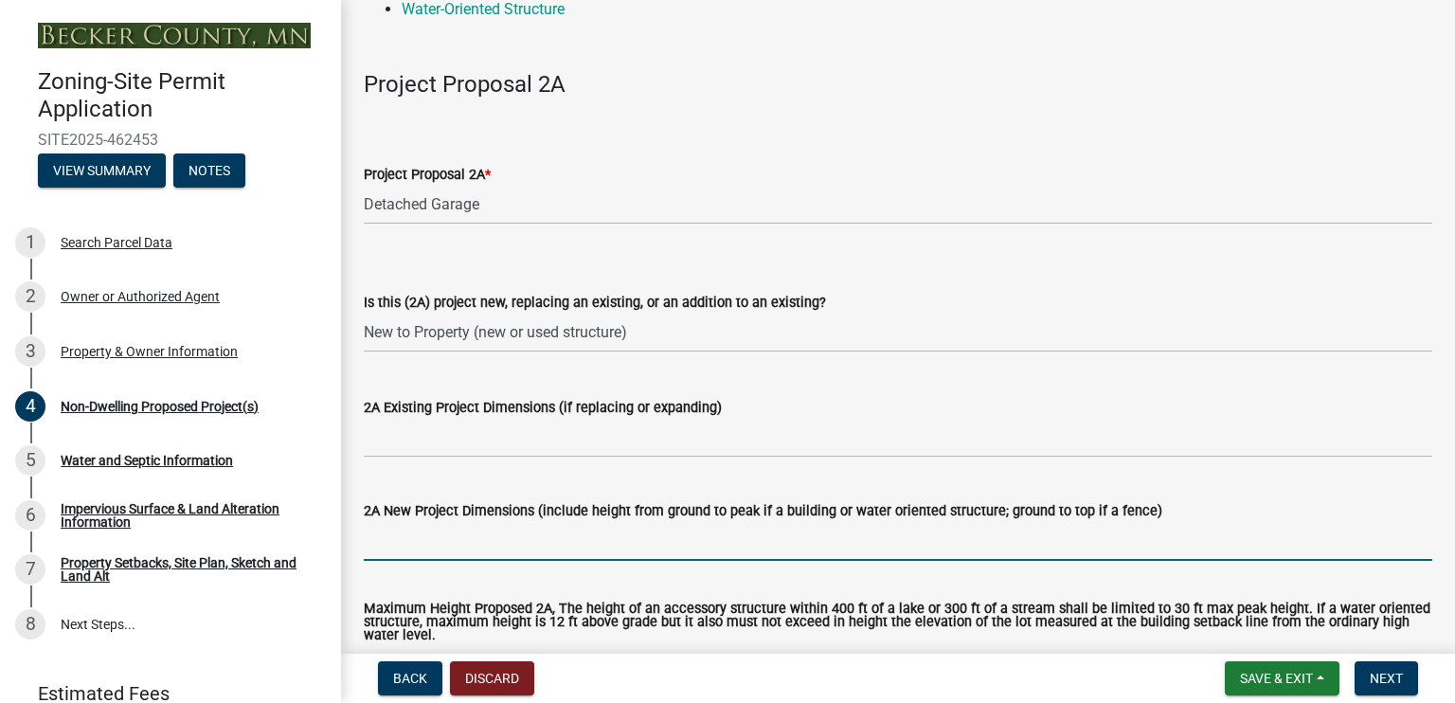
click at [416, 546] on input "2A New Project Dimensions (include height from ground to peak if a building or …" at bounding box center [898, 541] width 1068 height 39
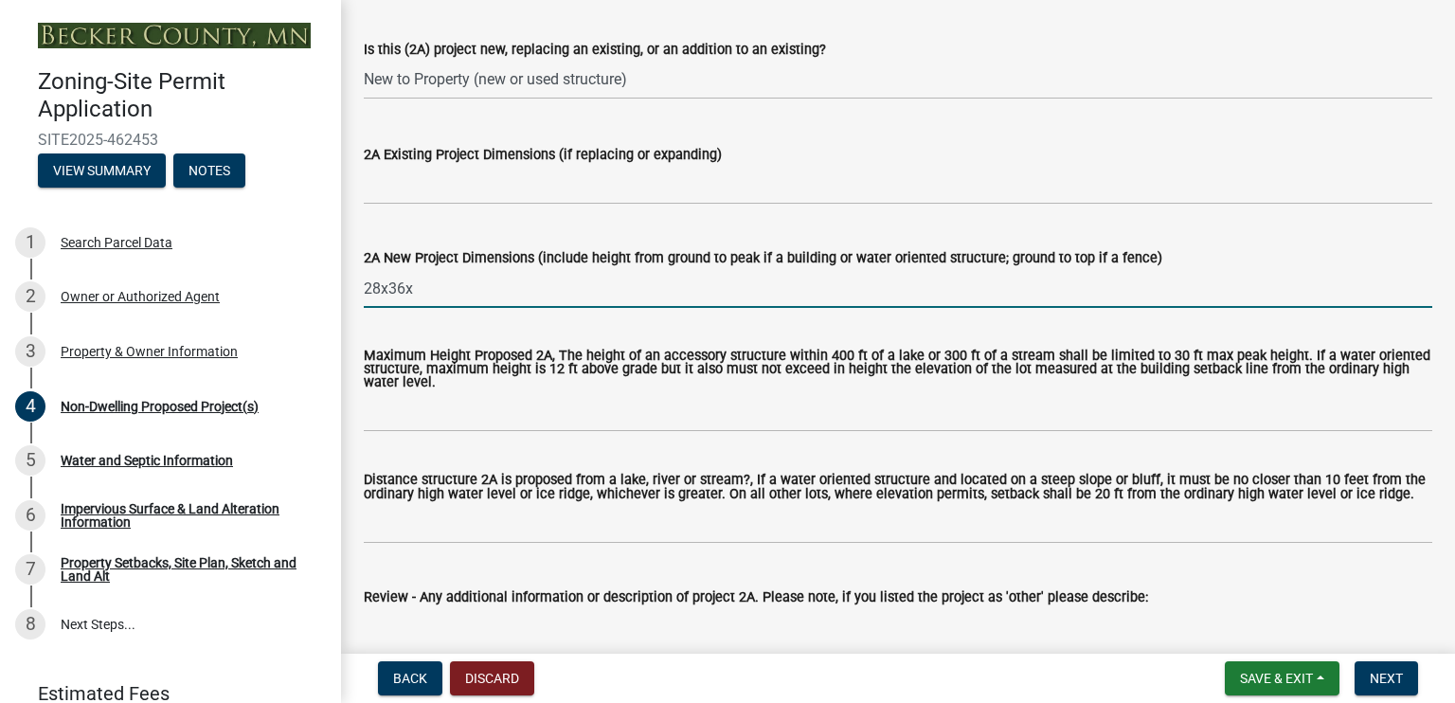
type input "28x36x"
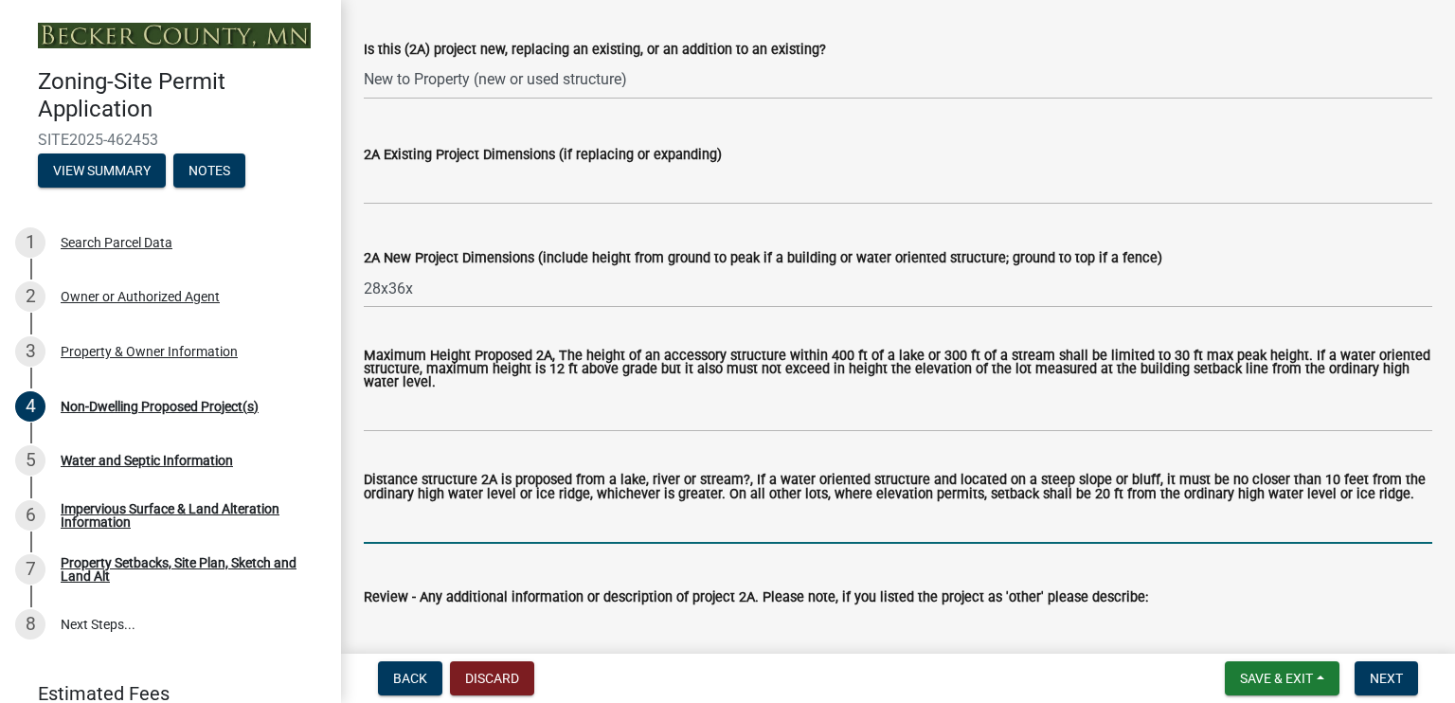
click at [396, 528] on input "Distance structure 2A is proposed from a lake, river or stream?, If a water ori…" at bounding box center [898, 524] width 1068 height 39
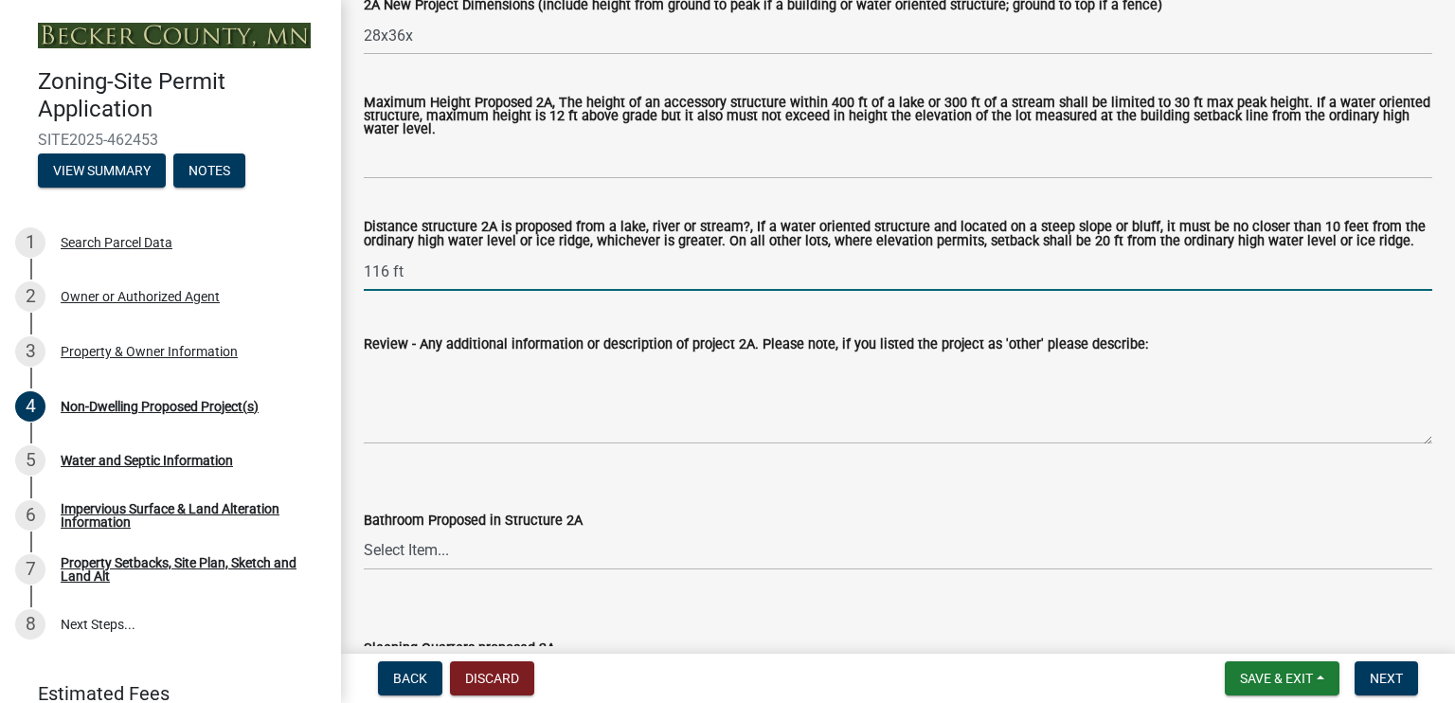
scroll to position [1010, 0]
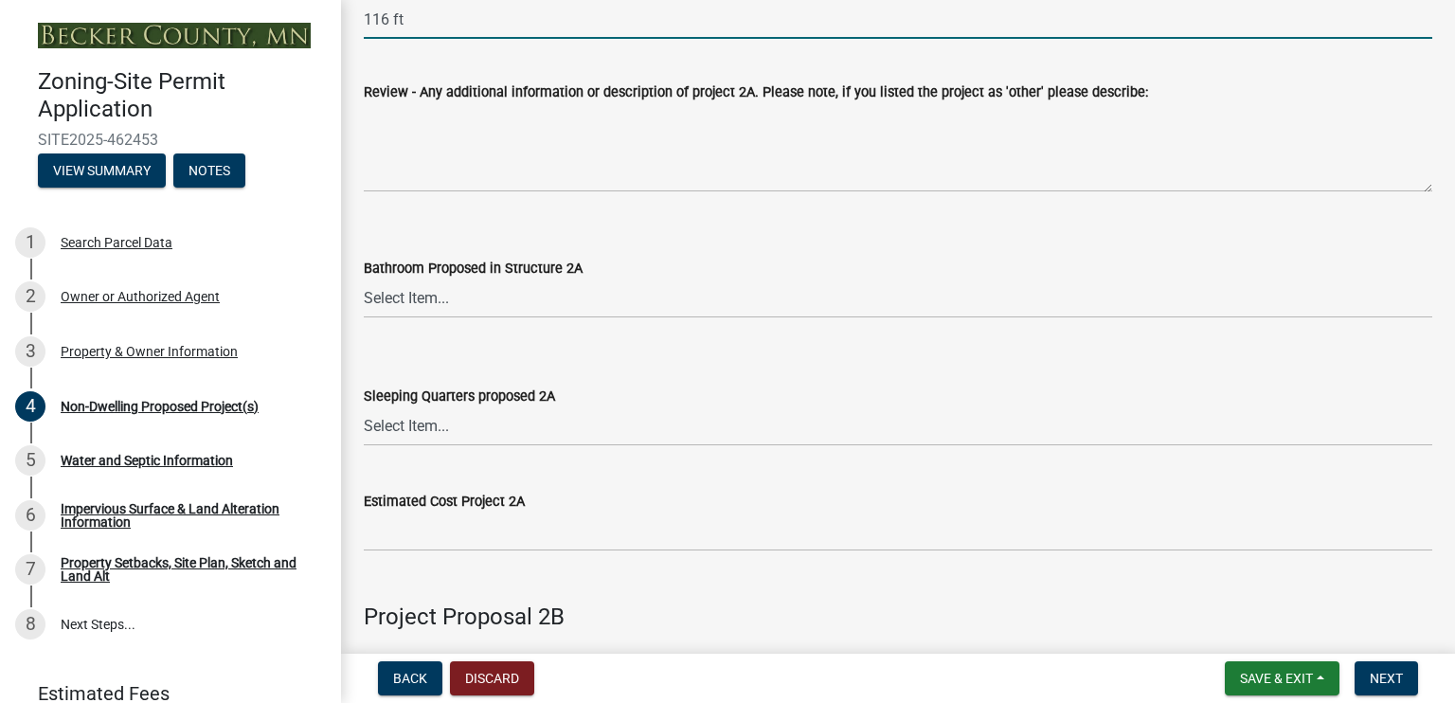
type input "116 ft"
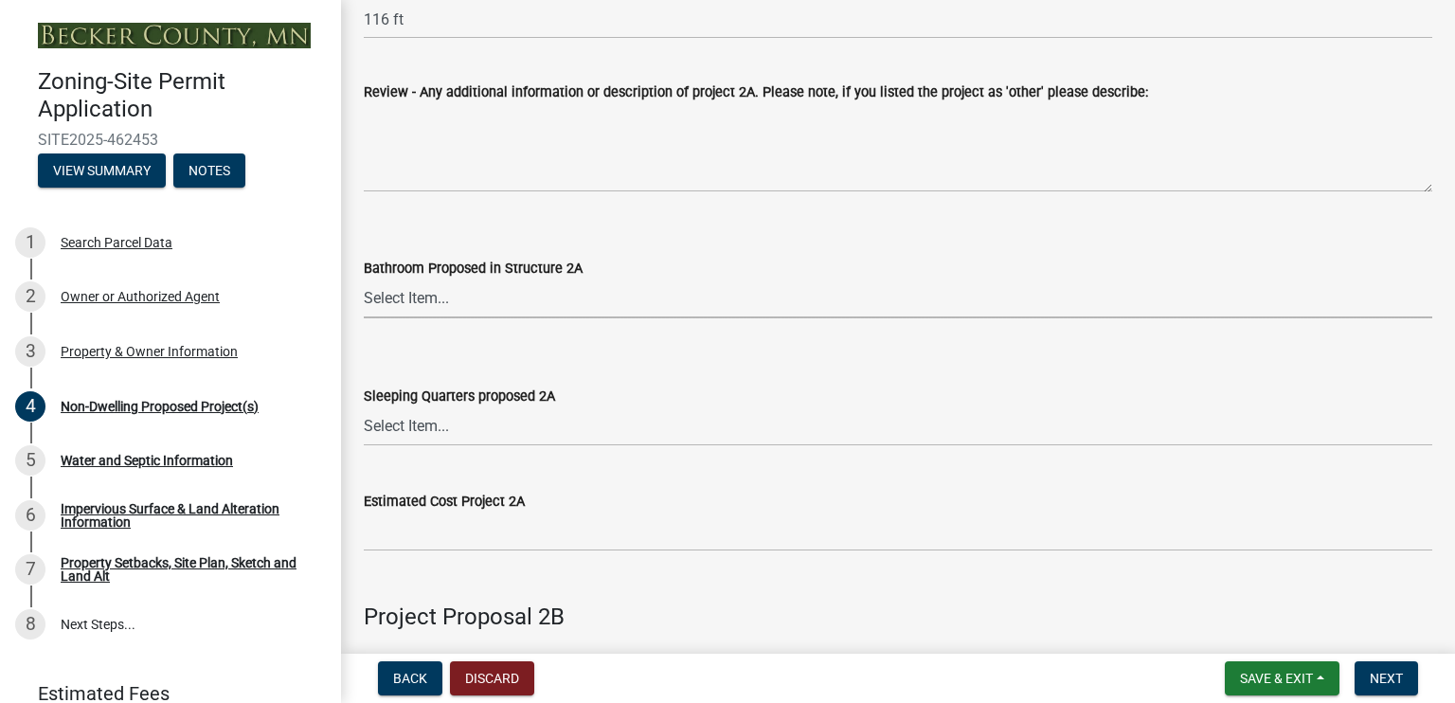
click at [395, 296] on select "Select Item... N/A Yes No" at bounding box center [898, 298] width 1068 height 39
click at [364, 279] on select "Select Item... N/A Yes No" at bounding box center [898, 298] width 1068 height 39
select select "cf118f3b-6469-426f-b247-8aeebfb0198d"
click at [449, 425] on select "Select Item... N/A Yes No" at bounding box center [898, 426] width 1068 height 39
click at [364, 407] on select "Select Item... N/A Yes No" at bounding box center [898, 426] width 1068 height 39
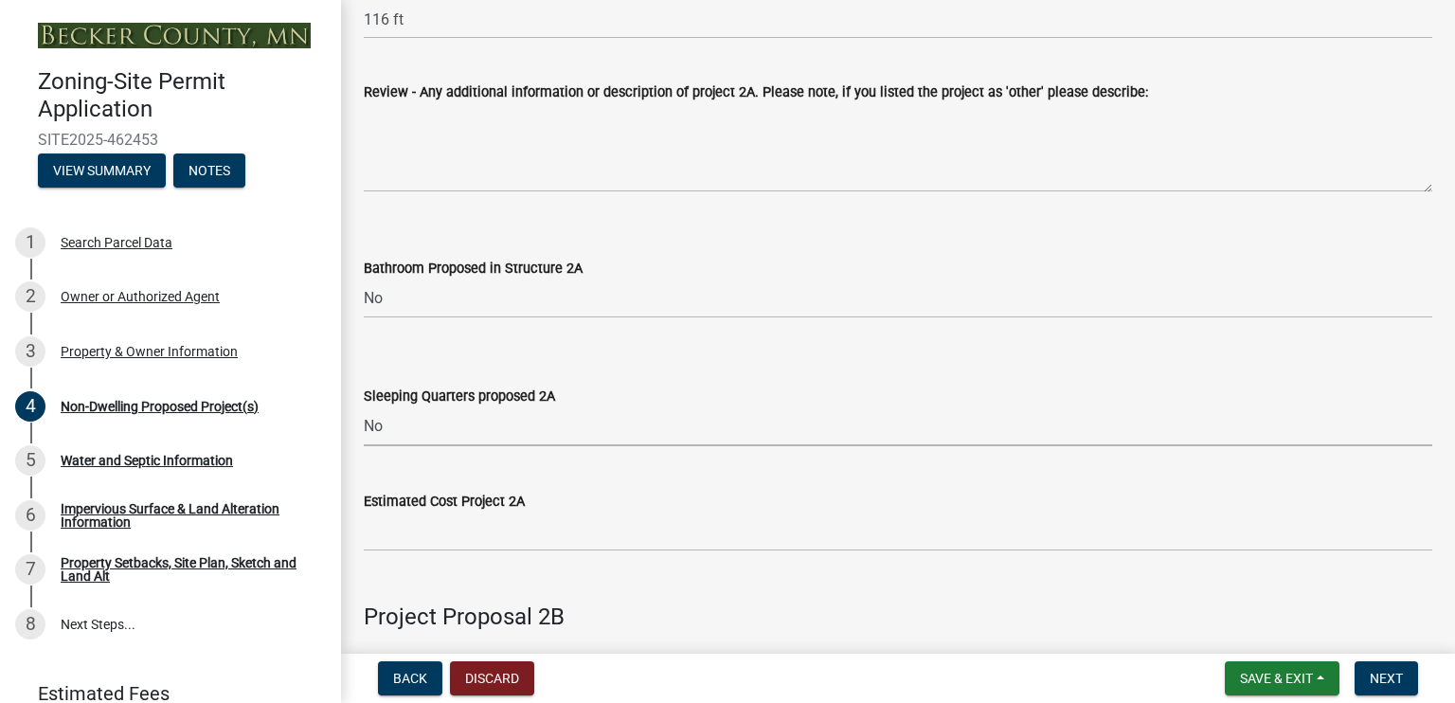
select select "d5258256-81e9-4688-bc84-b01445ee29b6"
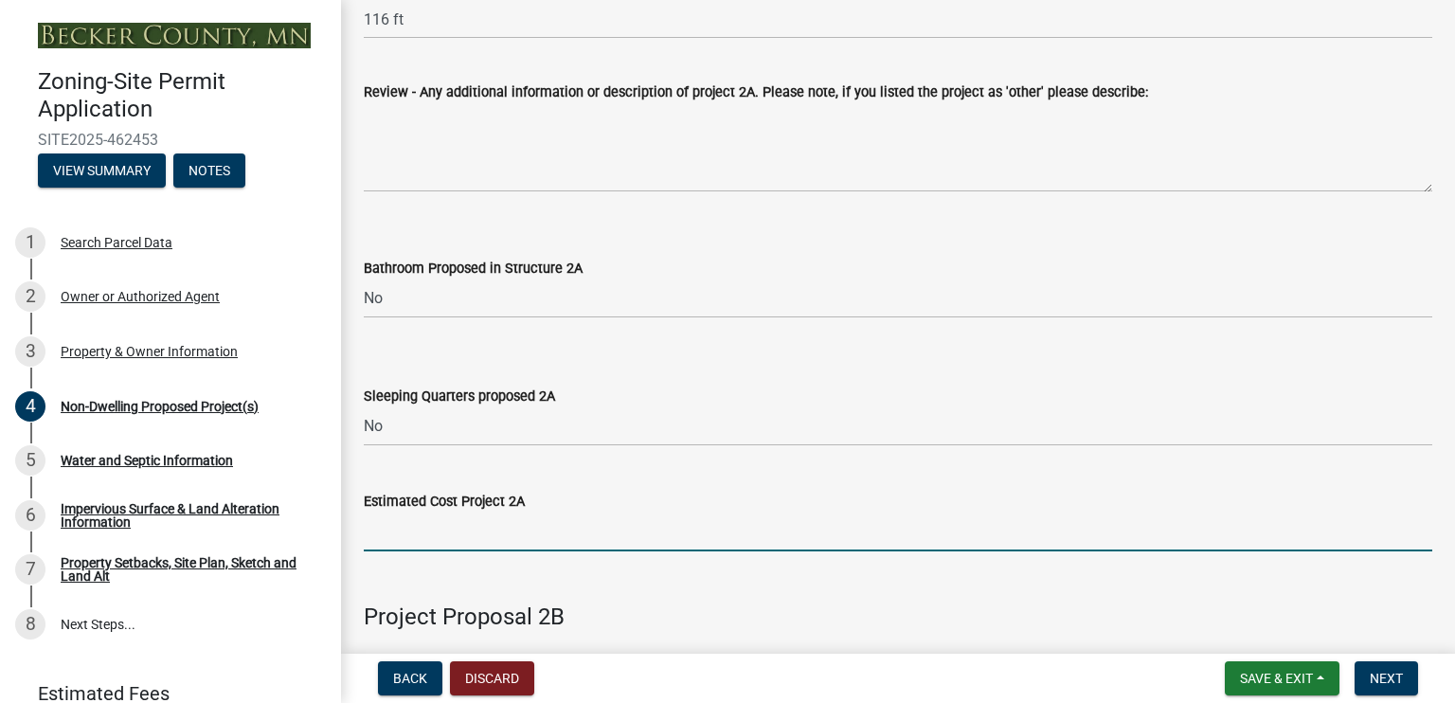
click at [424, 533] on input "text" at bounding box center [898, 531] width 1068 height 39
click at [379, 535] on input "65,000.00" at bounding box center [898, 531] width 1068 height 39
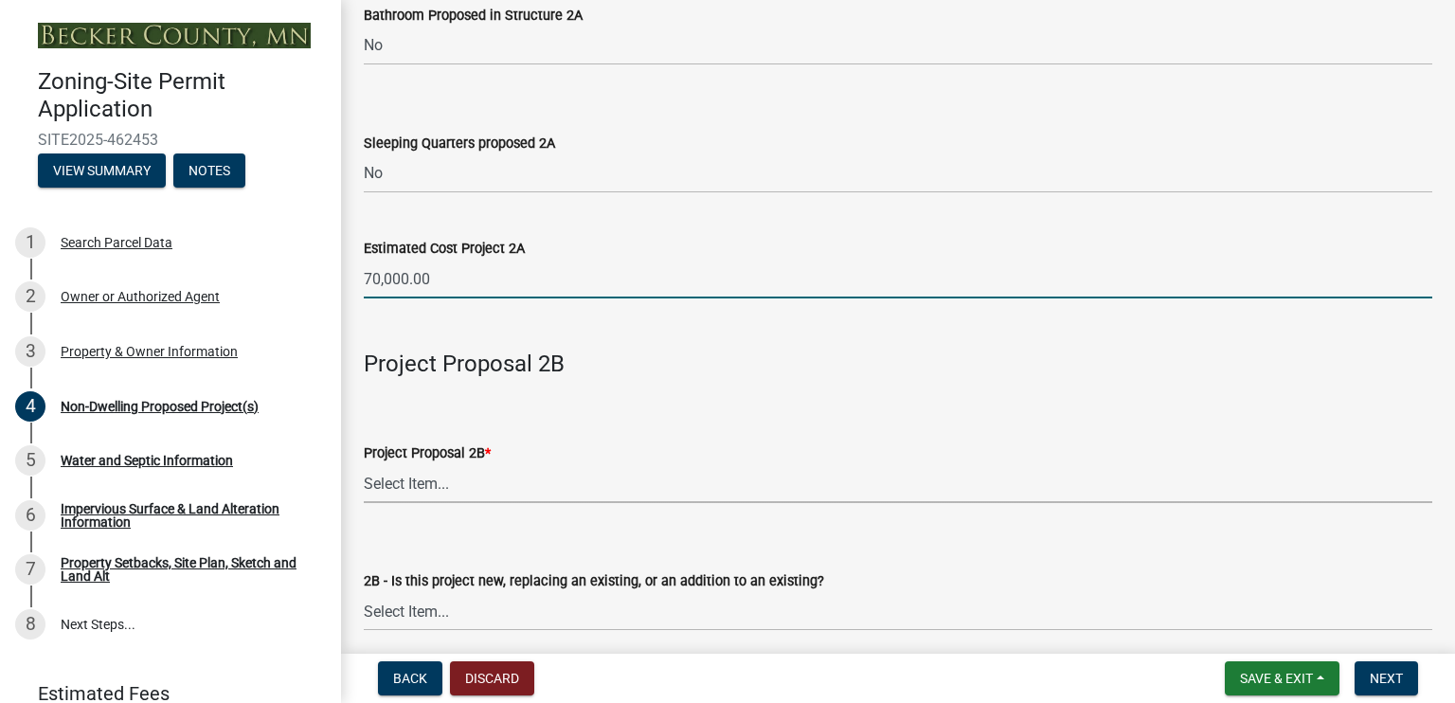
type input "70000"
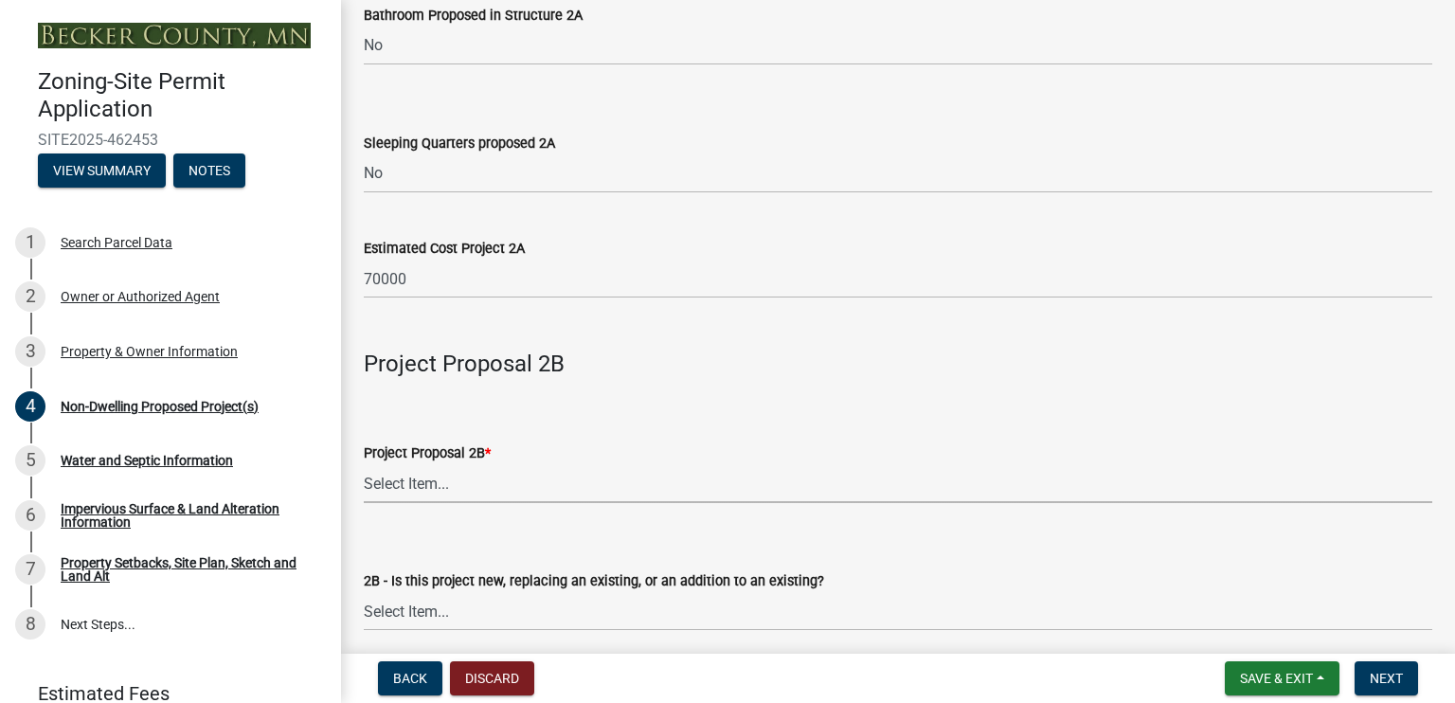
click at [462, 483] on select "Select Item... N/A Commercial Office/Retail Building Detached Garage Pole Build…" at bounding box center [898, 483] width 1068 height 39
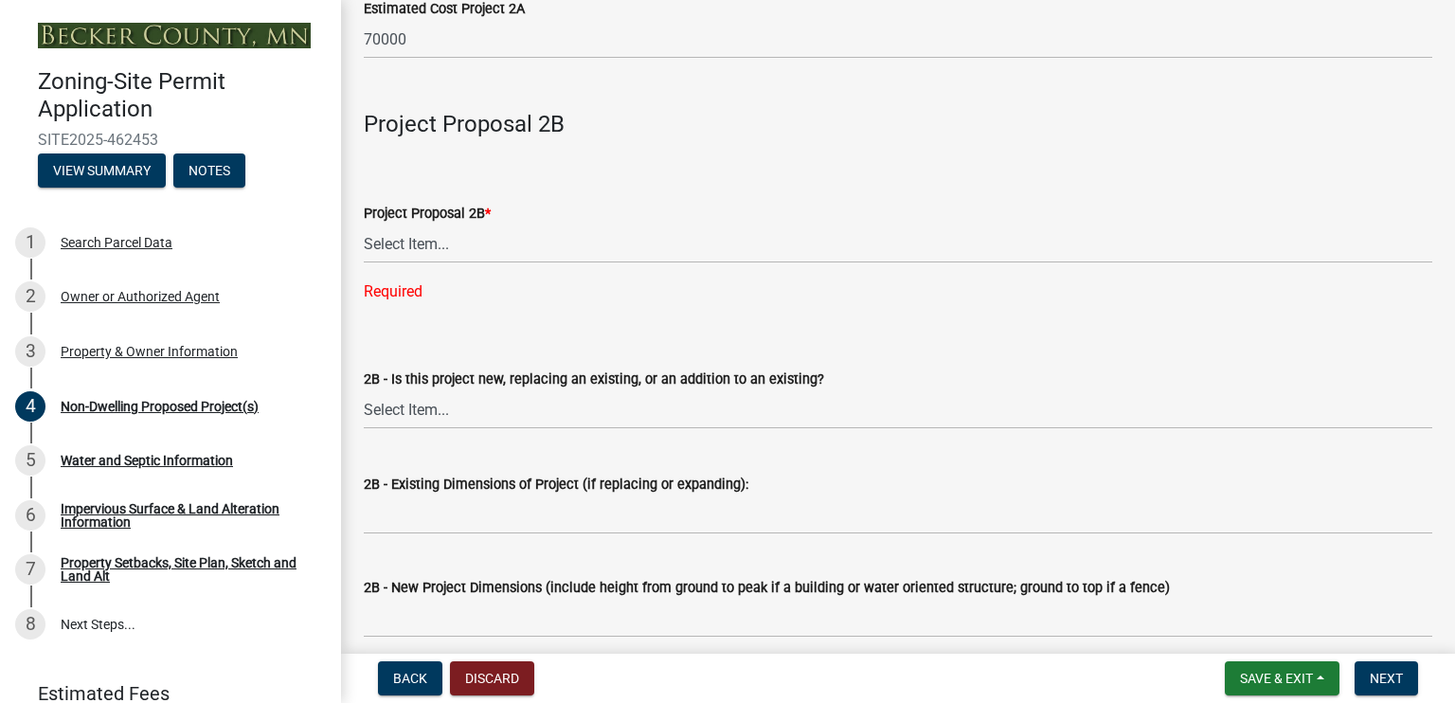
scroll to position [1515, 0]
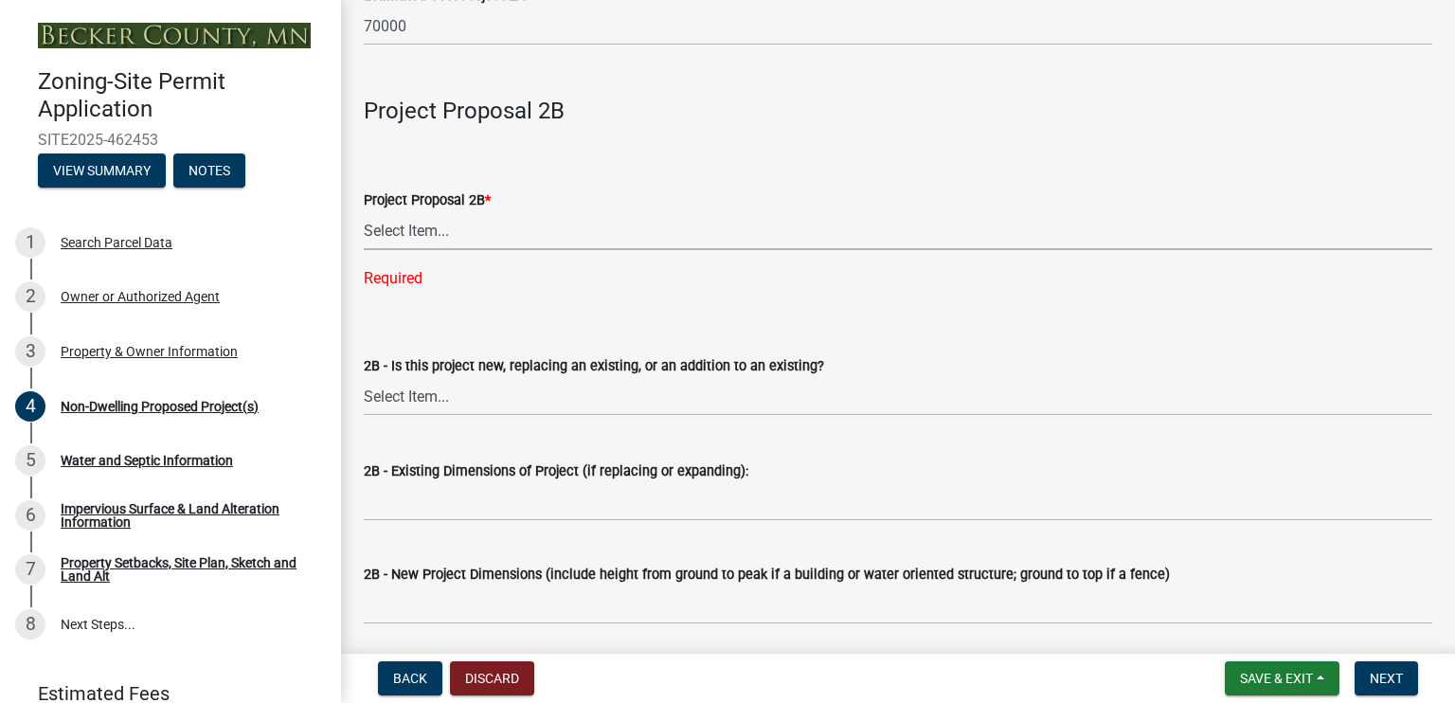
click at [418, 229] on select "Select Item... N/A Commercial Office/Retail Building Detached Garage Pole Build…" at bounding box center [898, 230] width 1068 height 39
click at [364, 212] on select "Select Item... N/A Commercial Office/Retail Building Detached Garage Pole Build…" at bounding box center [898, 230] width 1068 height 39
select select "258cbdbc-8629-455d-9fed-6a57bf82144e"
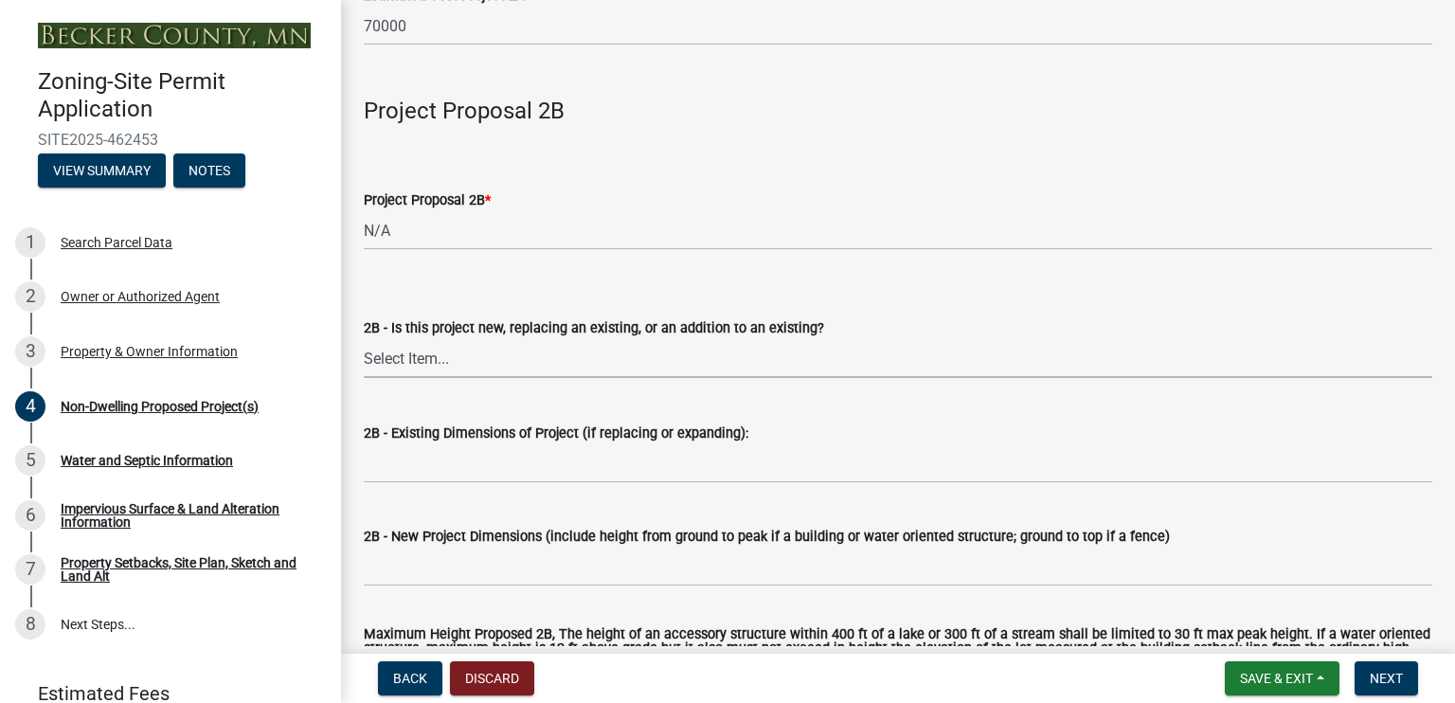
click at [423, 362] on select "Select Item... New to Property (new or used structure) Relocating/moving existi…" at bounding box center [898, 358] width 1068 height 39
click at [986, 306] on form "2B - Is this project new, replacing an existing, or an addition to an existing?…" at bounding box center [898, 336] width 1068 height 84
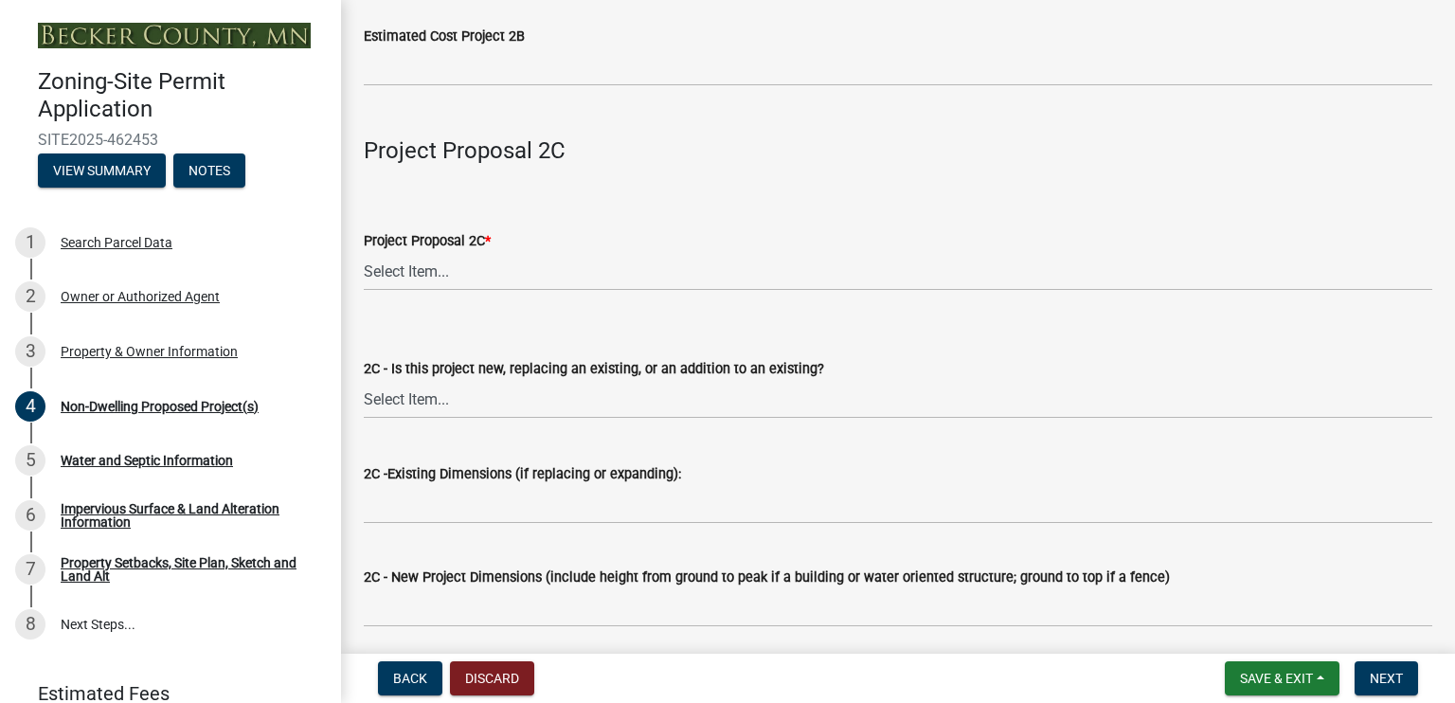
scroll to position [2778, 0]
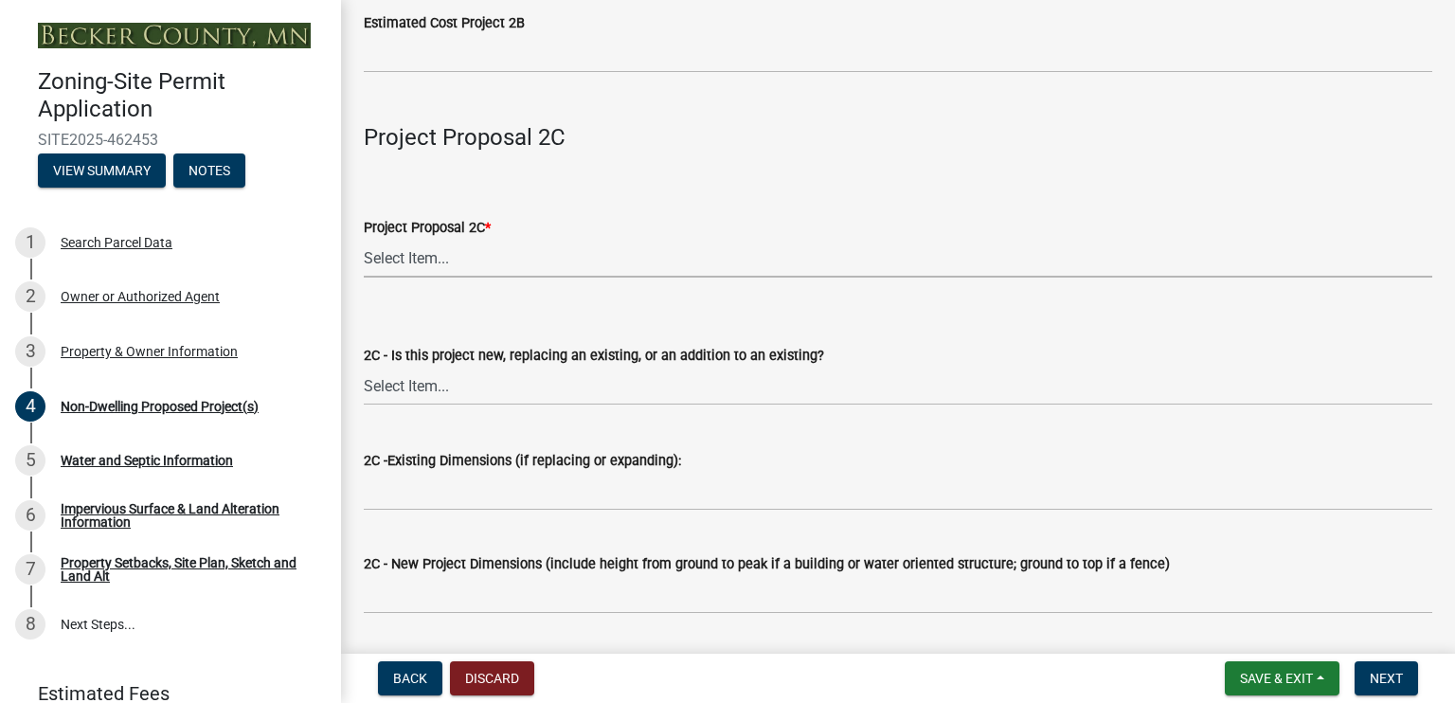
click at [417, 259] on select "Select Item... N/A Commercial Office/Retail Building Detached Garage Pole Build…" at bounding box center [898, 258] width 1068 height 39
click at [364, 240] on select "Select Item... N/A Commercial Office/Retail Building Detached Garage Pole Build…" at bounding box center [898, 258] width 1068 height 39
select select "a9a8393f-3c28-47b8-b6d9-84c94641c3fc"
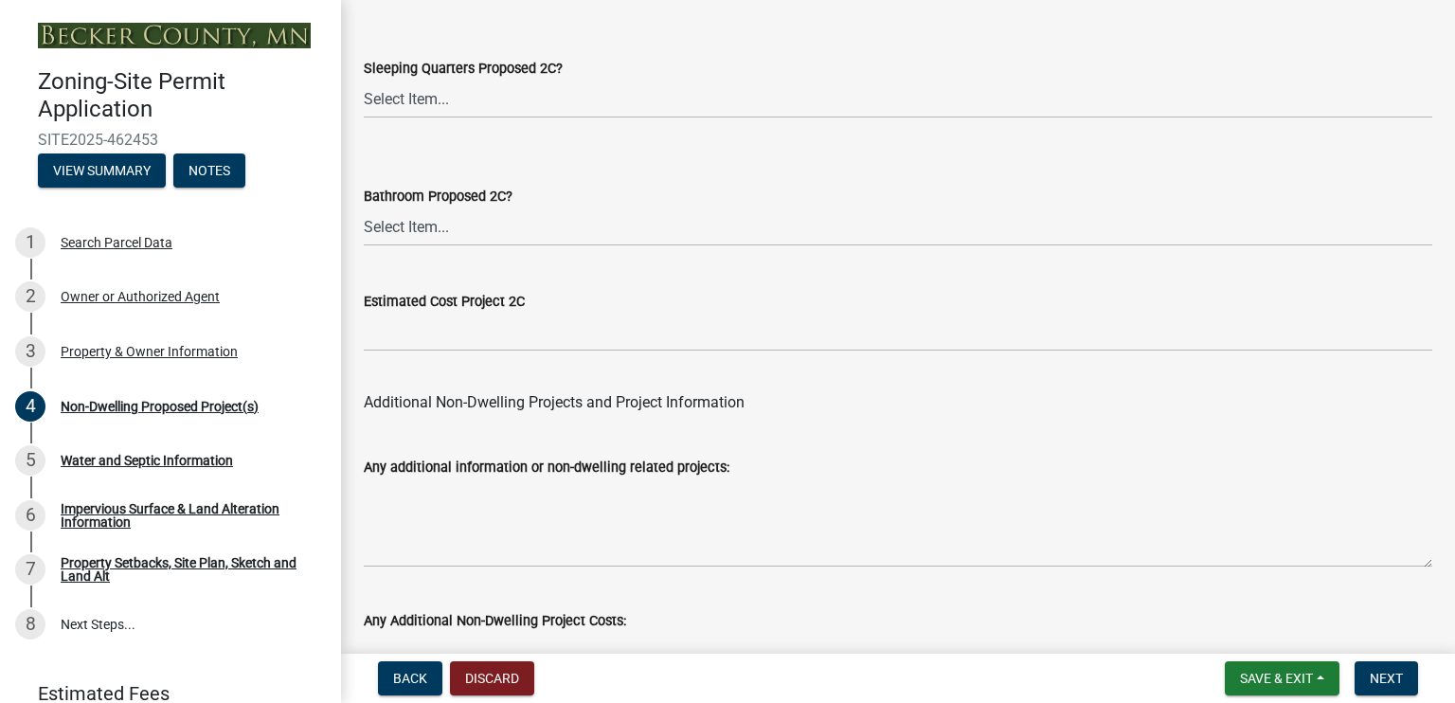
scroll to position [3907, 0]
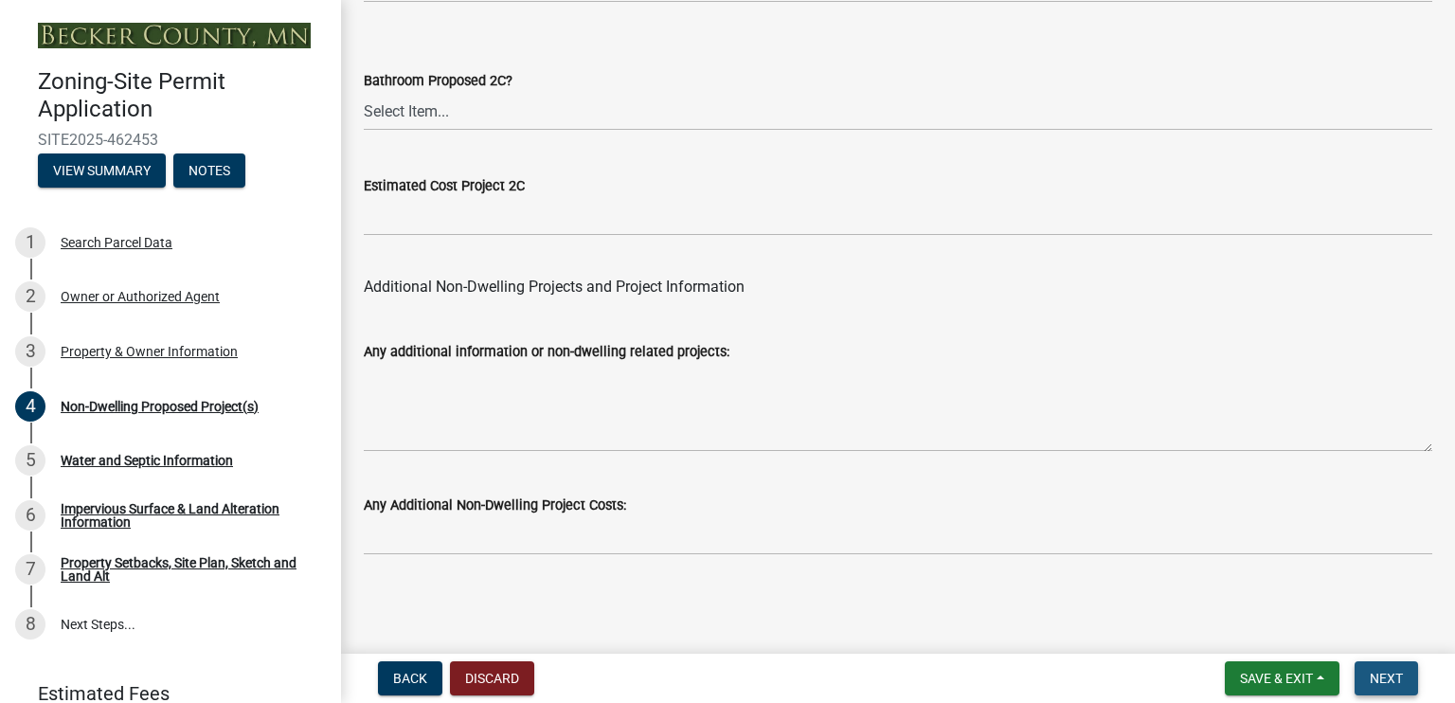
click at [1371, 675] on span "Next" at bounding box center [1386, 678] width 33 height 15
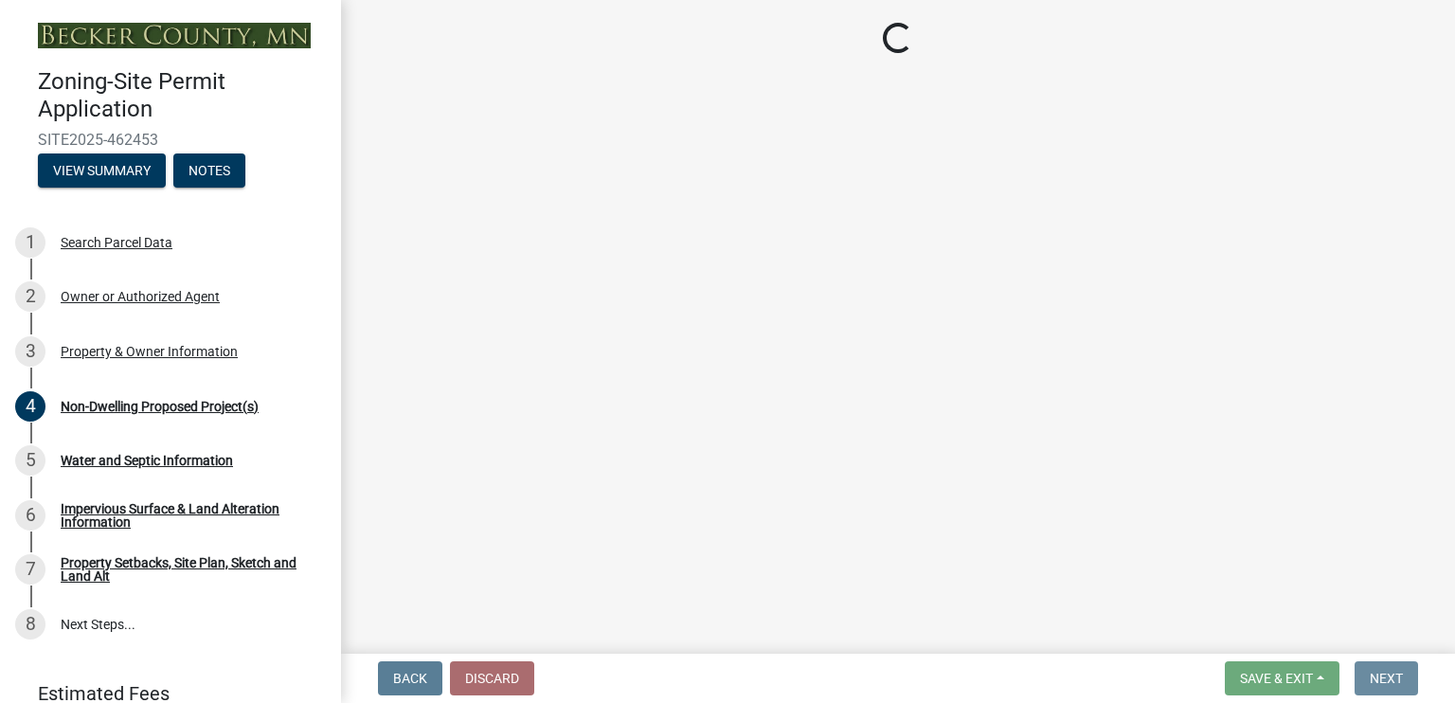
scroll to position [0, 0]
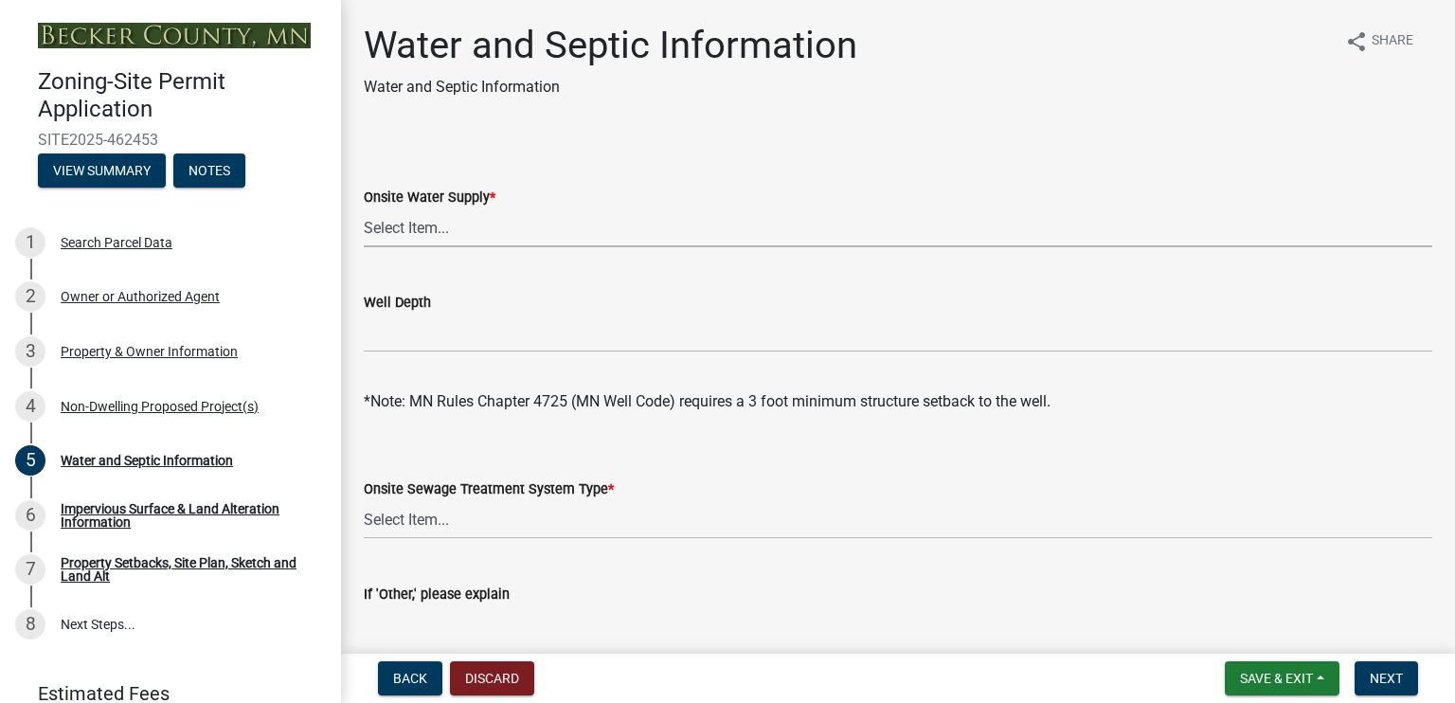
click at [444, 233] on select "Select Item... Well New Well to be Installed Attached to City Water System No o…" at bounding box center [898, 227] width 1068 height 39
click at [364, 208] on select "Select Item... Well New Well to be Installed Attached to City Water System No o…" at bounding box center [898, 227] width 1068 height 39
select select "9c51a48b-0bee-4836-8d5c-beab6e77ad2a"
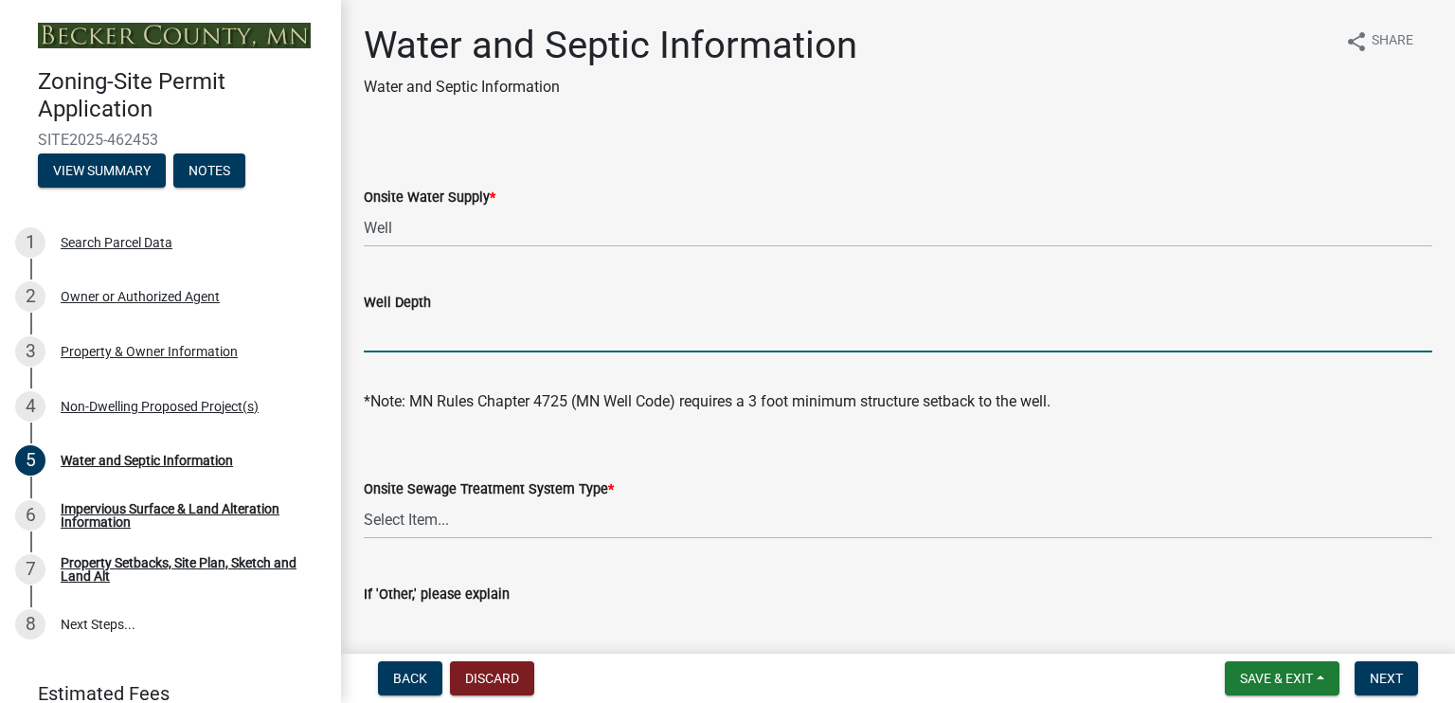
click at [447, 338] on input "Well Depth" at bounding box center [898, 333] width 1068 height 39
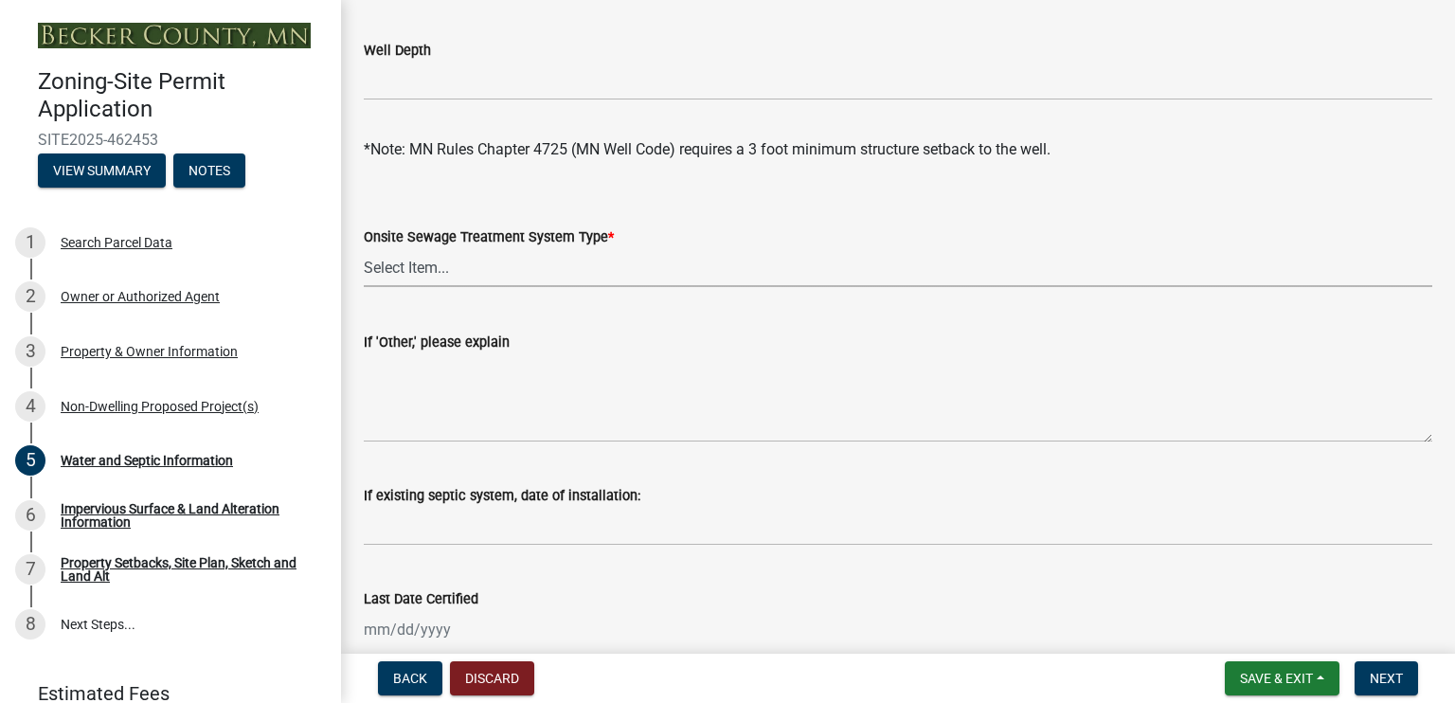
click at [432, 270] on select "Select Item... No existing or proposed septic Proposed New or Corrected Septic …" at bounding box center [898, 267] width 1068 height 39
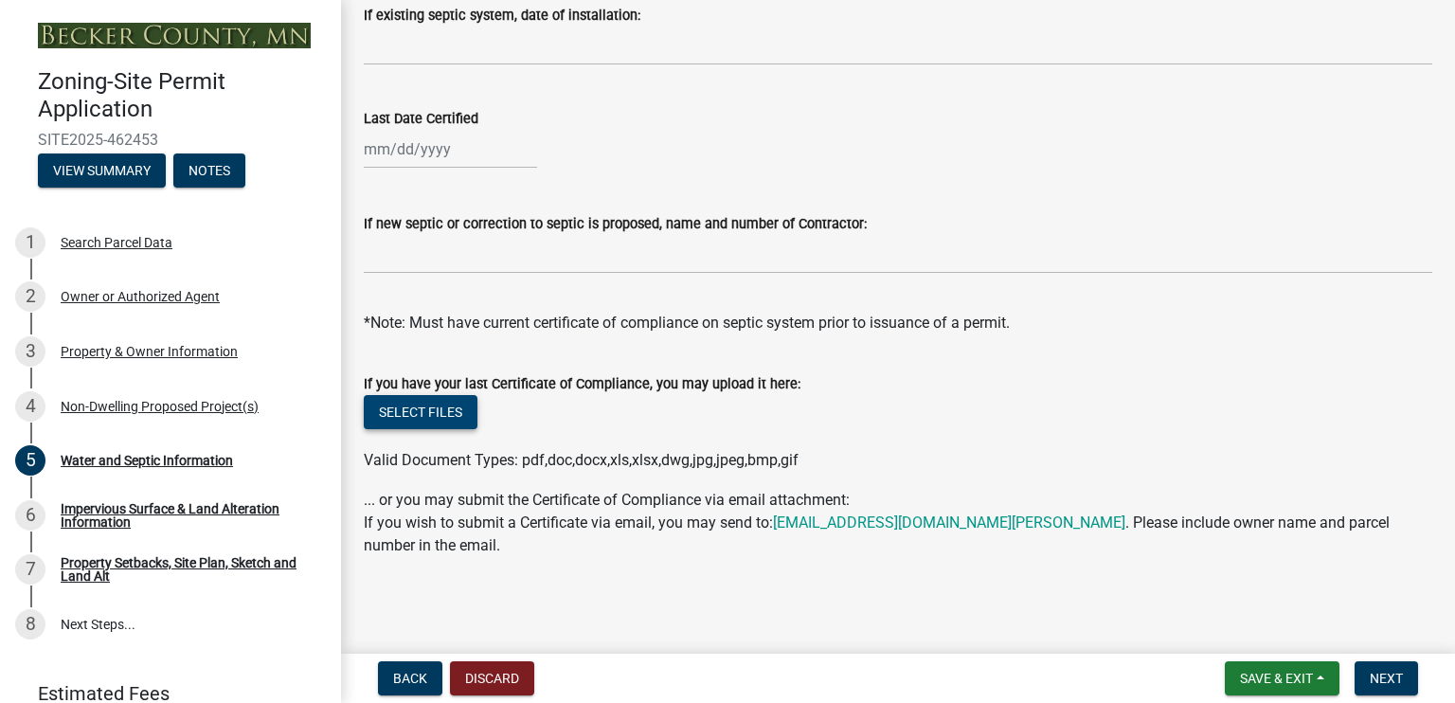
scroll to position [770, 0]
click at [428, 411] on button "Select files" at bounding box center [421, 412] width 114 height 34
click at [1387, 674] on span "Next" at bounding box center [1386, 678] width 33 height 15
click at [1390, 672] on span "Next" at bounding box center [1386, 678] width 33 height 15
click at [1385, 676] on span "Next" at bounding box center [1386, 678] width 33 height 15
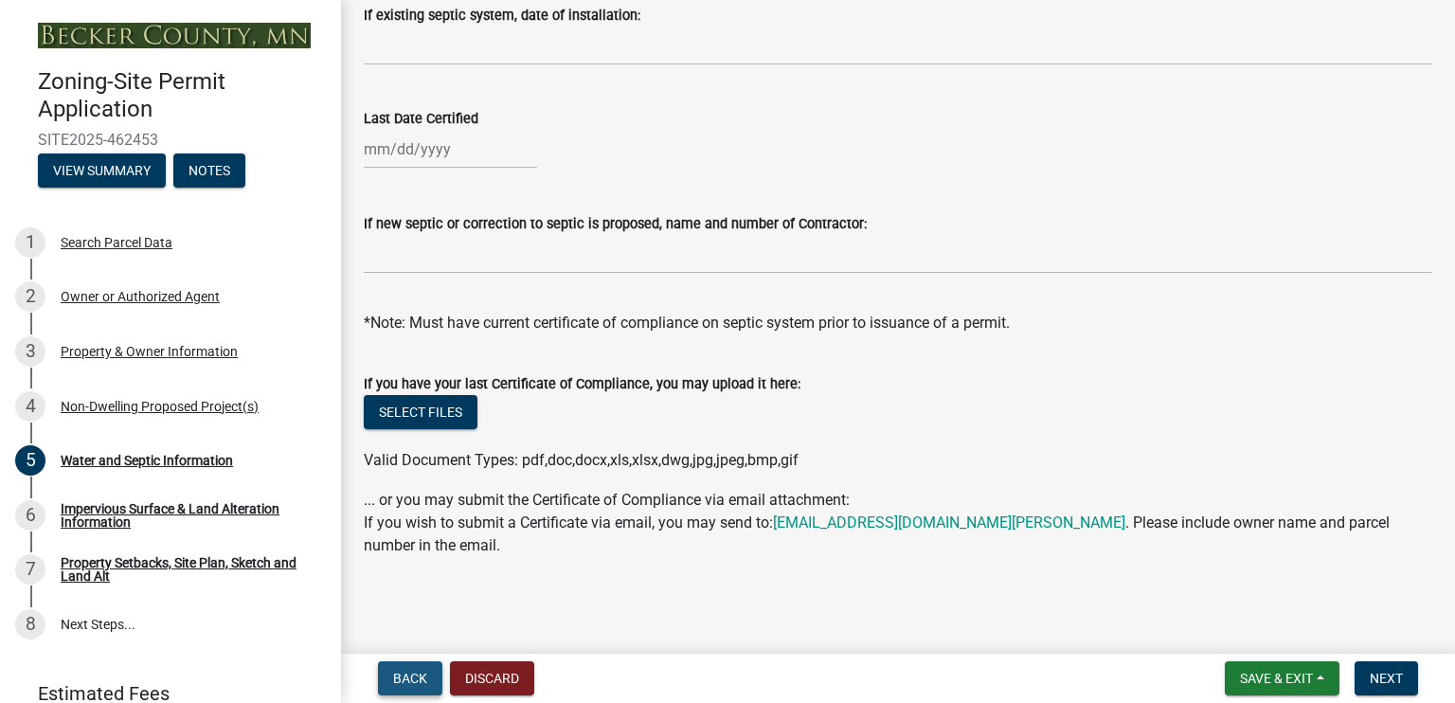
click at [422, 679] on span "Back" at bounding box center [410, 678] width 34 height 15
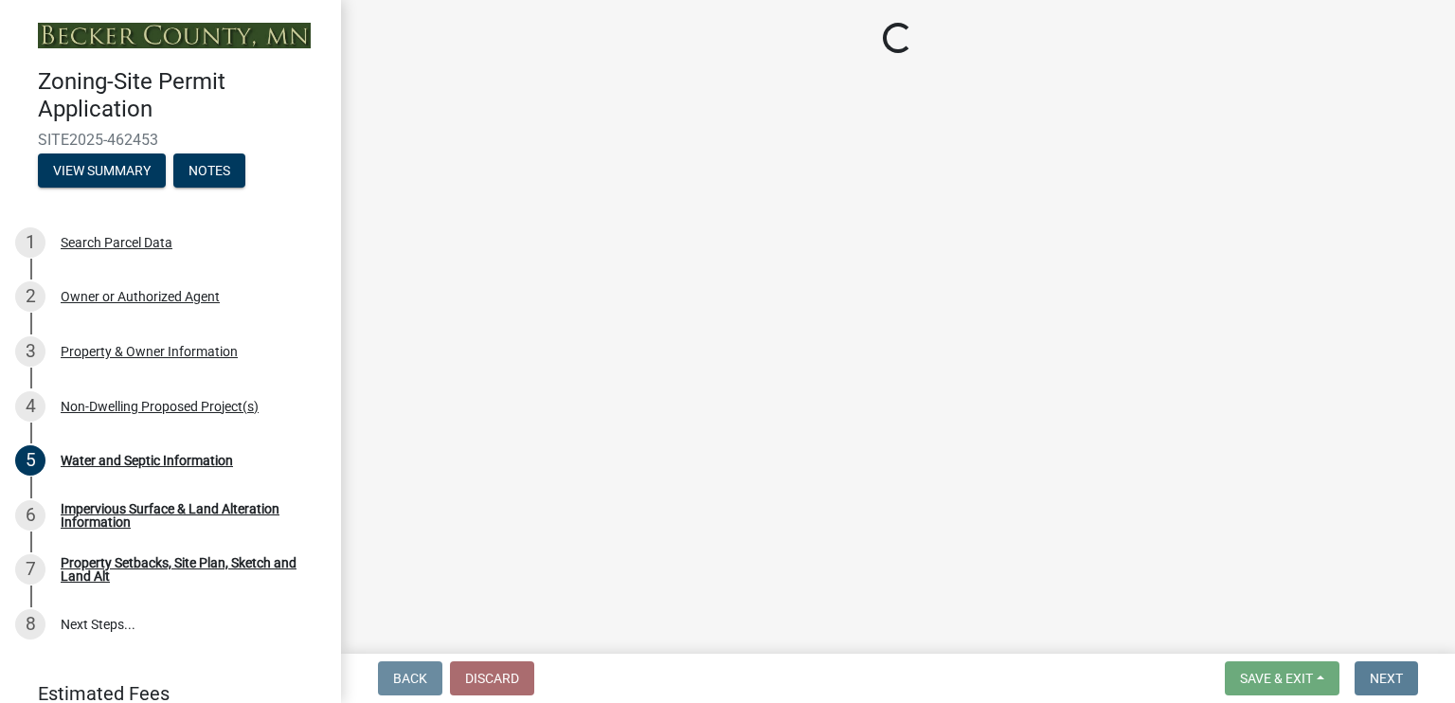
scroll to position [0, 0]
select select "273652f8-2357-47c0-90cc-77e373caeeb7"
select select "3a2d96d3-fd69-4ed9-bae4-7a5aa03a7e58"
select select "cf118f3b-6469-426f-b247-8aeebfb0198d"
select select "d5258256-81e9-4688-bc84-b01445ee29b6"
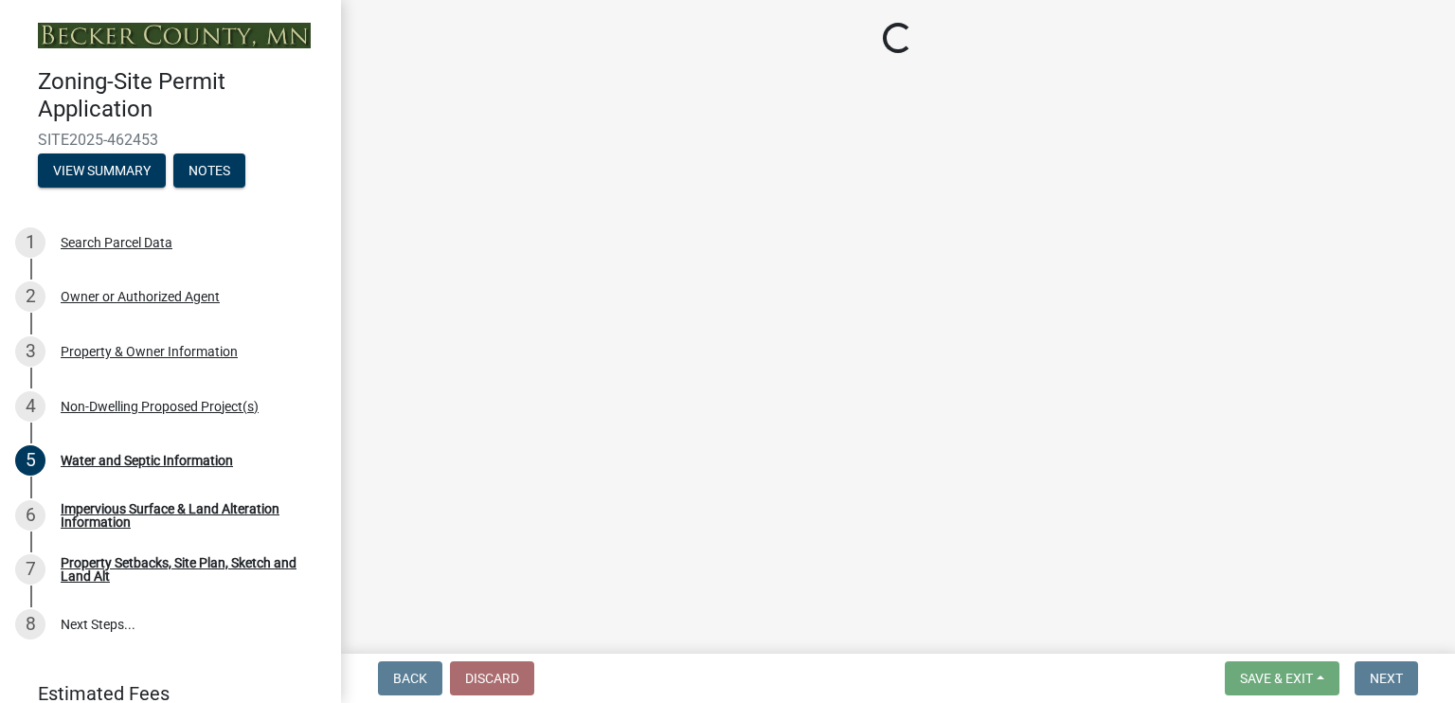
select select "258cbdbc-8629-455d-9fed-6a57bf82144e"
select select "a9a8393f-3c28-47b8-b6d9-84c94641c3fc"
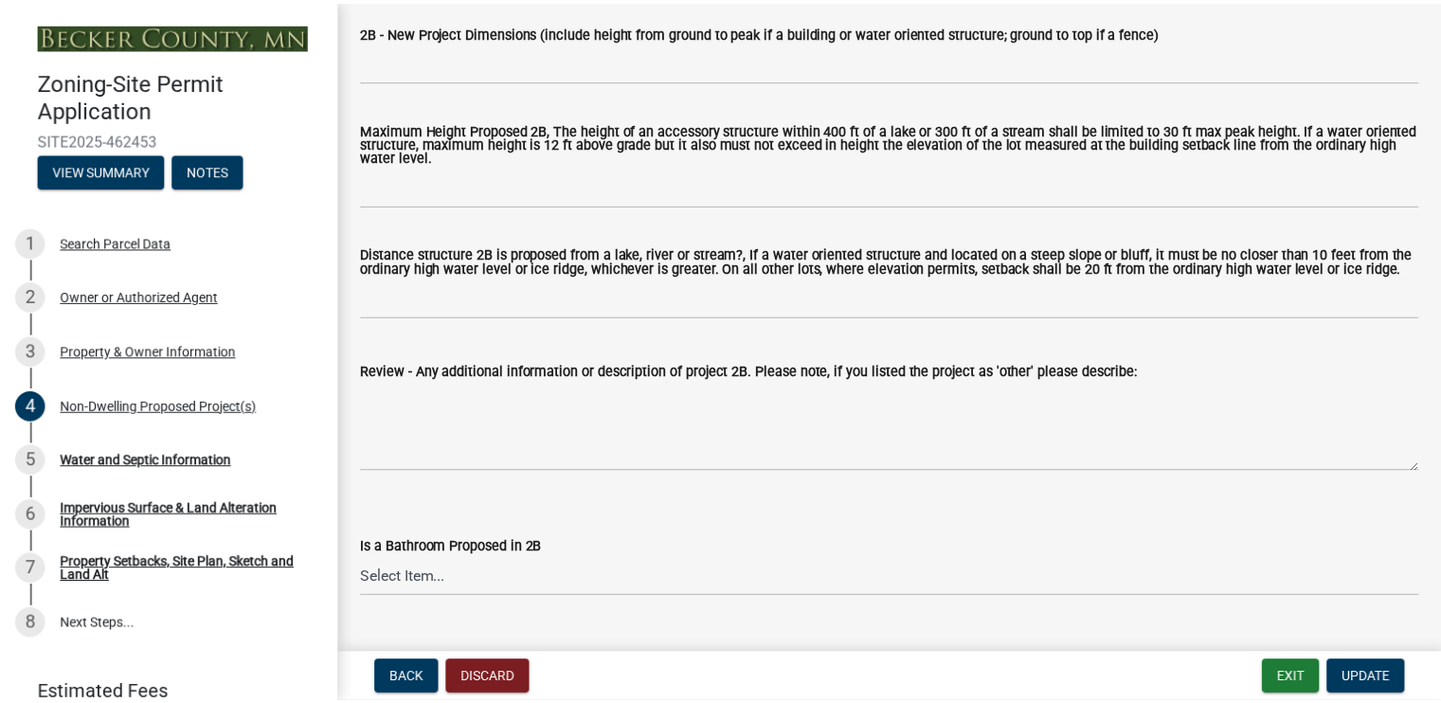
scroll to position [2525, 0]
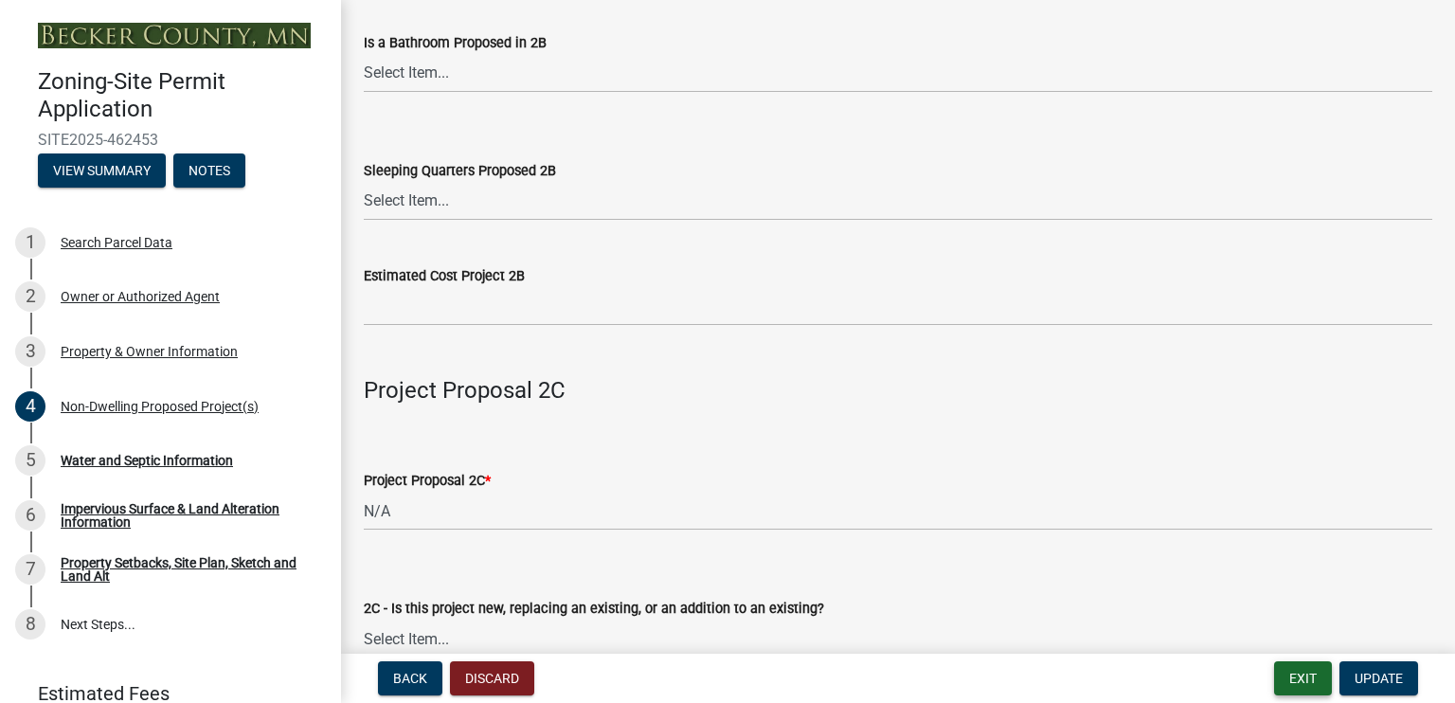
click at [1302, 672] on button "Exit" at bounding box center [1303, 678] width 58 height 34
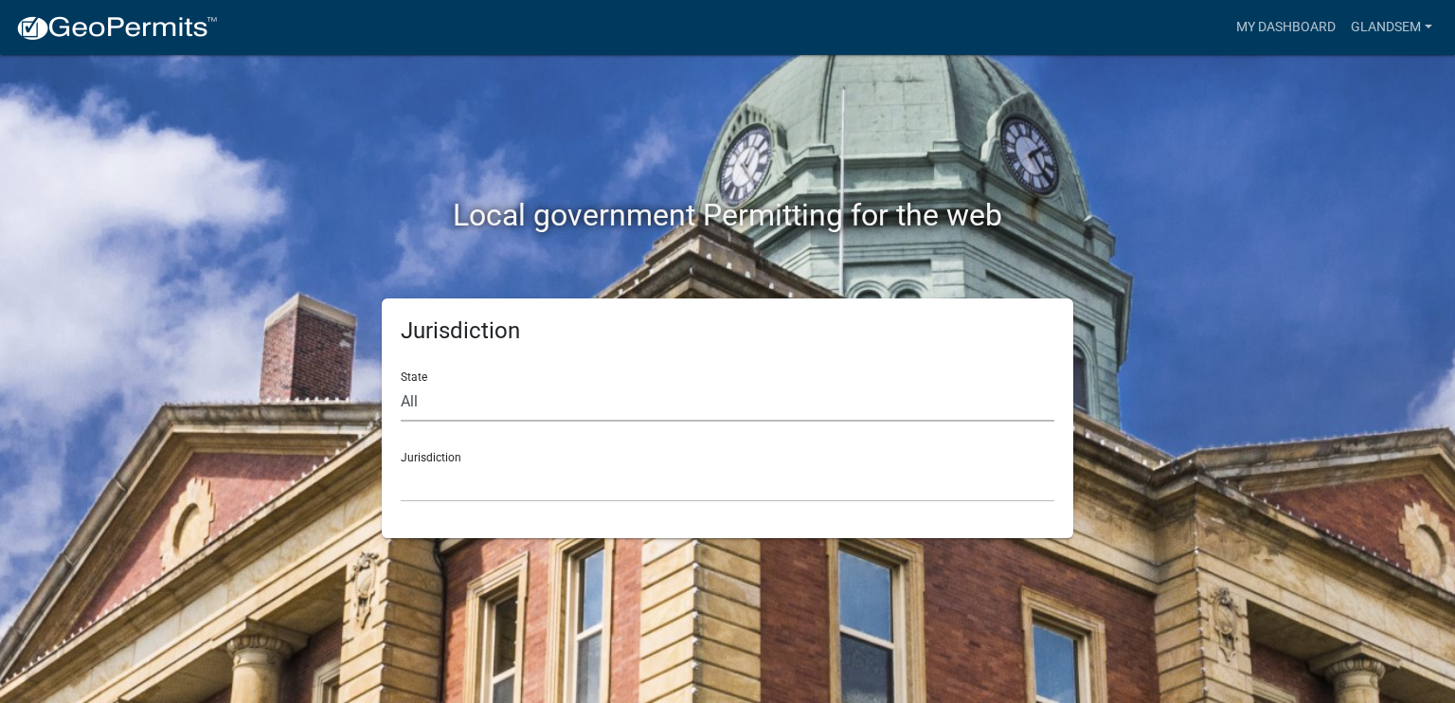
click at [426, 399] on select "All [US_STATE] [US_STATE] [US_STATE] [US_STATE] [US_STATE] [US_STATE] [US_STATE…" at bounding box center [728, 402] width 654 height 39
select select "[US_STATE]"
click at [401, 383] on select "All [US_STATE] [US_STATE] [US_STATE] [US_STATE] [US_STATE] [US_STATE] [US_STATE…" at bounding box center [728, 402] width 654 height 39
click at [474, 482] on select "[GEOGRAPHIC_DATA], [US_STATE] [GEOGRAPHIC_DATA], [US_STATE] [GEOGRAPHIC_DATA], …" at bounding box center [728, 482] width 654 height 39
